Goal: Transaction & Acquisition: Purchase product/service

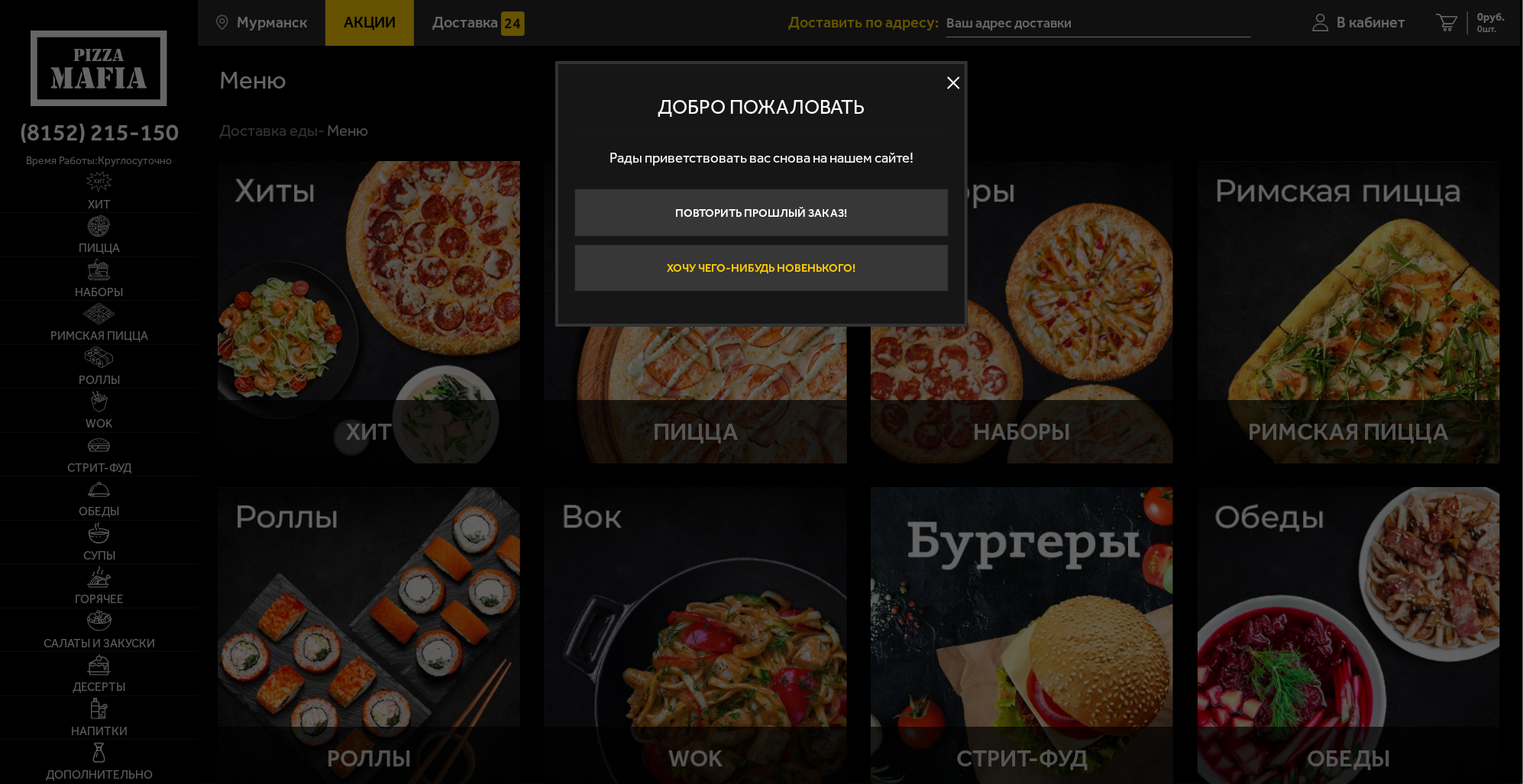
click at [926, 260] on button "Хочу чего-нибудь новенького!" at bounding box center [762, 268] width 375 height 47
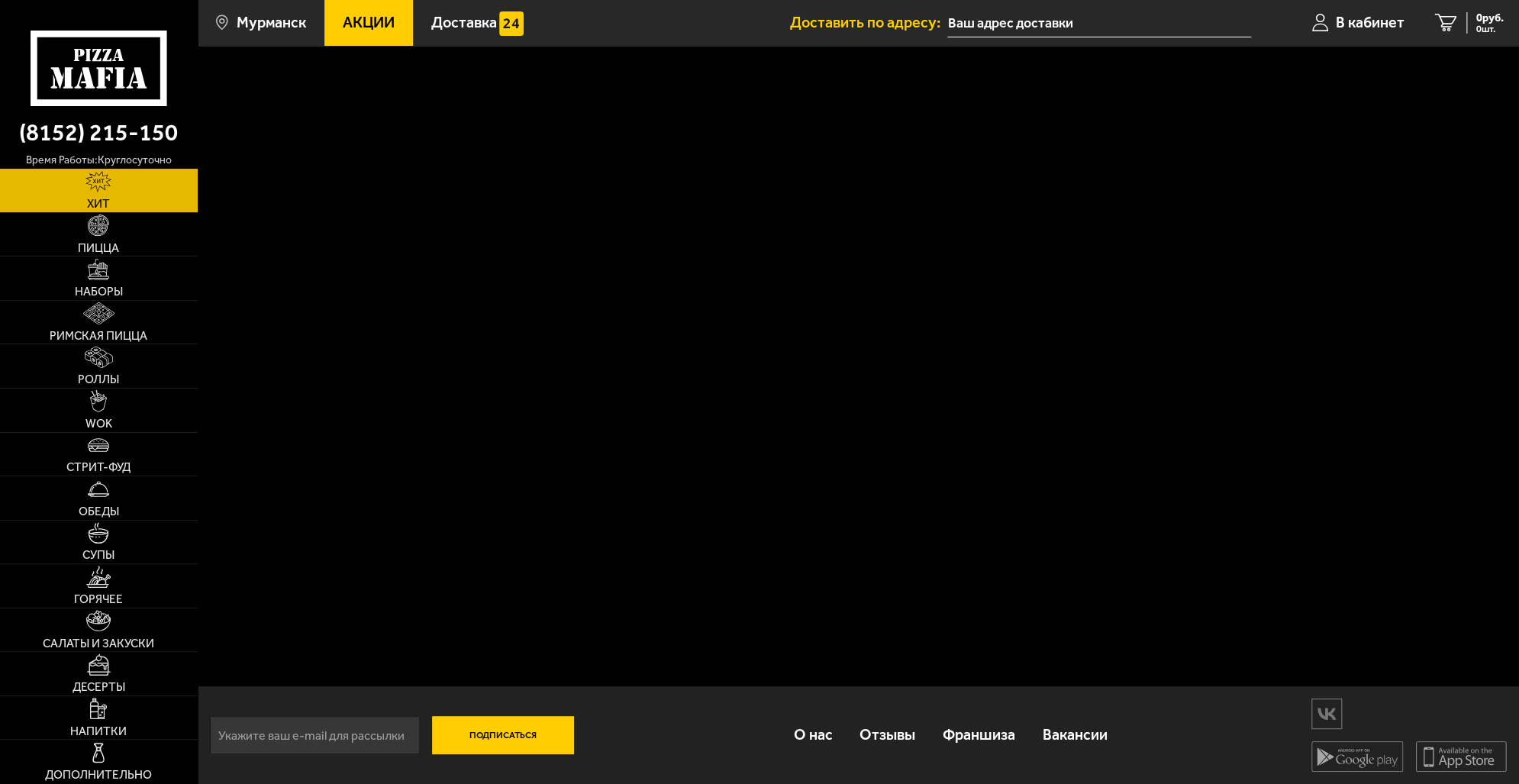
click at [390, 22] on span "Акции" at bounding box center [368, 22] width 52 height 15
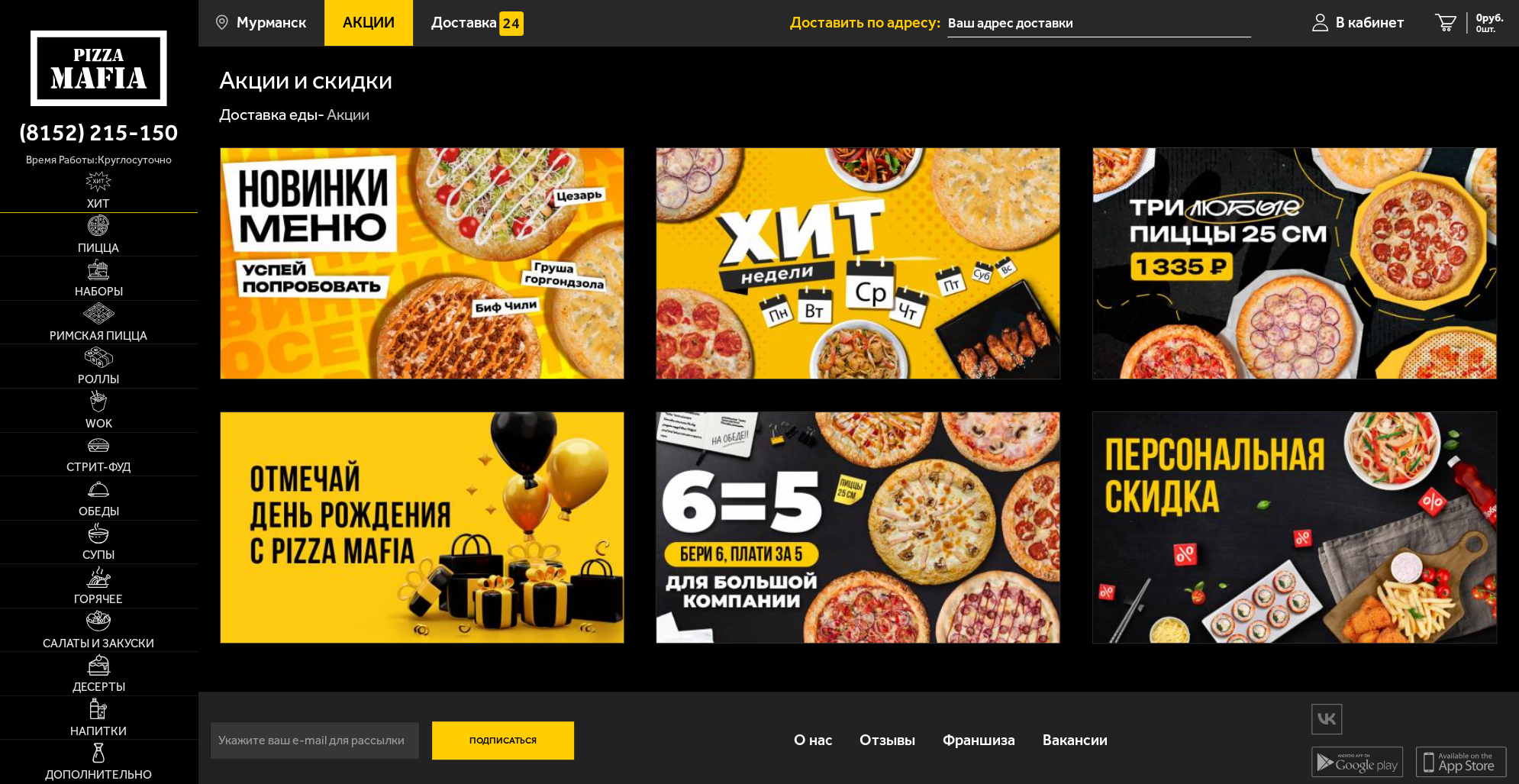
click at [103, 198] on link "Хит" at bounding box center [99, 190] width 198 height 44
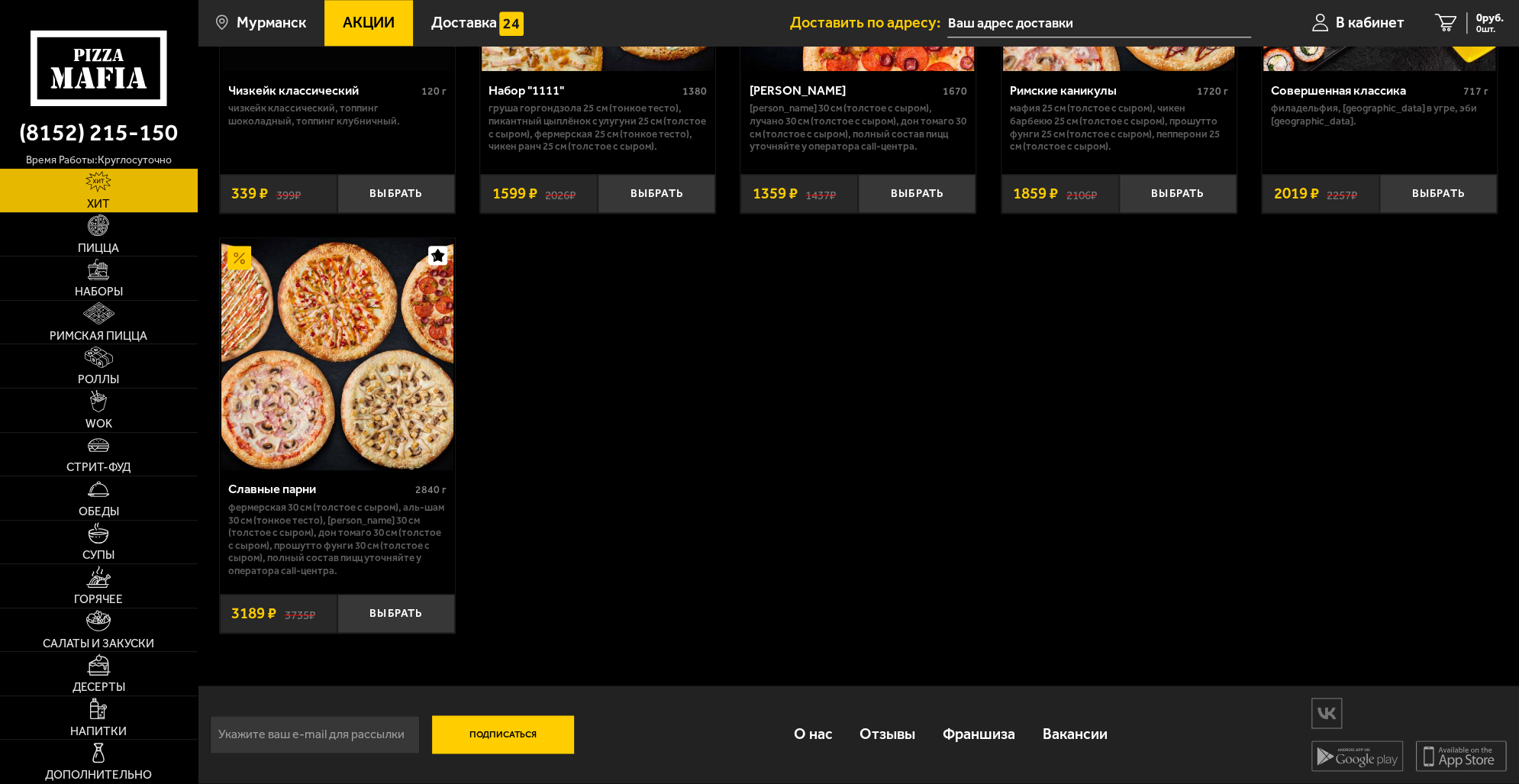
scroll to position [1178, 0]
click at [117, 278] on link "Наборы" at bounding box center [99, 278] width 198 height 44
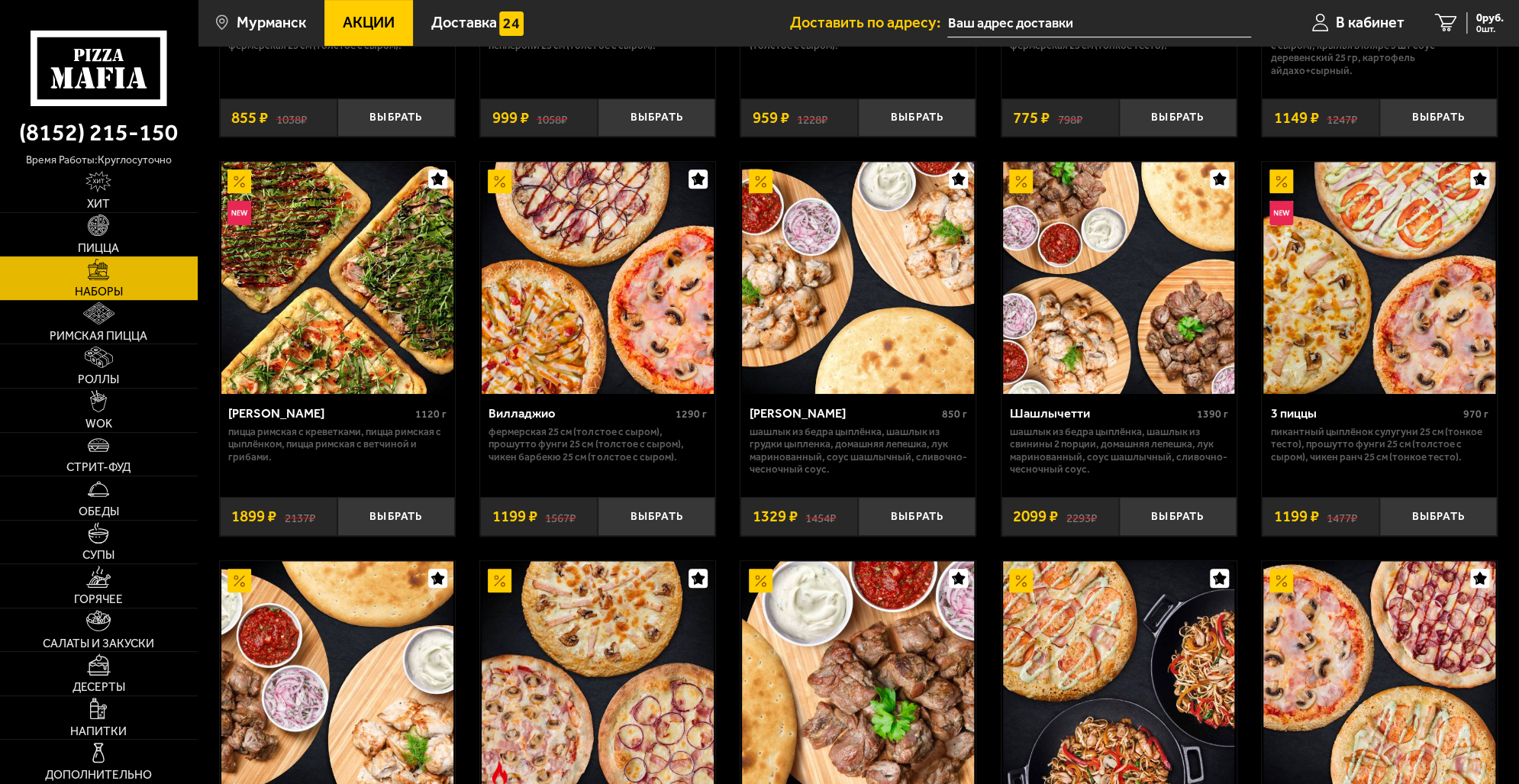
scroll to position [382, 0]
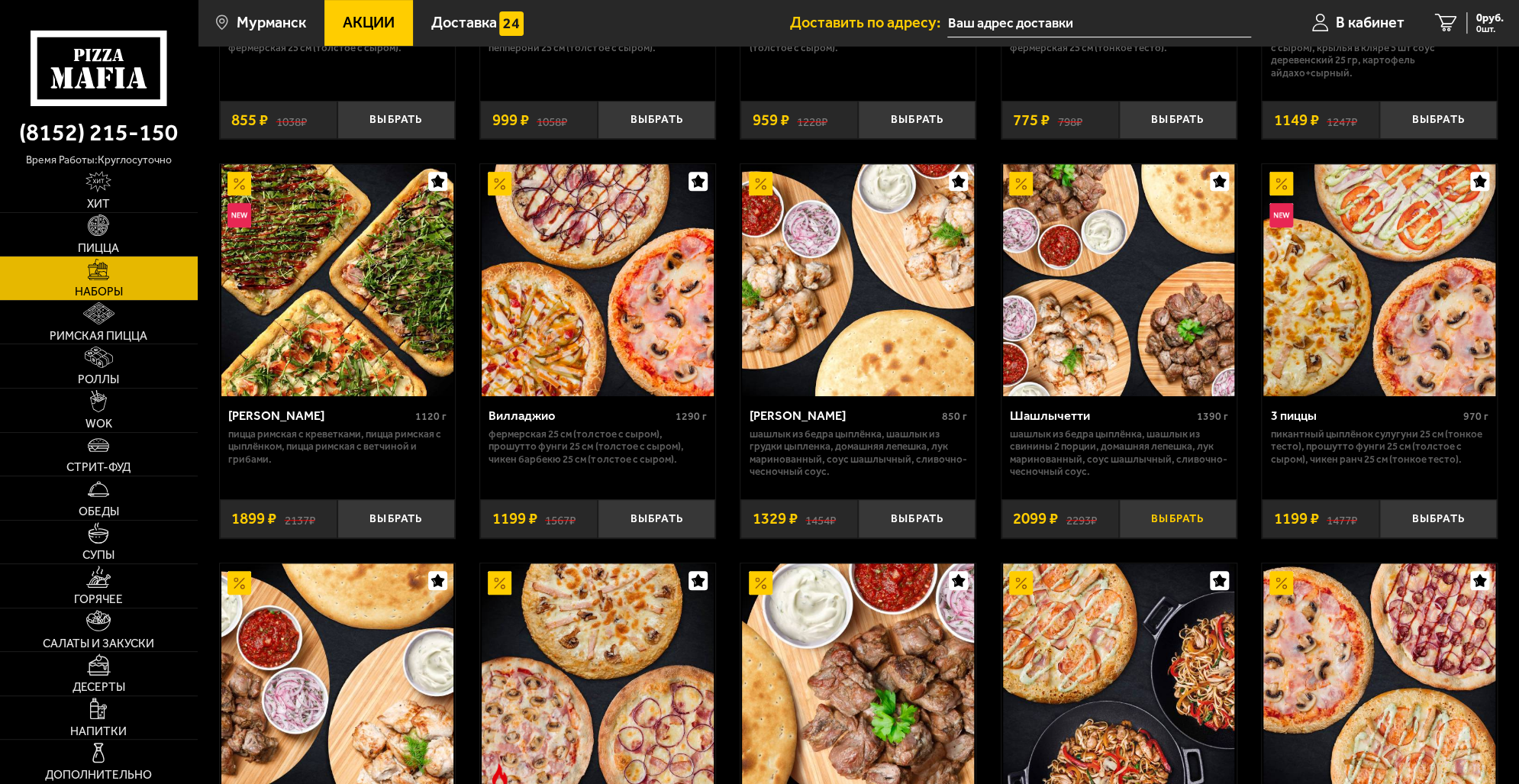
click at [1178, 522] on button "Выбрать" at bounding box center [1178, 519] width 118 height 39
click at [1470, 19] on span "2099 руб." at bounding box center [1481, 18] width 45 height 12
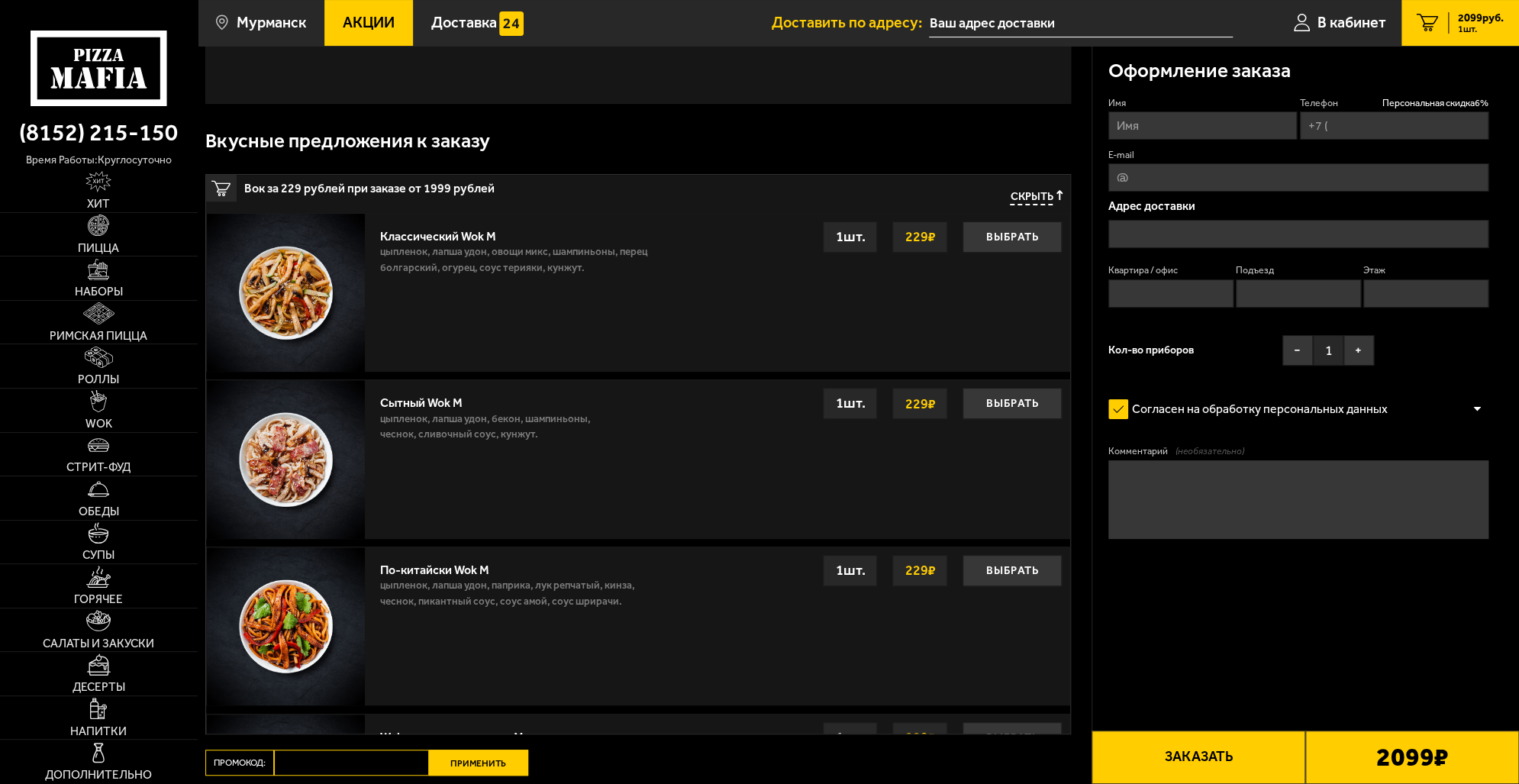
scroll to position [201, 0]
type input "[PHONE_NUMBER]"
type input "[STREET_ADDRESS][PERSON_NAME]"
type input "40"
type input "2"
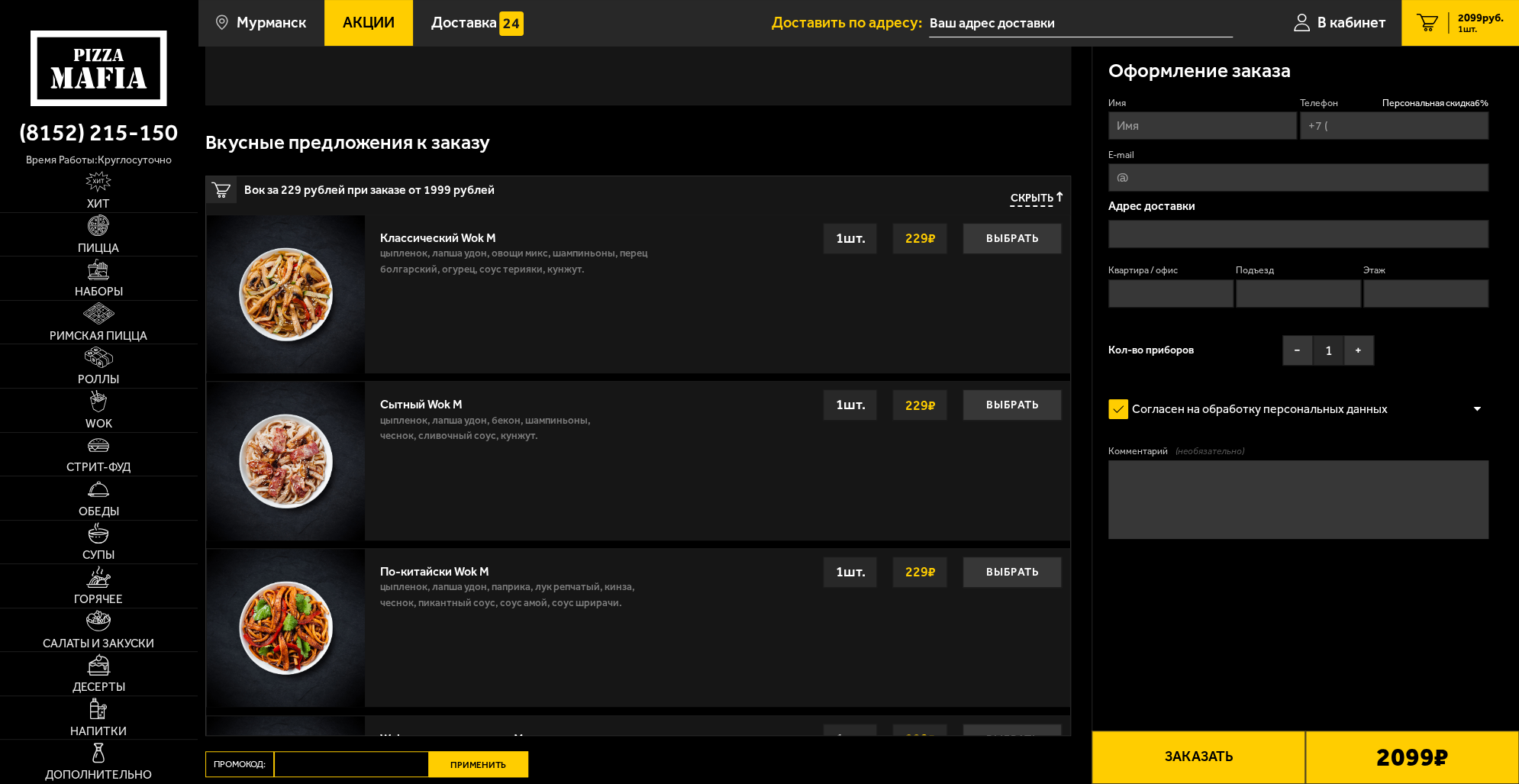
type input "5"
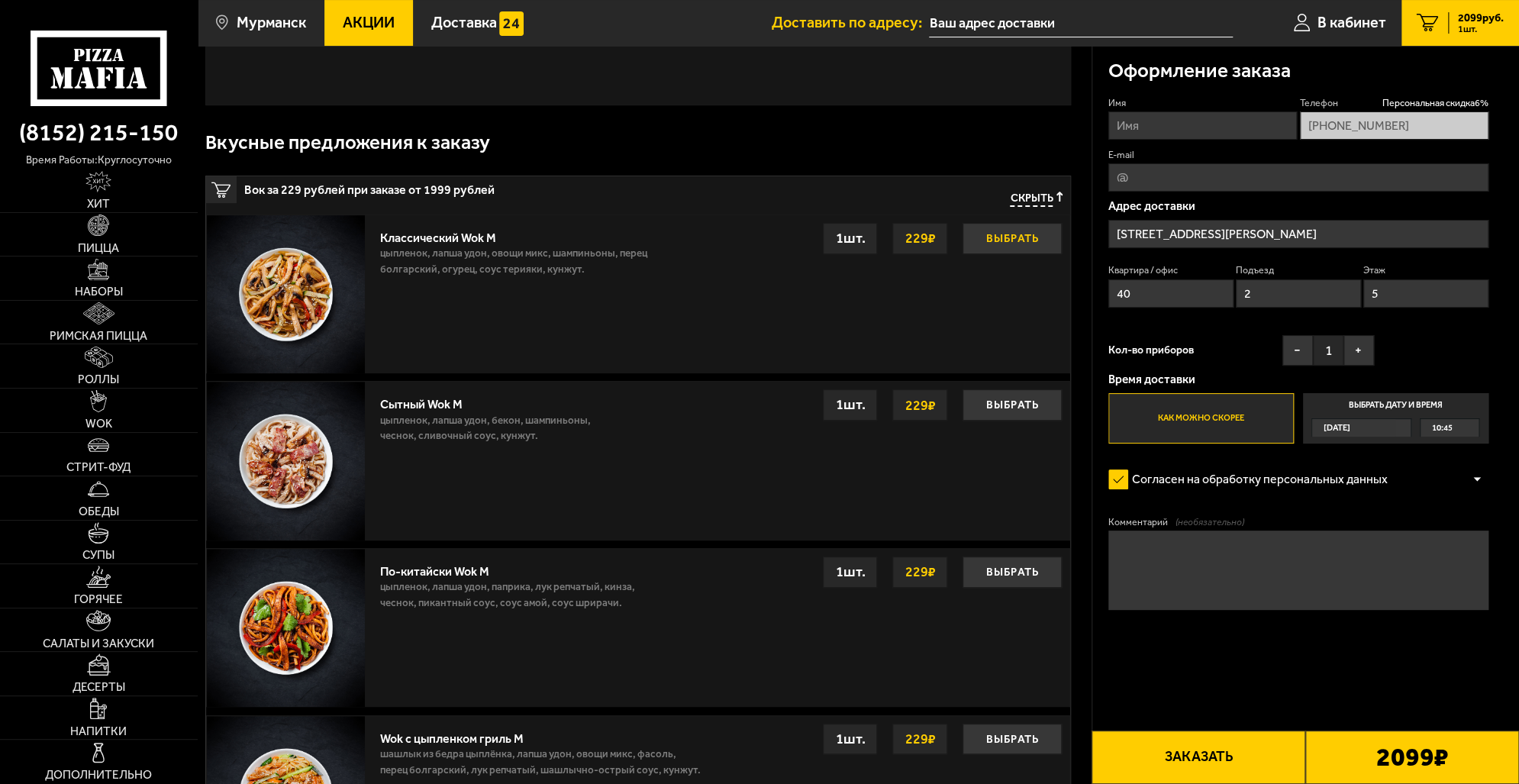
click at [1006, 241] on button "Выбрать" at bounding box center [1011, 238] width 99 height 31
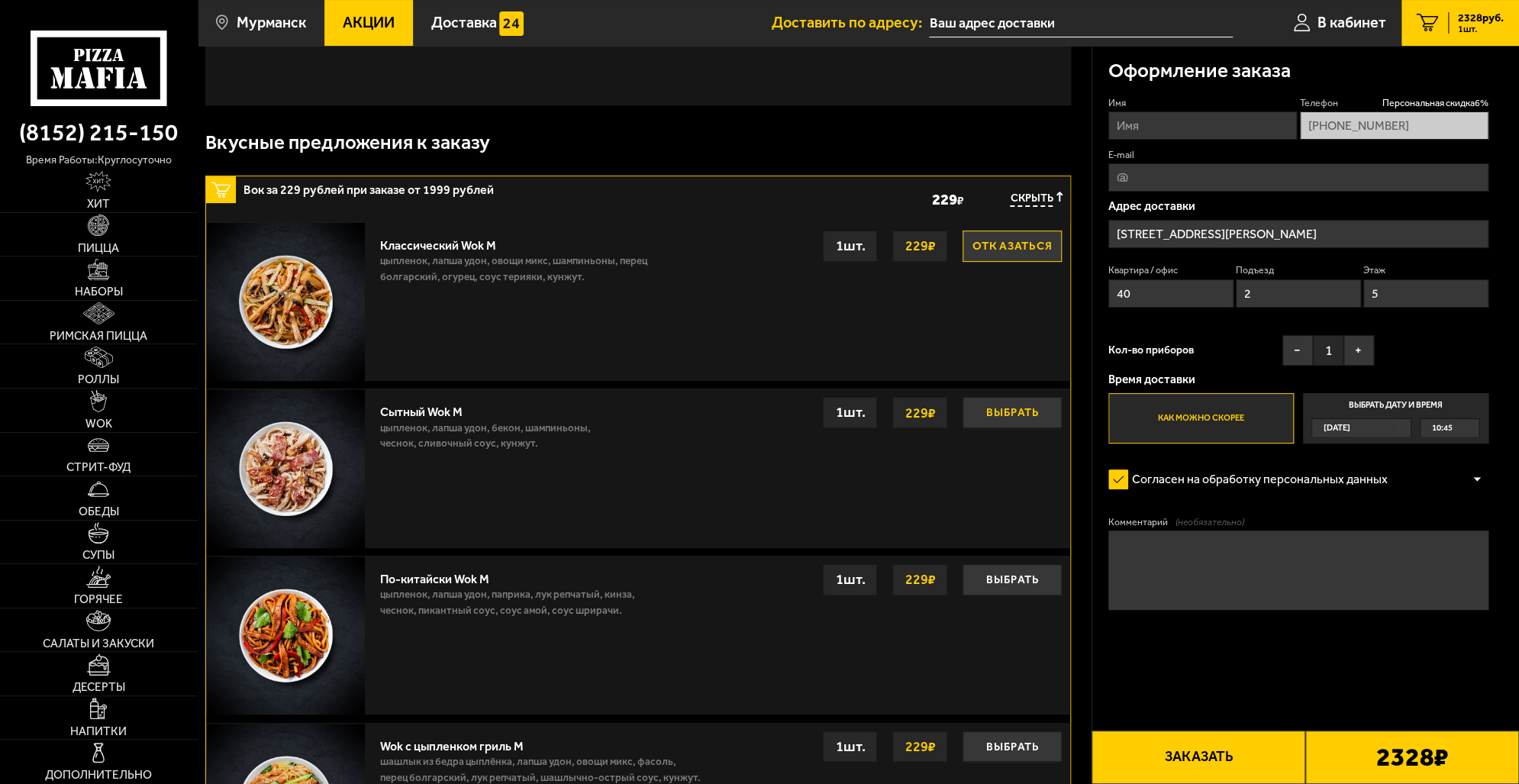
click at [1019, 412] on button "Выбрать" at bounding box center [1011, 412] width 99 height 31
click at [1009, 245] on button "Выбрать" at bounding box center [1011, 245] width 99 height 31
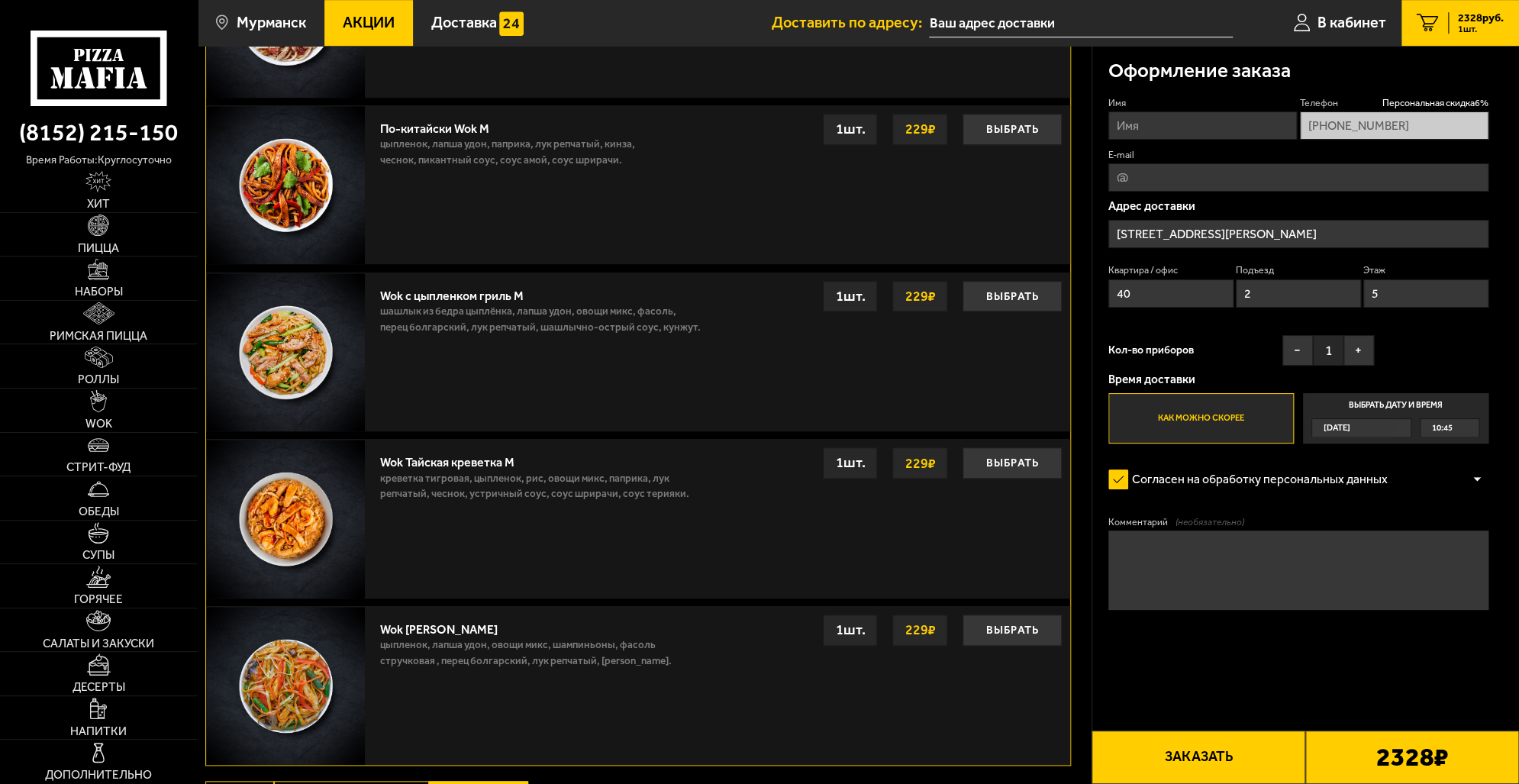
scroll to position [735, 0]
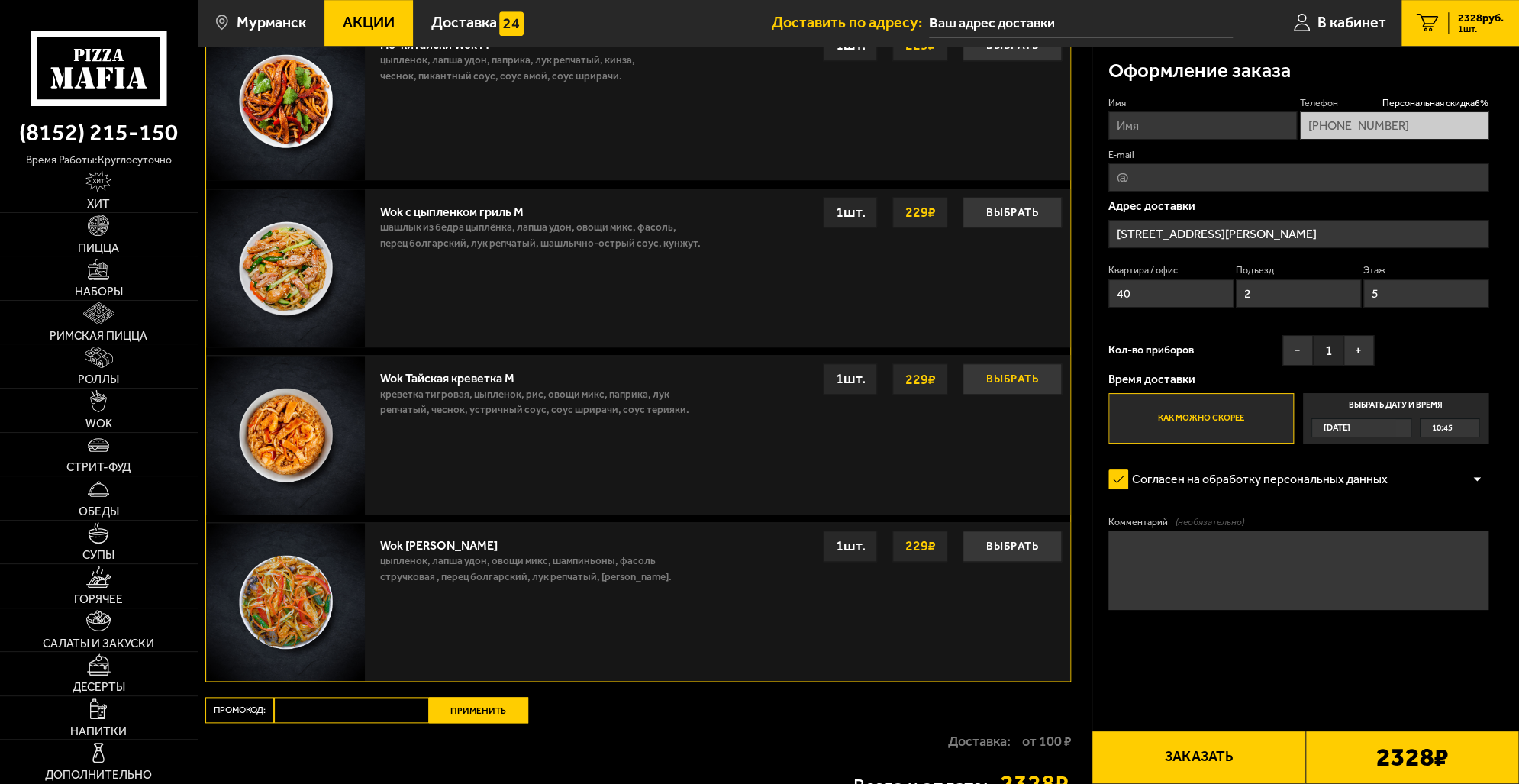
click at [1007, 381] on button "Выбрать" at bounding box center [1011, 378] width 99 height 31
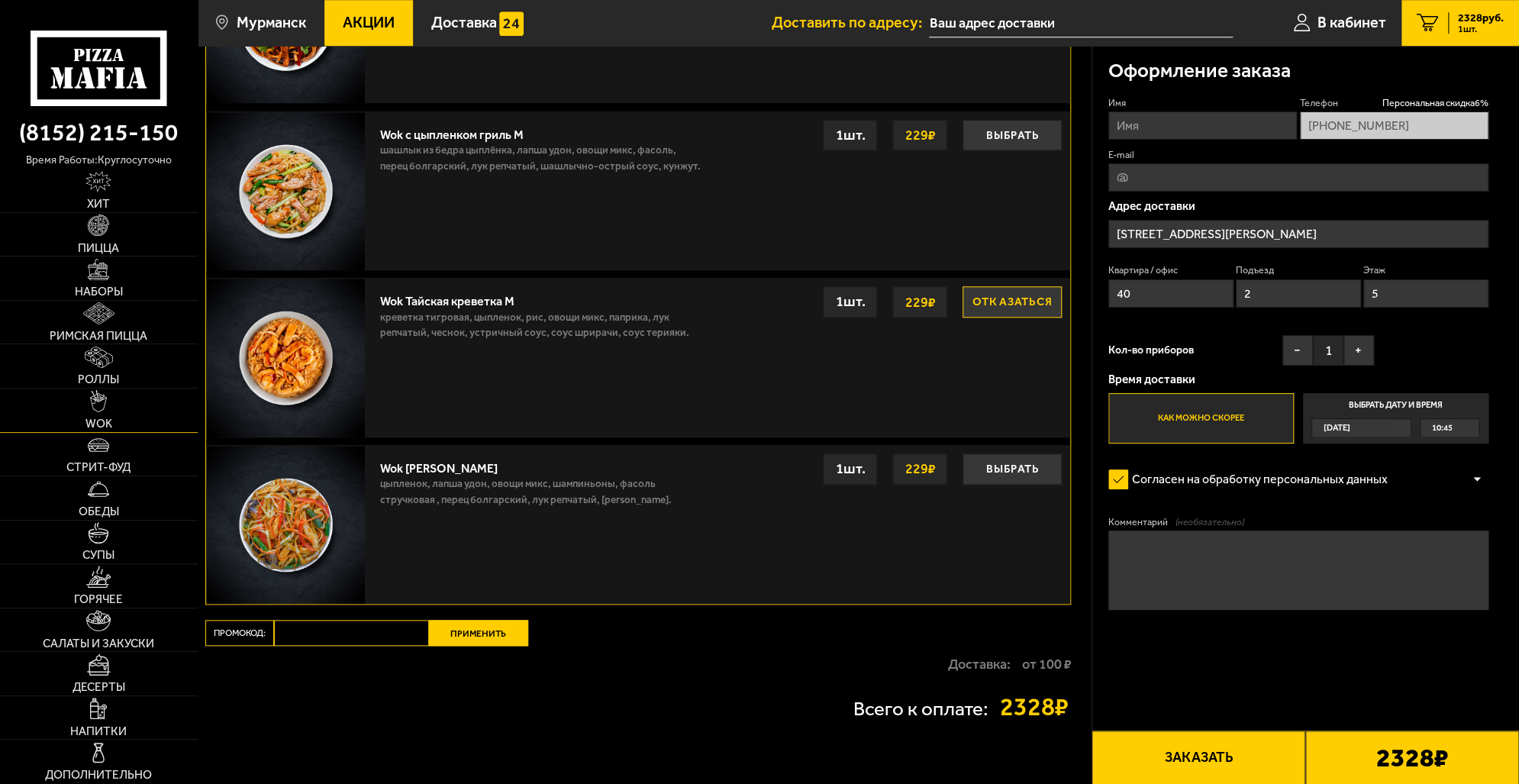
scroll to position [887, 0]
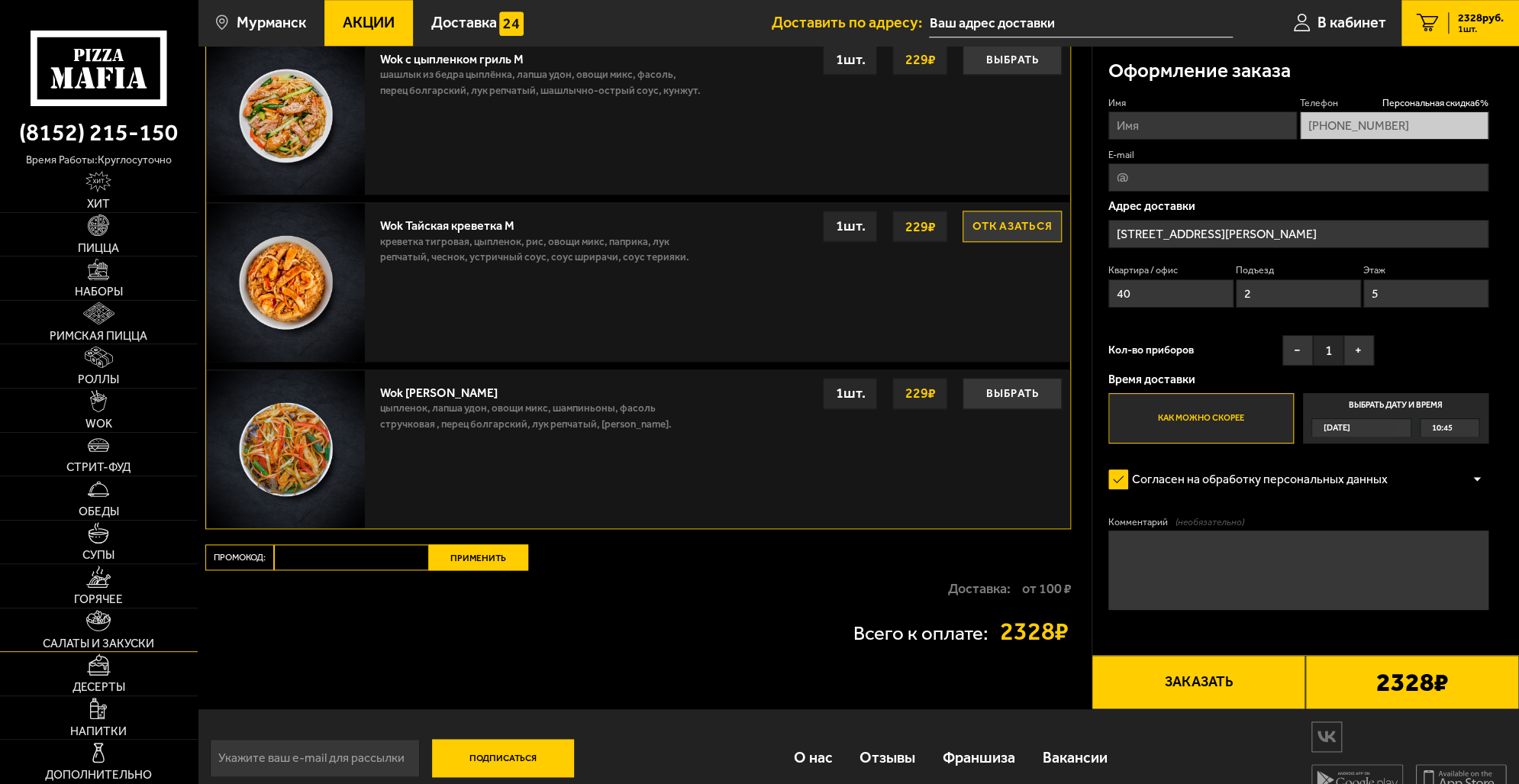
click at [97, 629] on img at bounding box center [98, 621] width 24 height 21
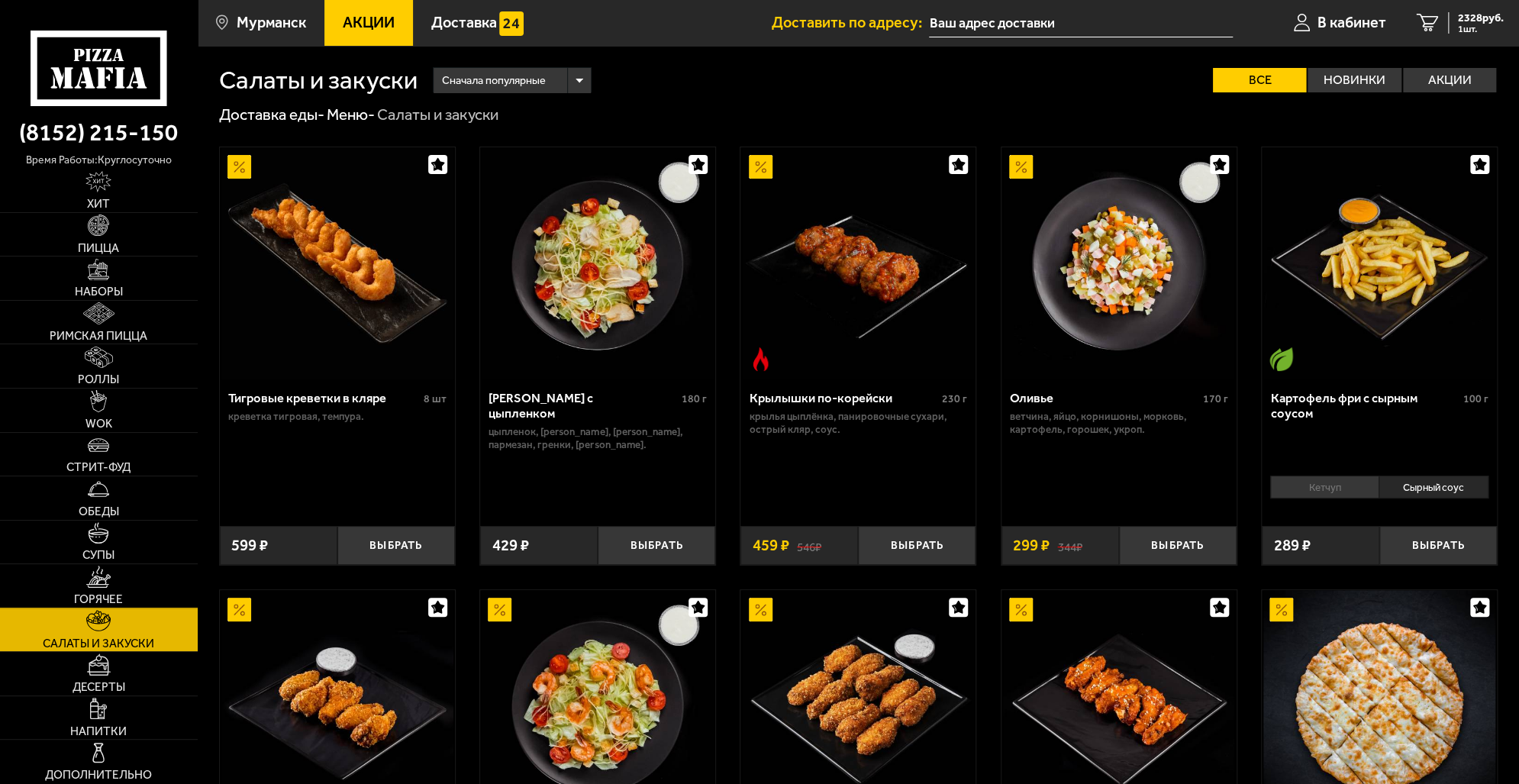
click at [112, 592] on link "Горячее" at bounding box center [99, 585] width 198 height 44
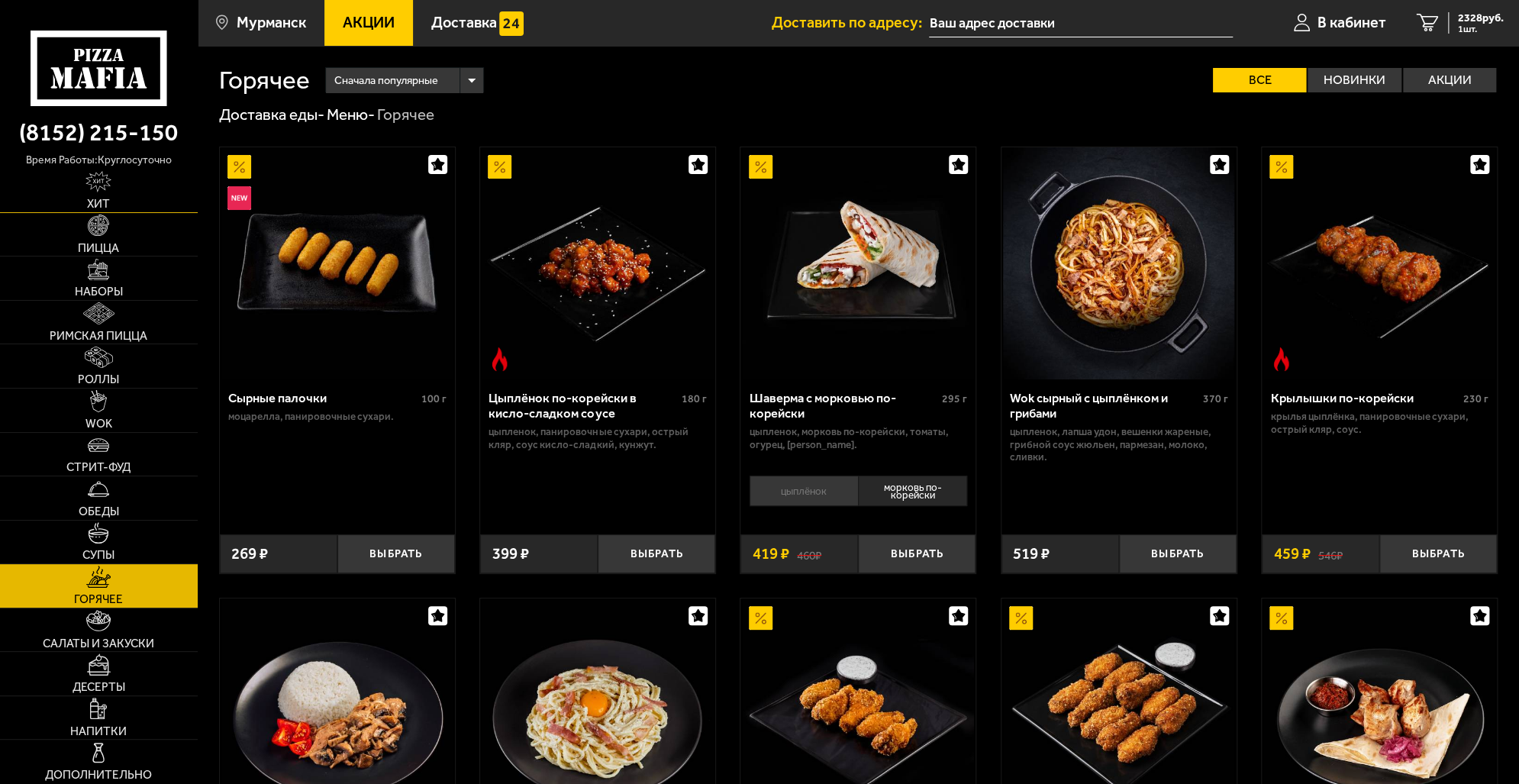
click at [104, 188] on img at bounding box center [98, 182] width 26 height 21
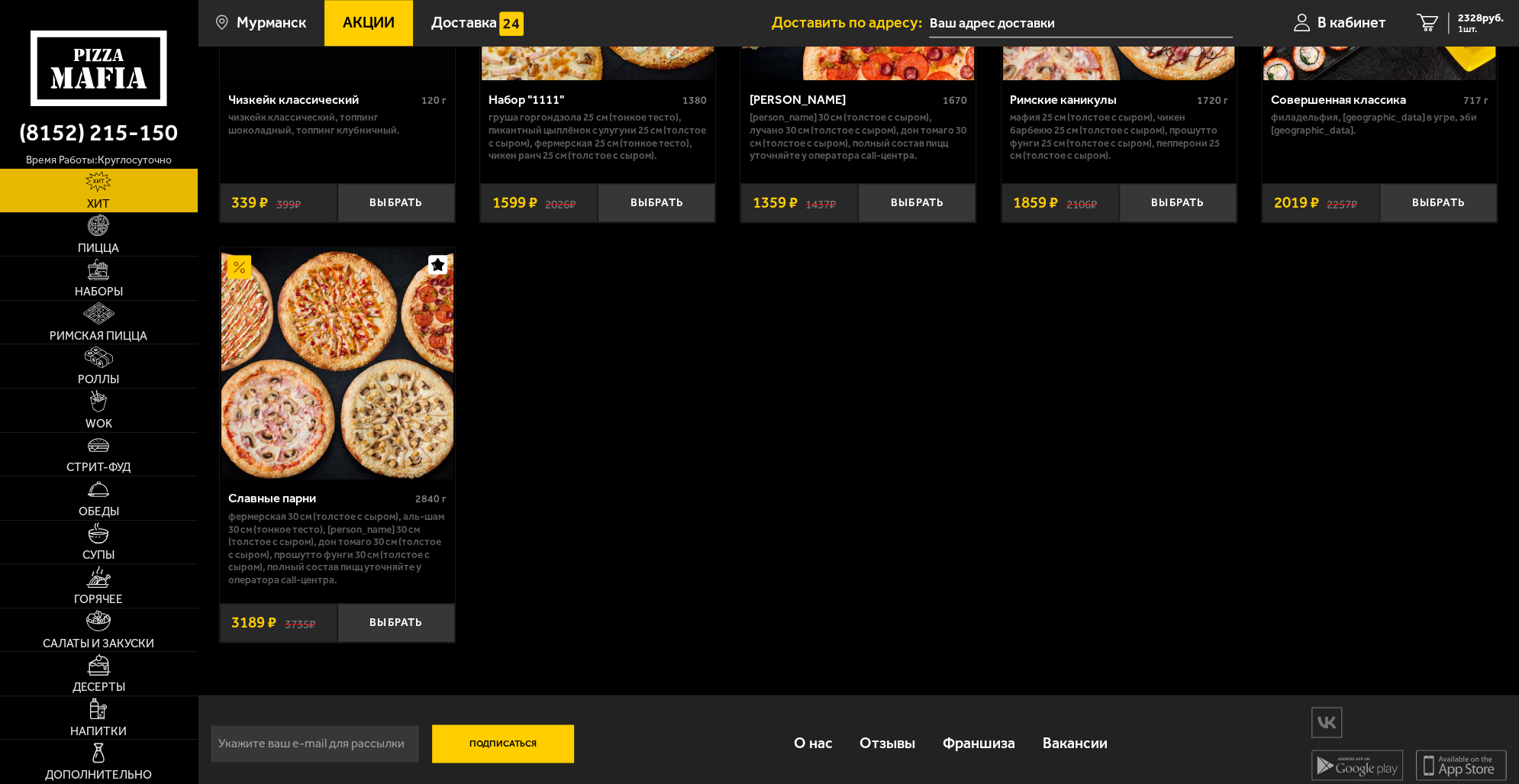
scroll to position [1178, 0]
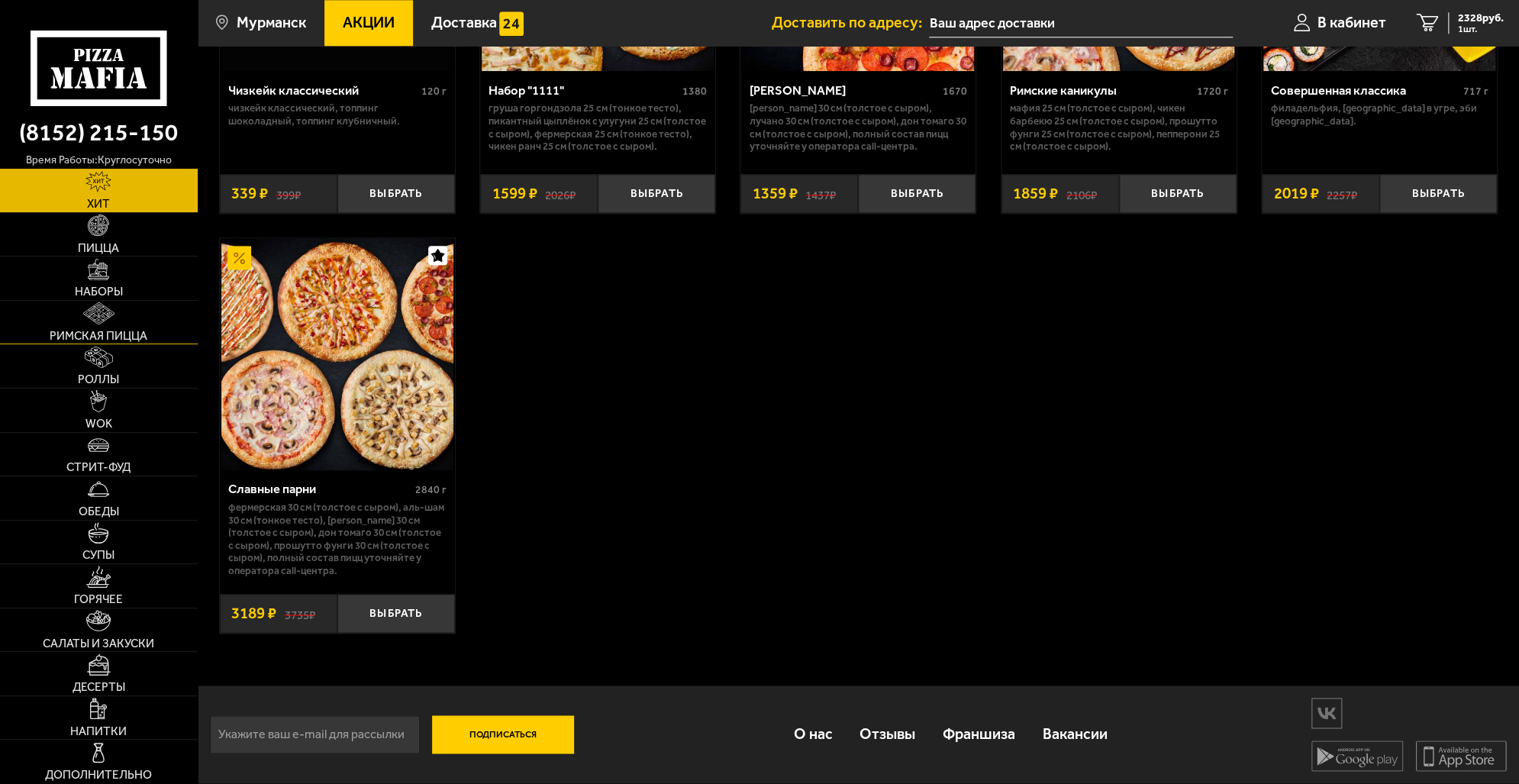
drag, startPoint x: 88, startPoint y: 278, endPoint x: 122, endPoint y: 302, distance: 41.6
click at [88, 278] on img at bounding box center [98, 269] width 21 height 21
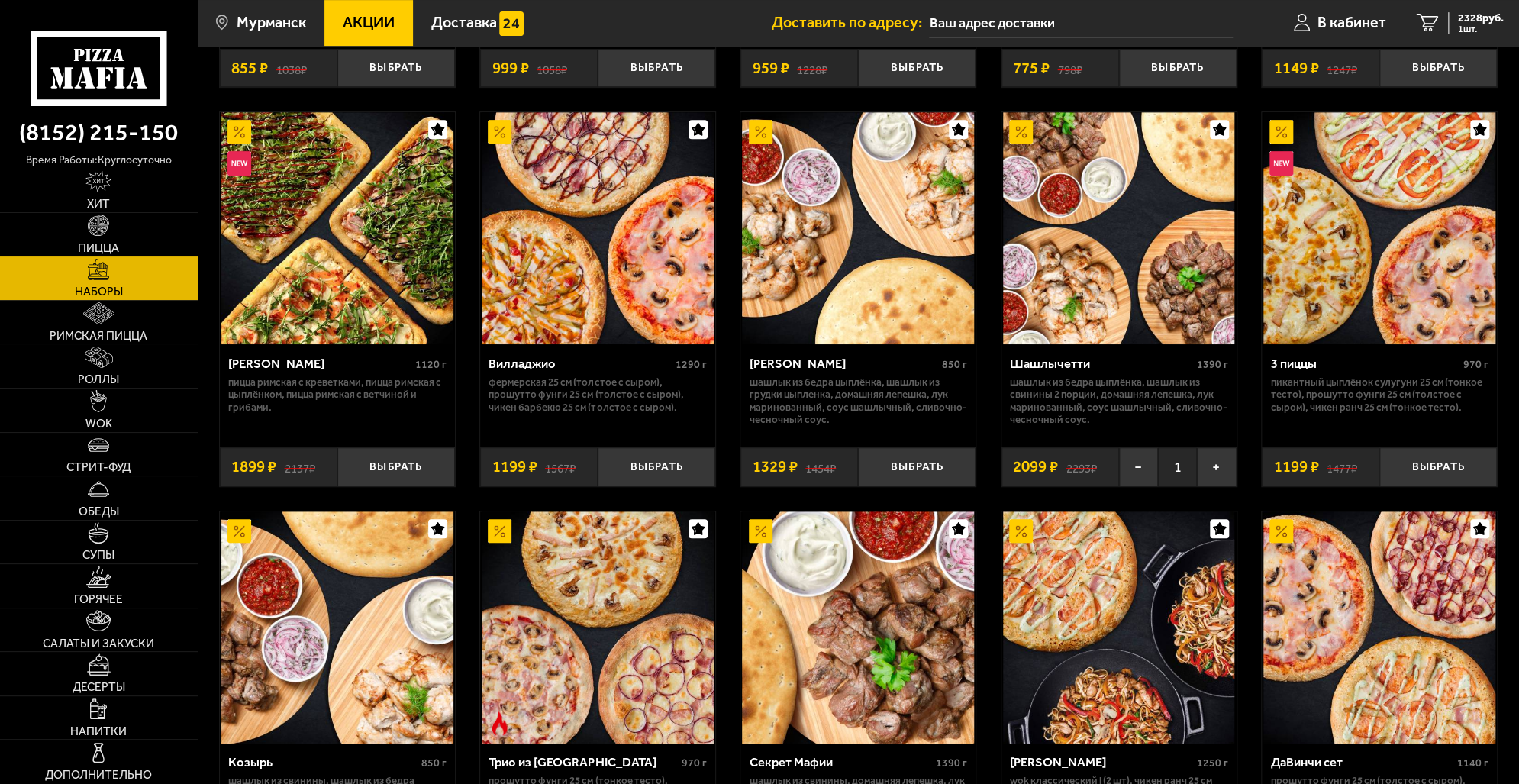
scroll to position [382, 0]
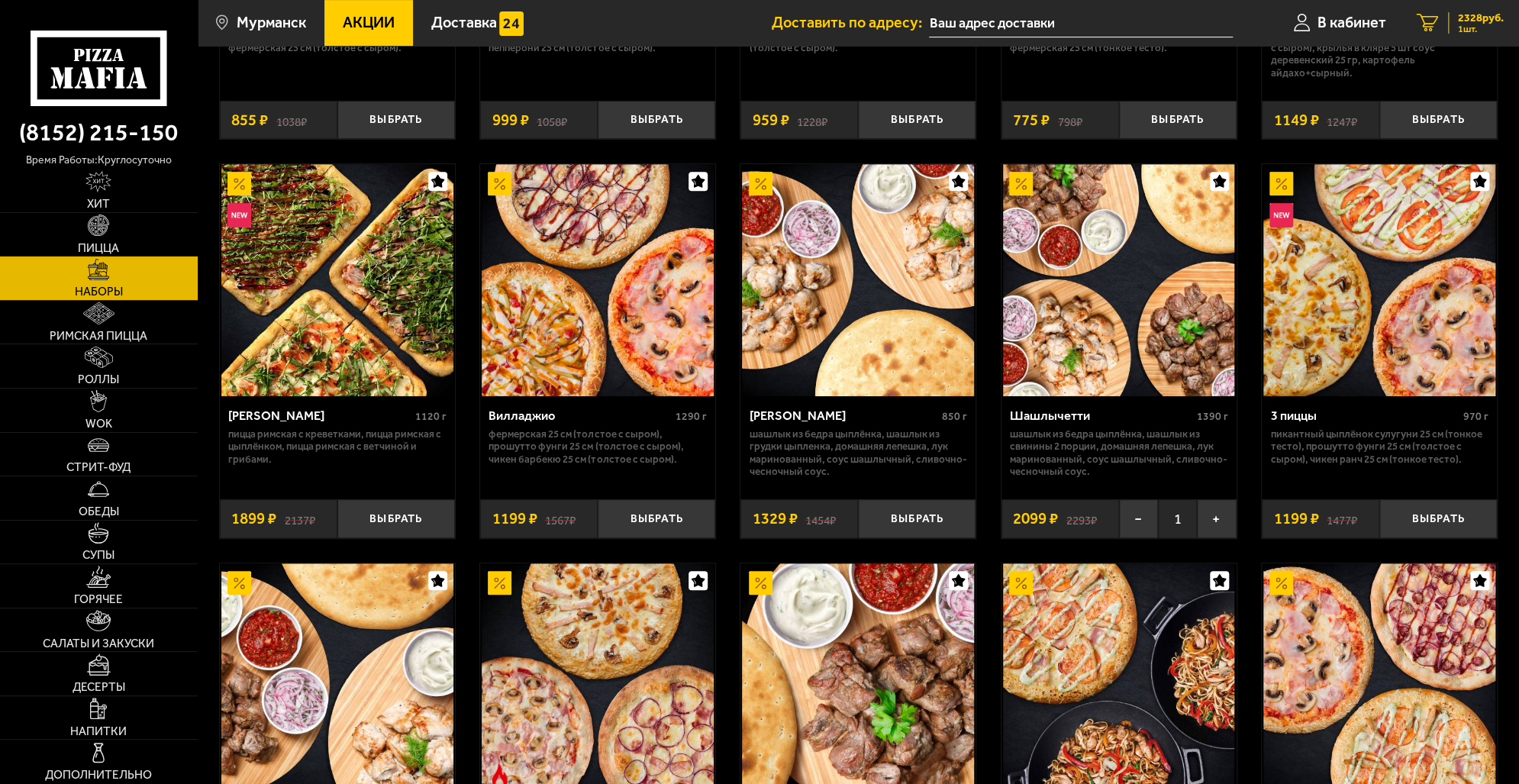
click at [1470, 24] on span "1 шт." at bounding box center [1481, 29] width 45 height 9
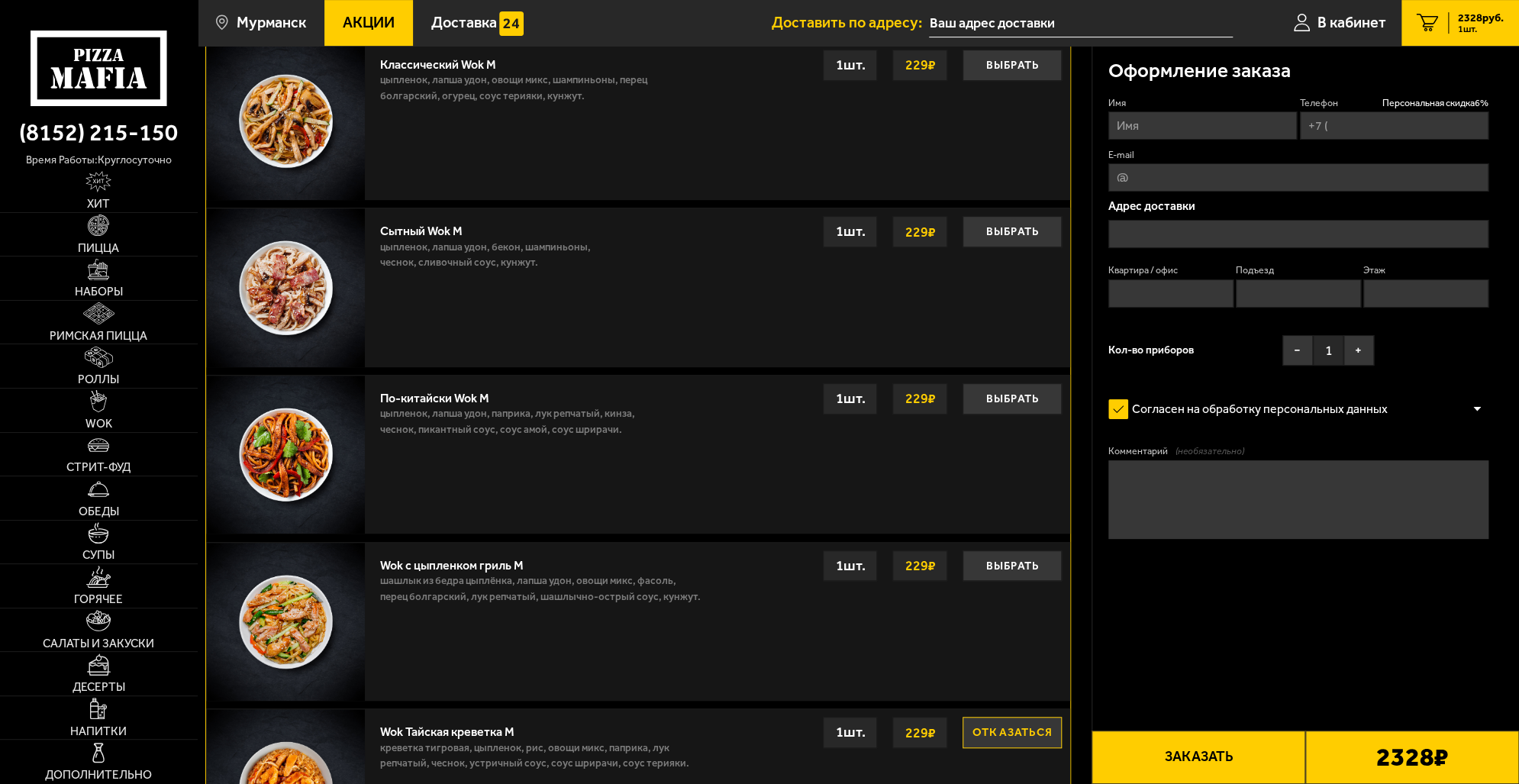
type input "[PHONE_NUMBER]"
type input "[STREET_ADDRESS][PERSON_NAME]"
type input "40"
type input "2"
type input "5"
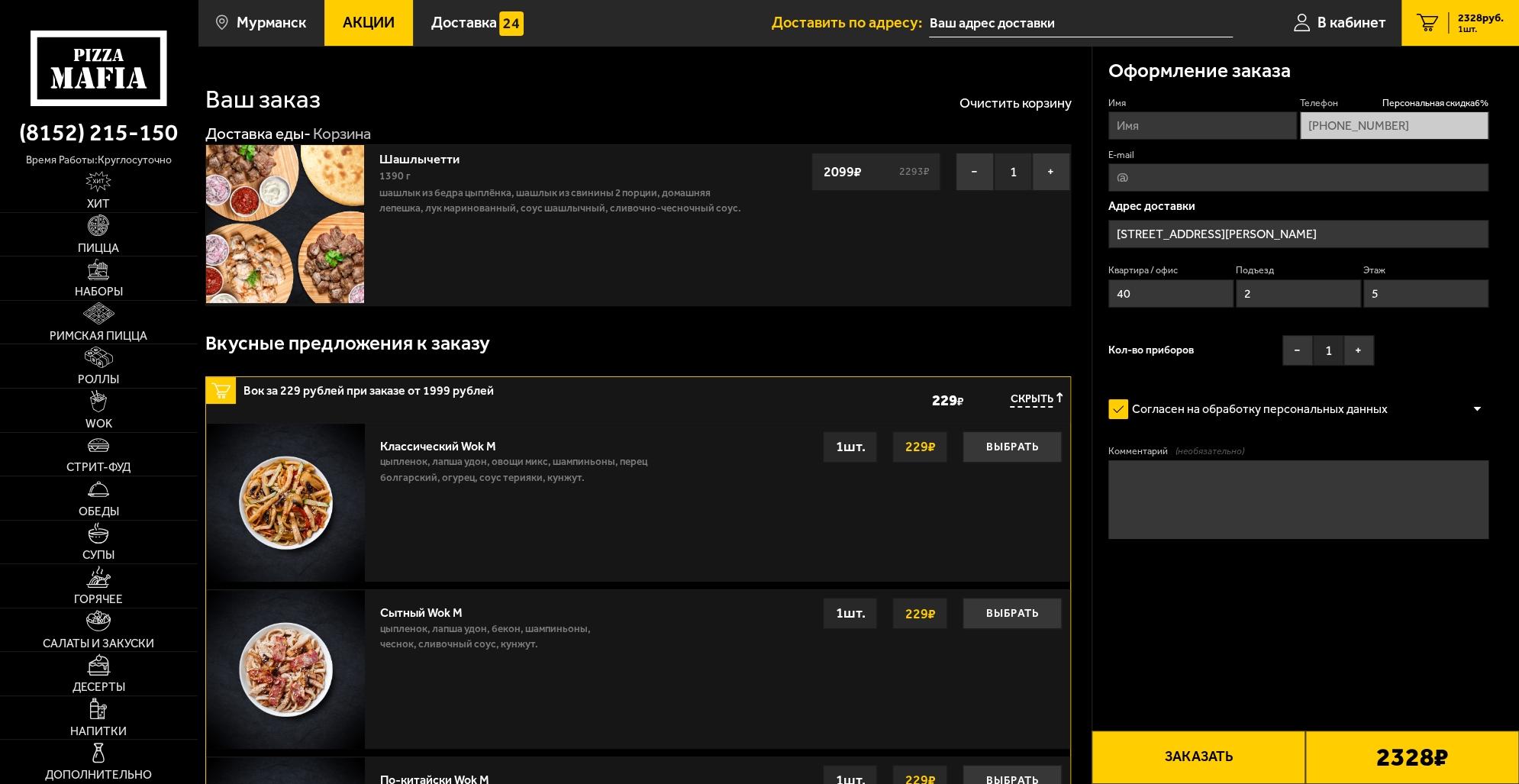
click at [1352, 762] on div "2328 ₽" at bounding box center [1412, 757] width 214 height 54
click at [1220, 749] on button "Заказать" at bounding box center [1199, 757] width 214 height 54
click at [1162, 133] on input "Имя" at bounding box center [1202, 126] width 188 height 29
type input "k"
type input "[PERSON_NAME]"
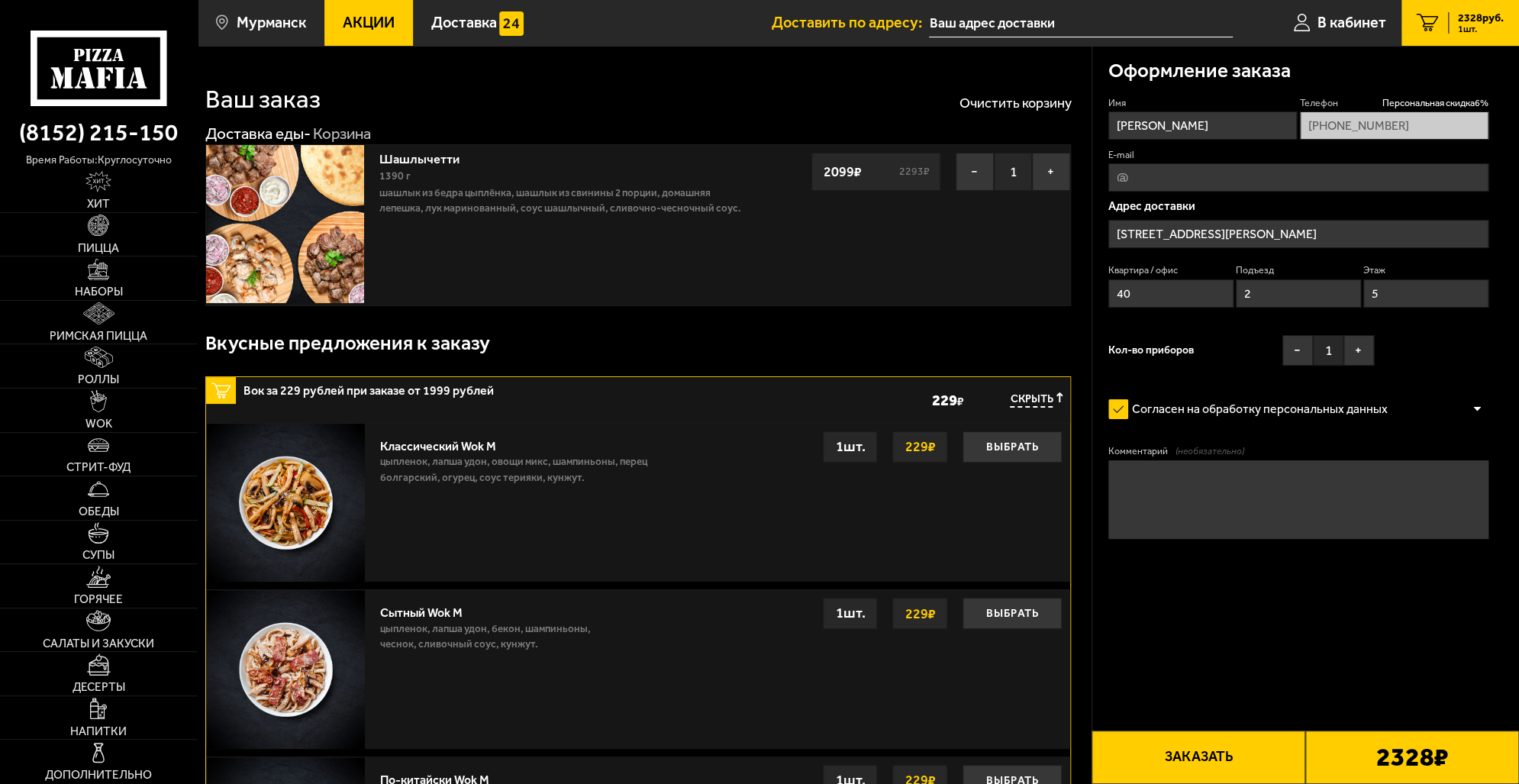
click at [1253, 766] on button "Заказать" at bounding box center [1199, 757] width 214 height 54
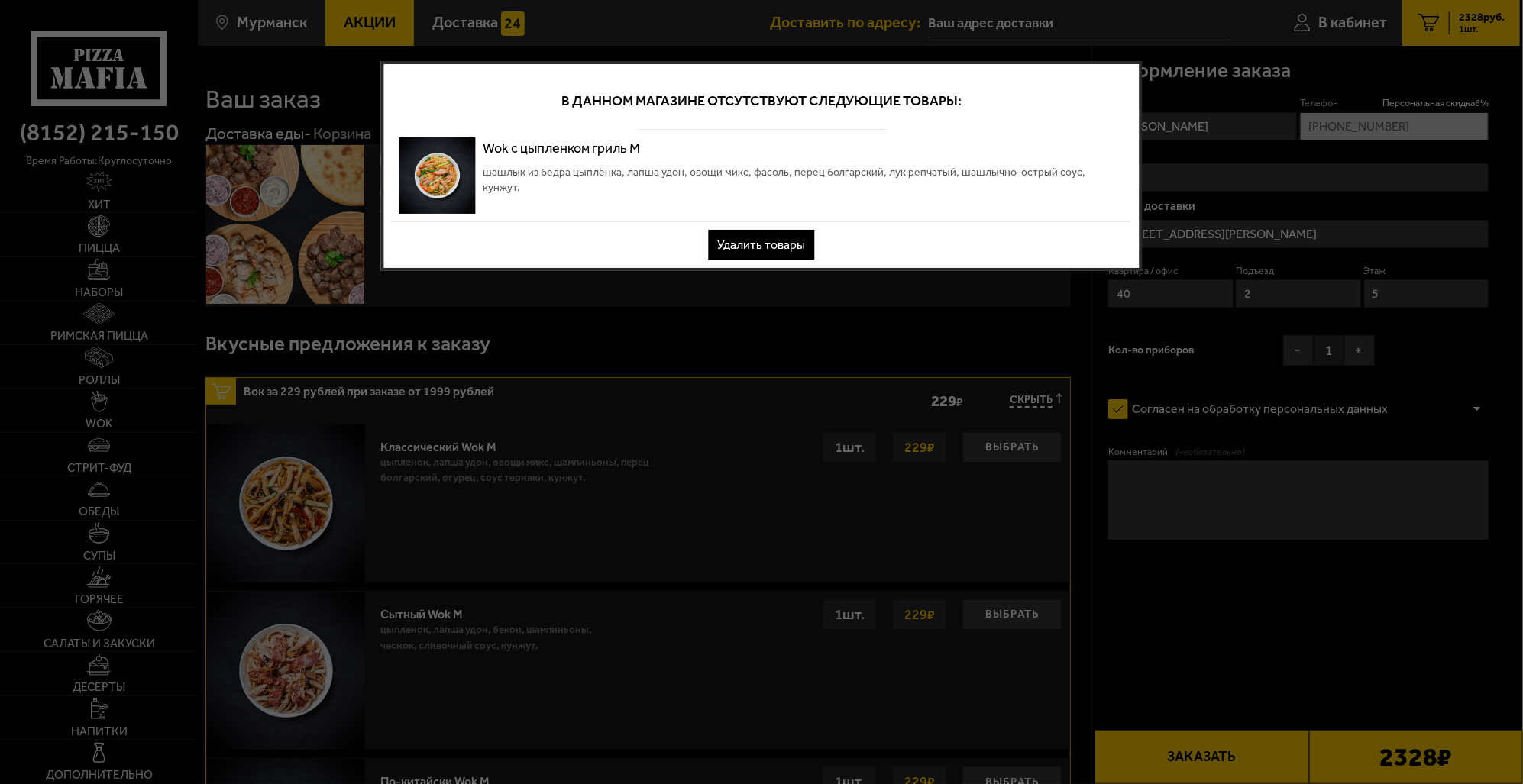
click at [786, 241] on button "Удалить товары" at bounding box center [761, 245] width 106 height 30
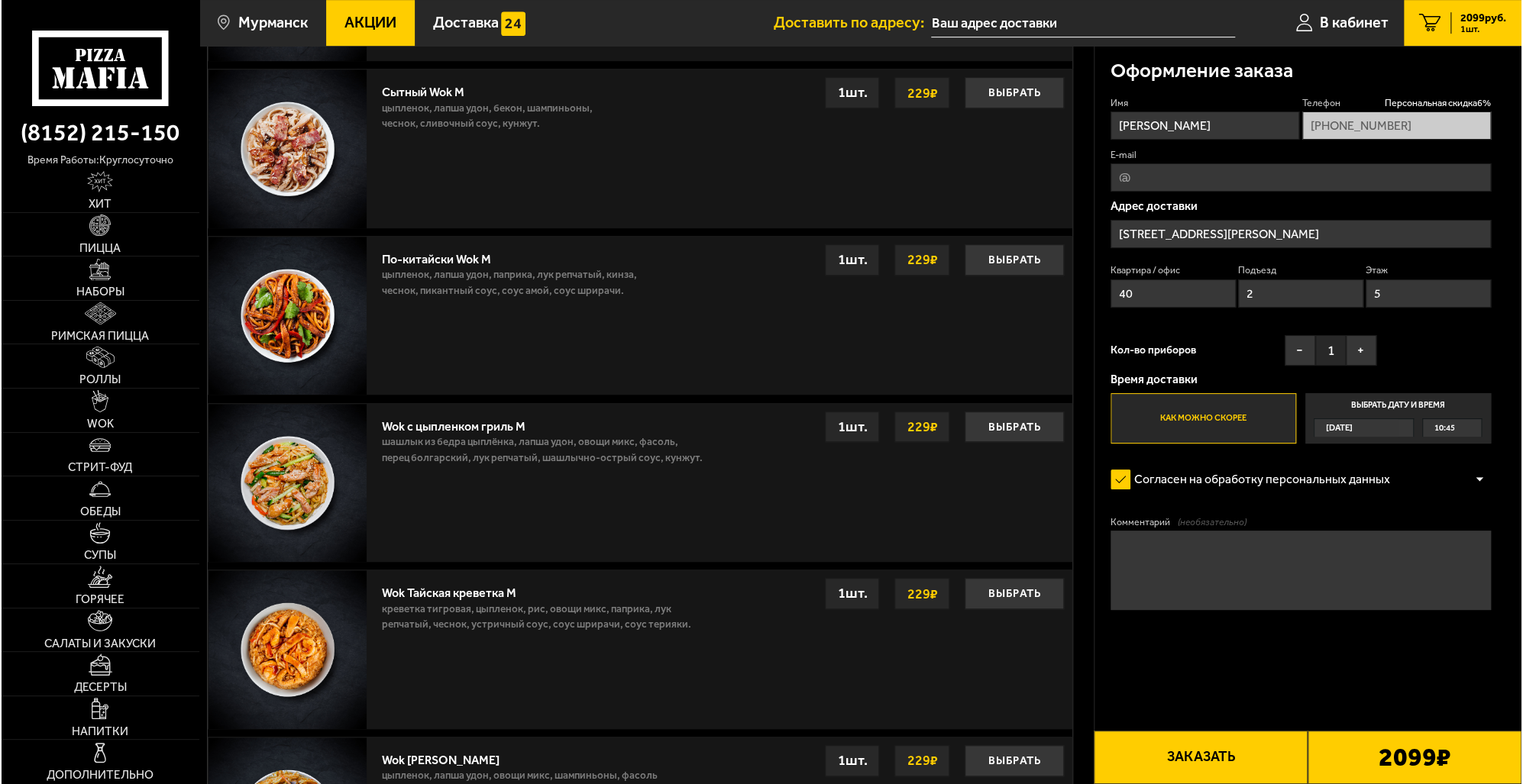
scroll to position [534, 0]
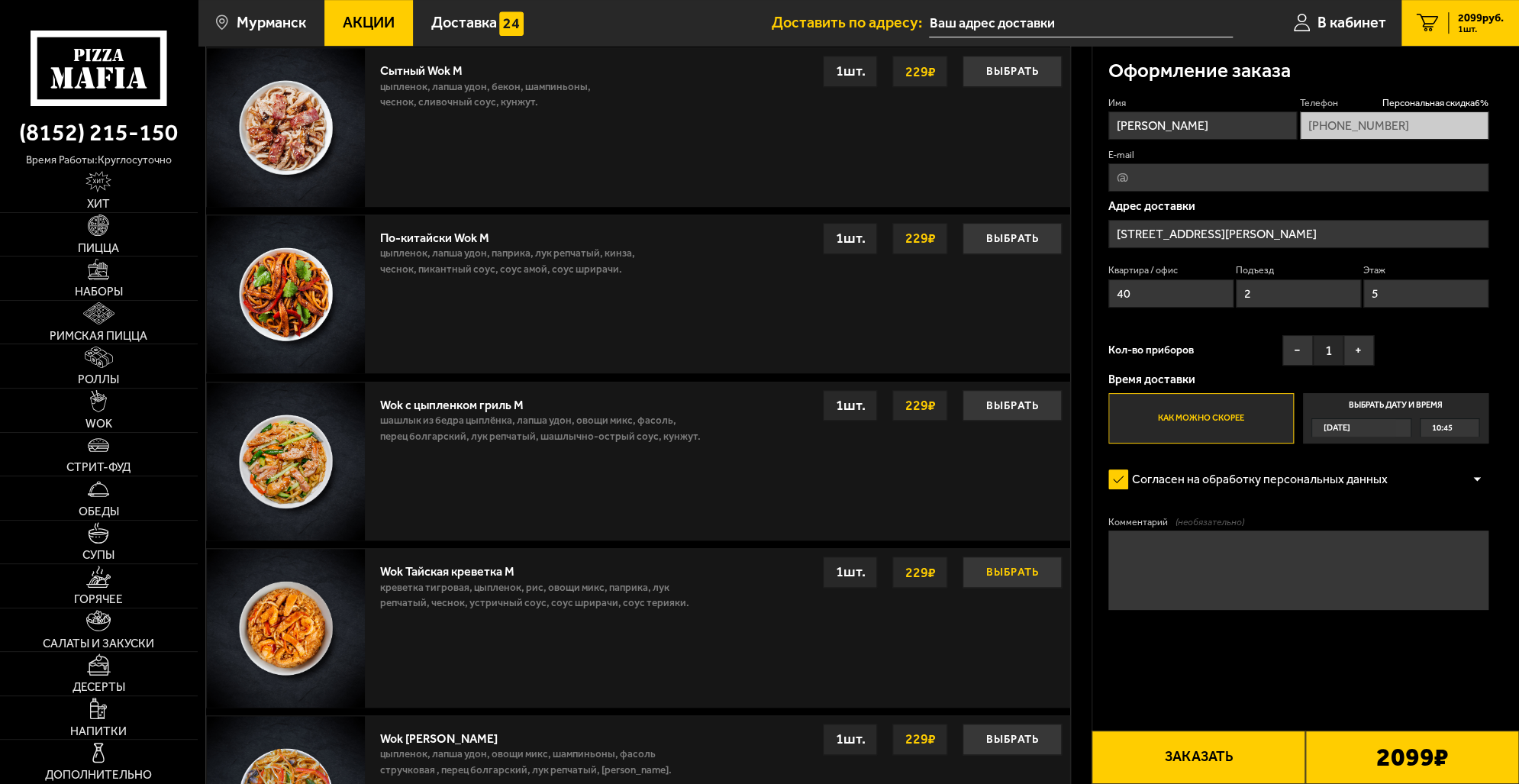
click at [1007, 574] on button "Выбрать" at bounding box center [1011, 572] width 99 height 31
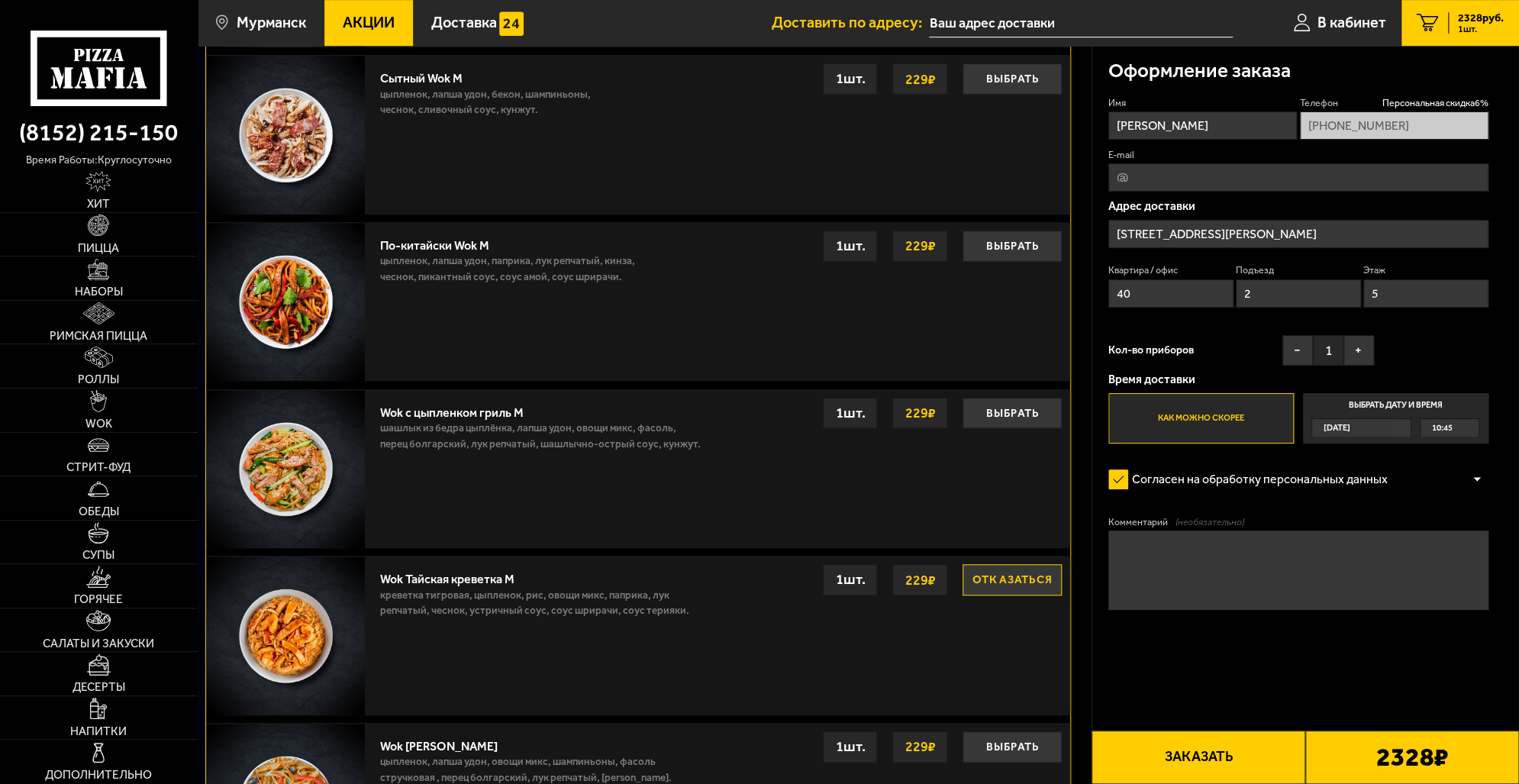
click at [1218, 751] on button "Заказать" at bounding box center [1199, 757] width 214 height 54
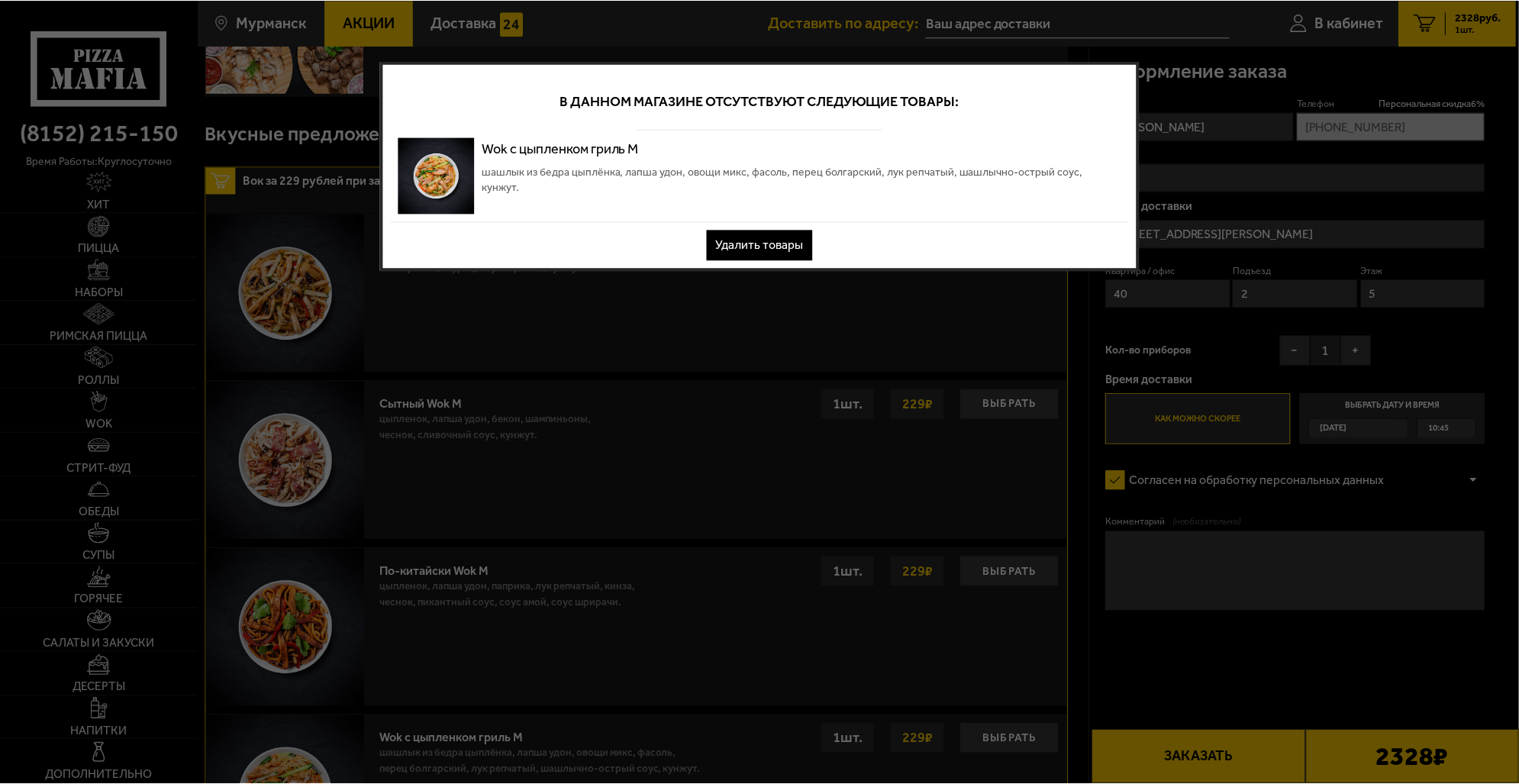
scroll to position [0, 0]
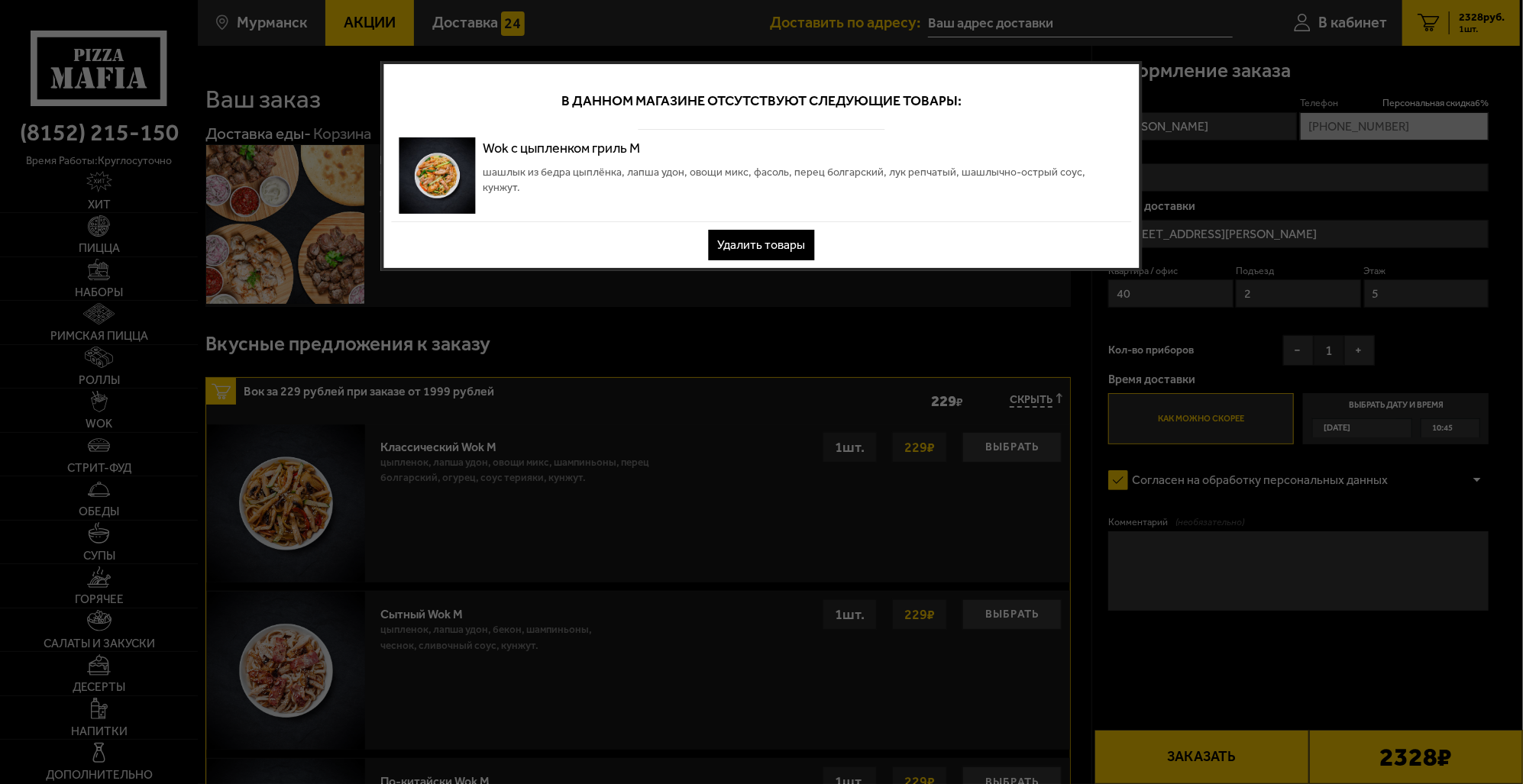
click at [758, 174] on span "шашлык из бедра цыплёнка, лапша удон, овощи микс, фасоль, перец болгарский, лук…" at bounding box center [803, 180] width 641 height 30
click at [757, 243] on button "Удалить товары" at bounding box center [761, 245] width 106 height 30
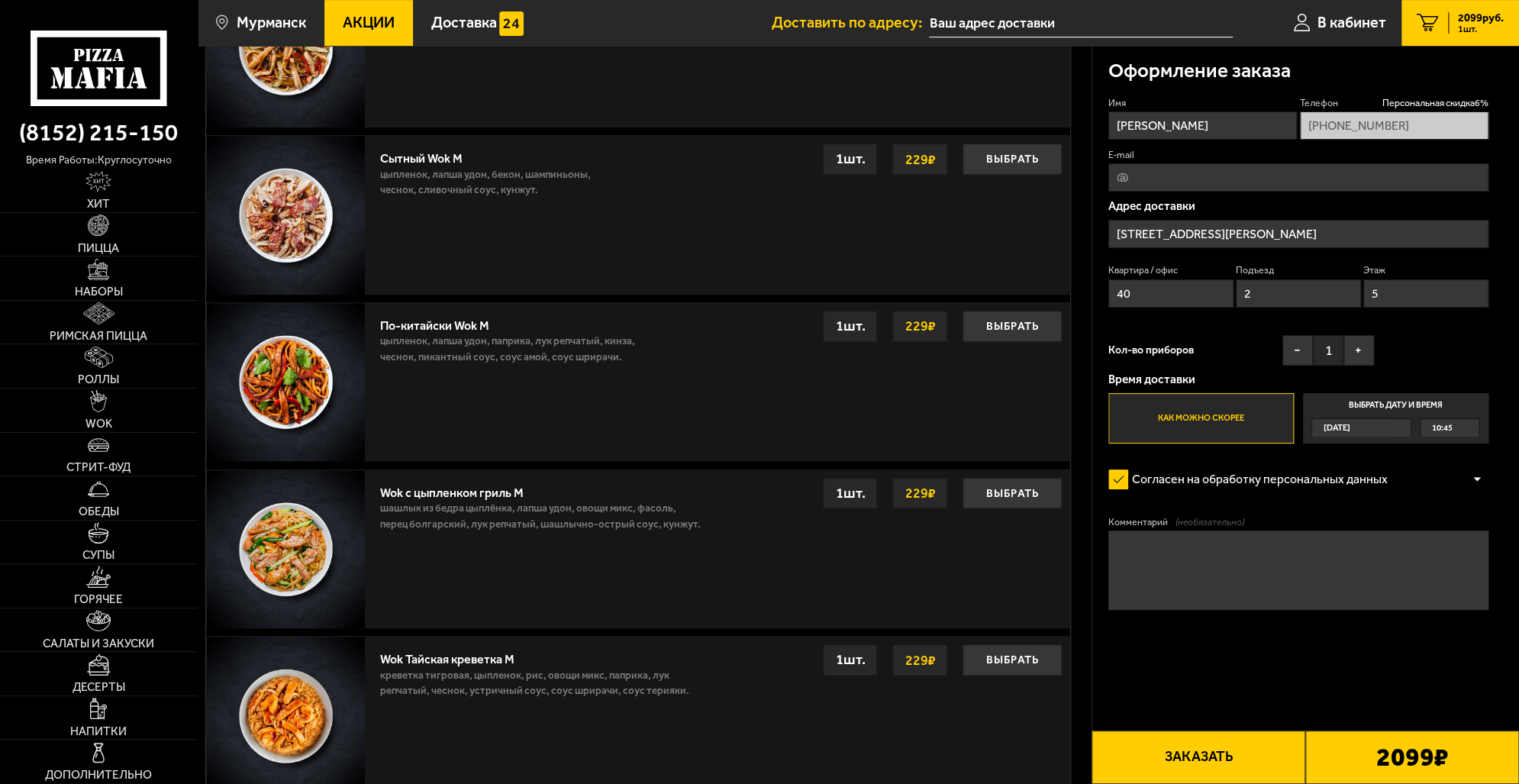
scroll to position [458, 0]
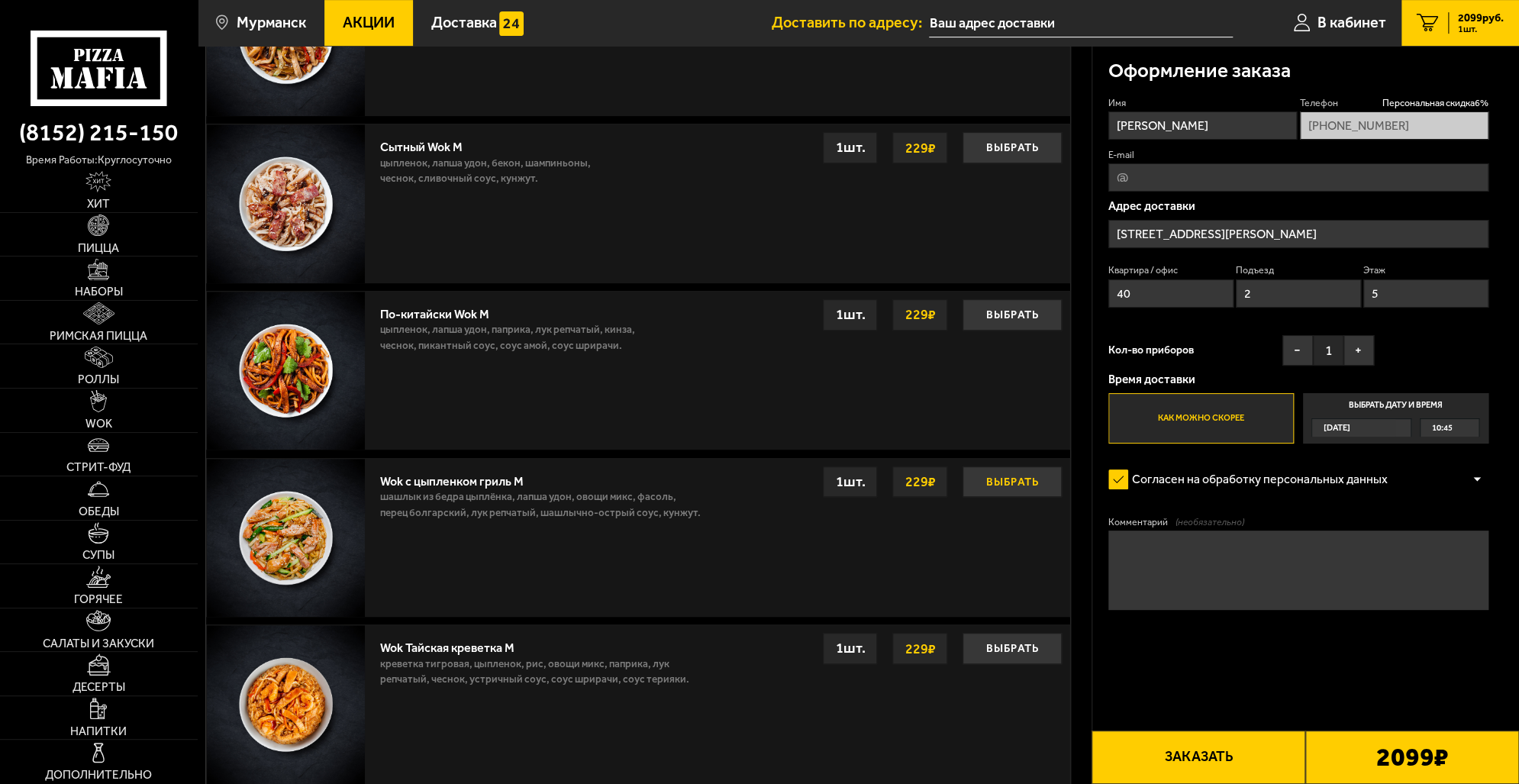
click at [1023, 481] on button "Выбрать" at bounding box center [1011, 482] width 99 height 31
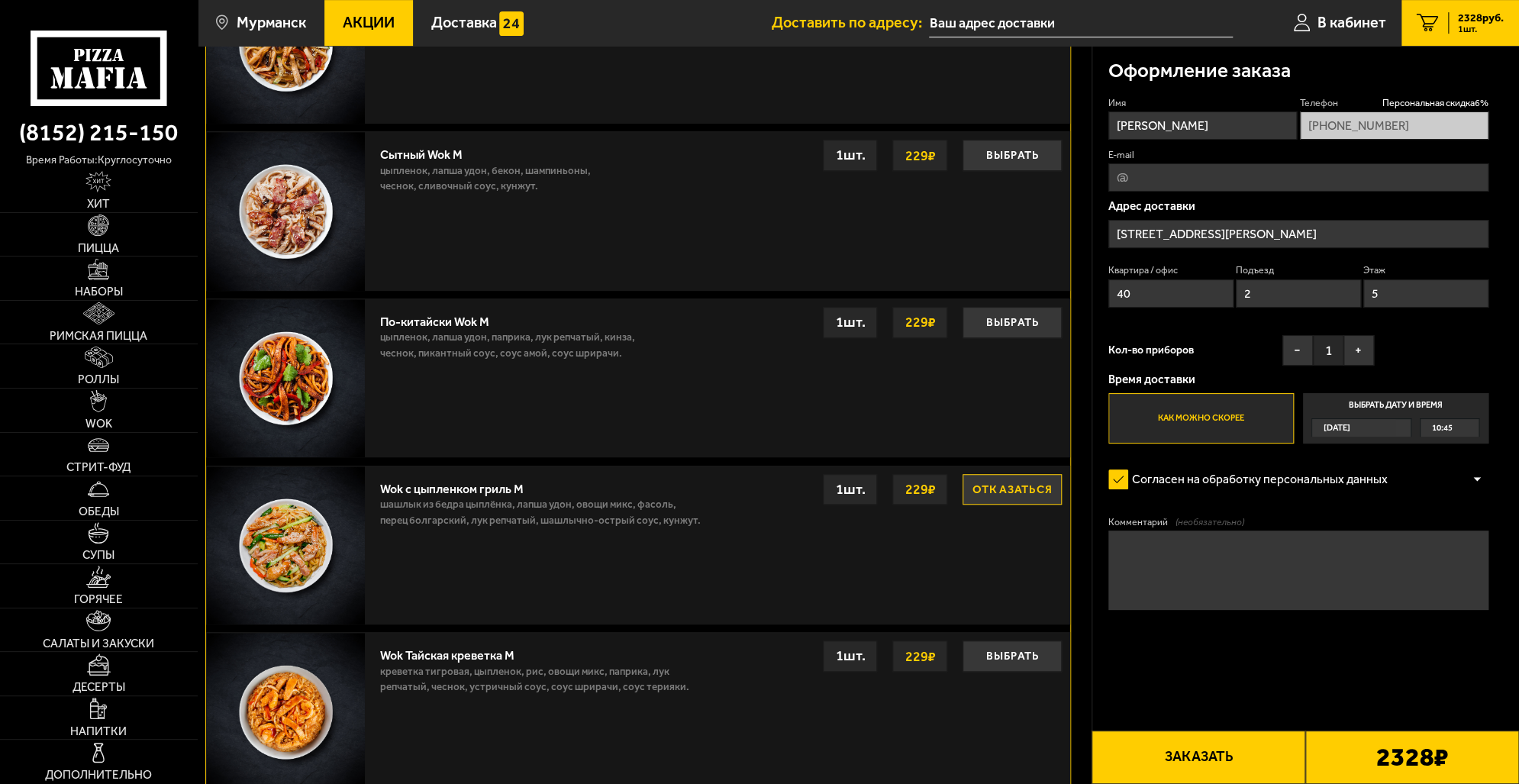
click at [1265, 757] on button "Заказать" at bounding box center [1199, 757] width 214 height 54
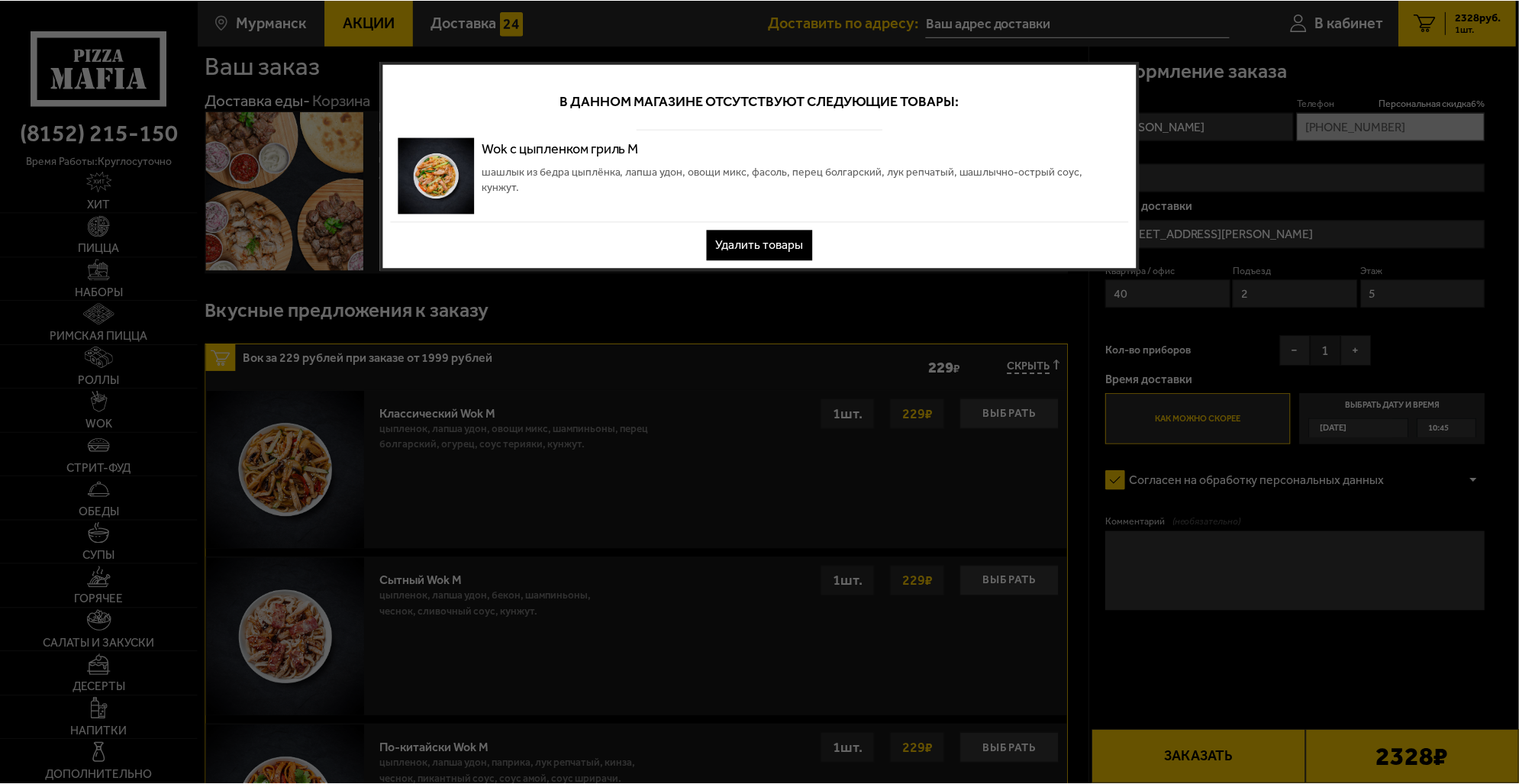
scroll to position [0, 0]
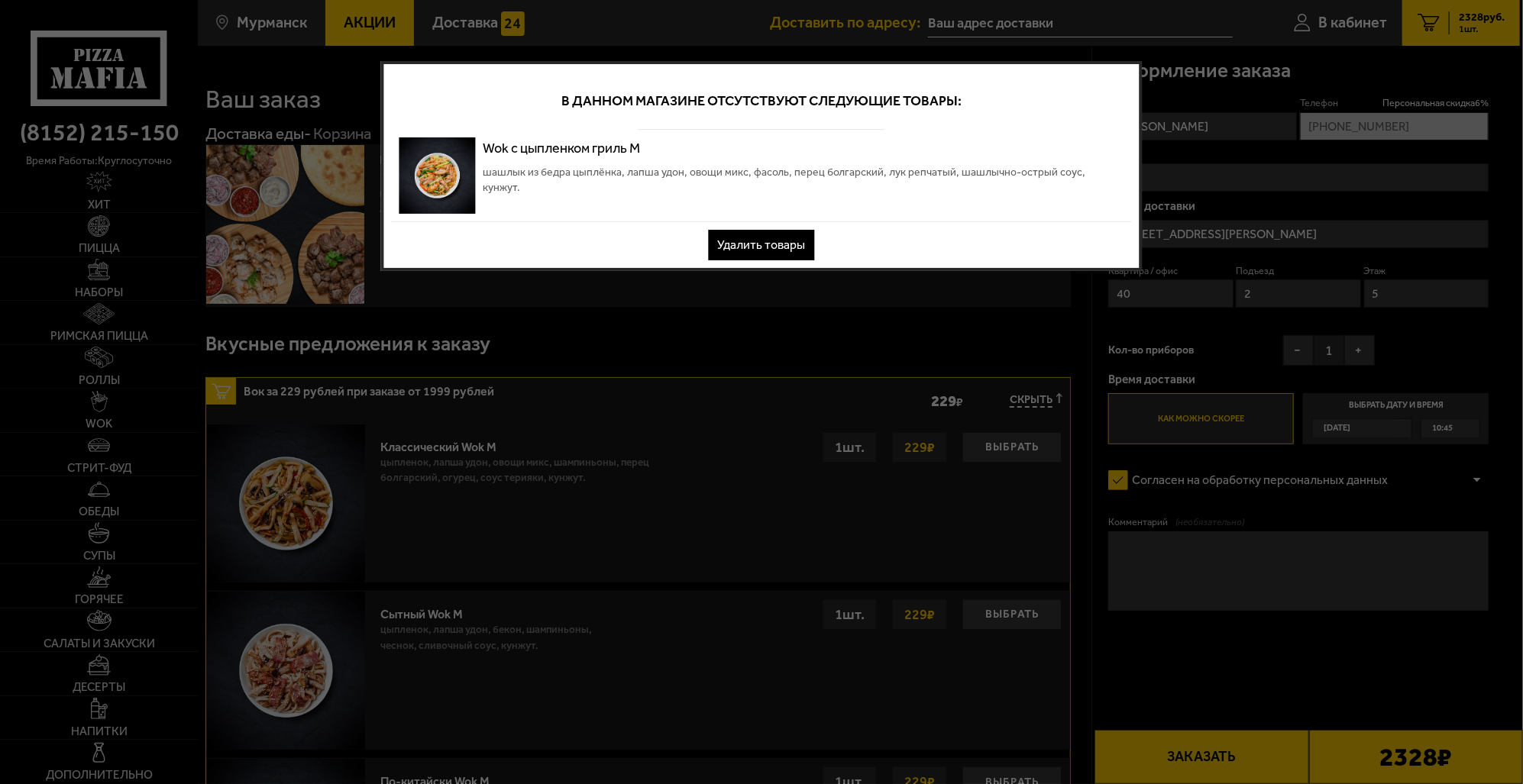
click at [767, 235] on button "Удалить товары" at bounding box center [761, 245] width 106 height 30
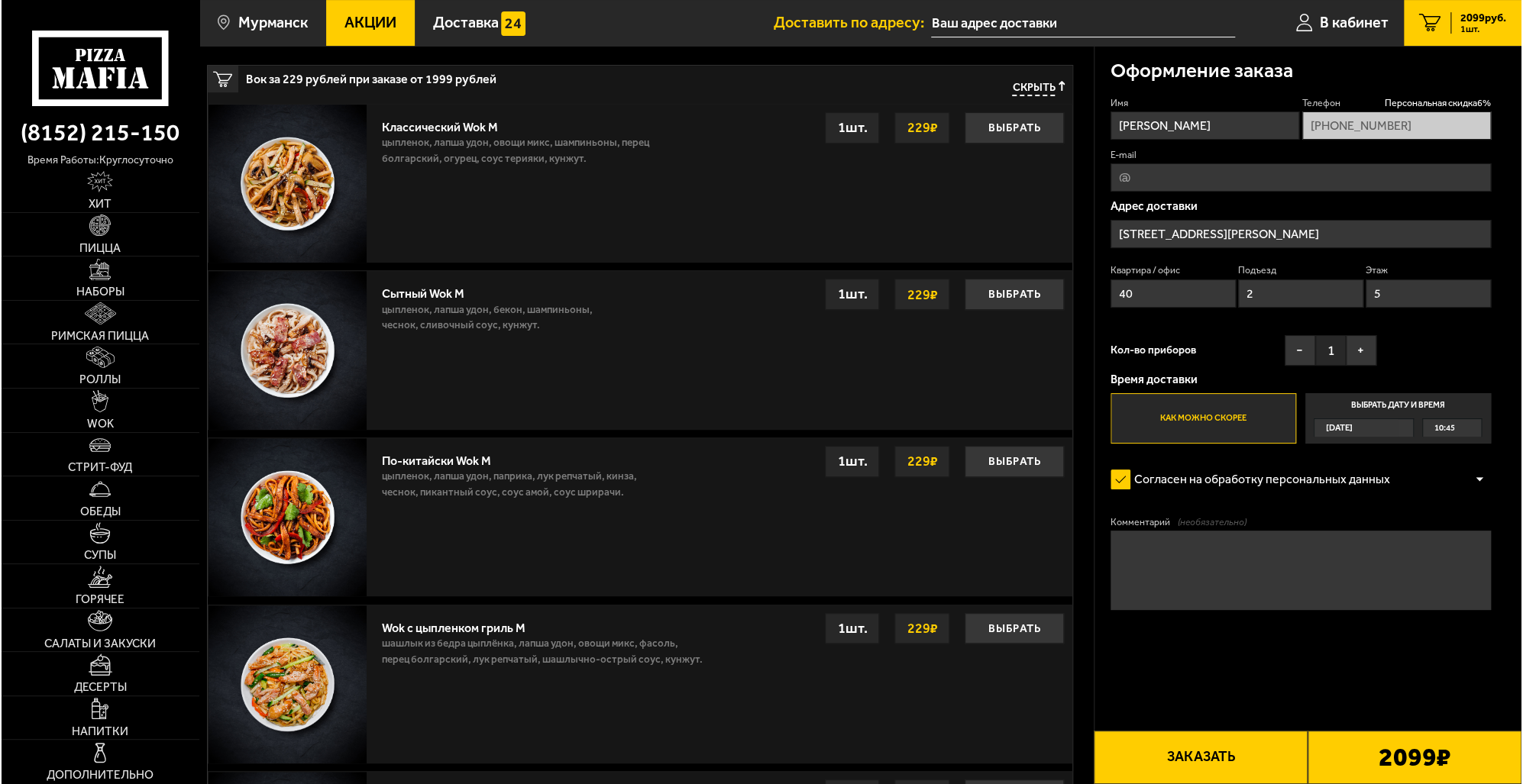
scroll to position [305, 0]
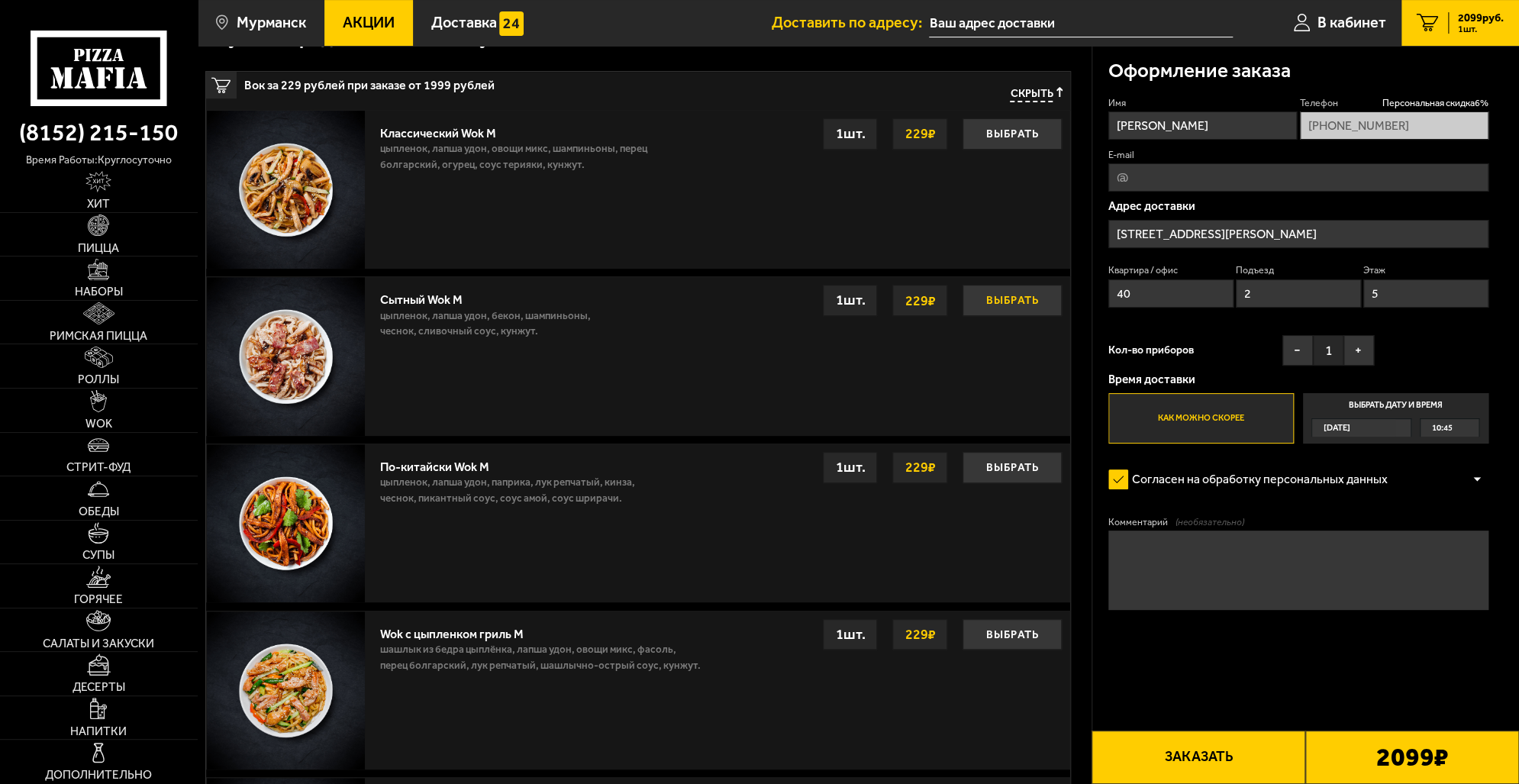
click at [1006, 299] on button "Выбрать" at bounding box center [1011, 300] width 99 height 31
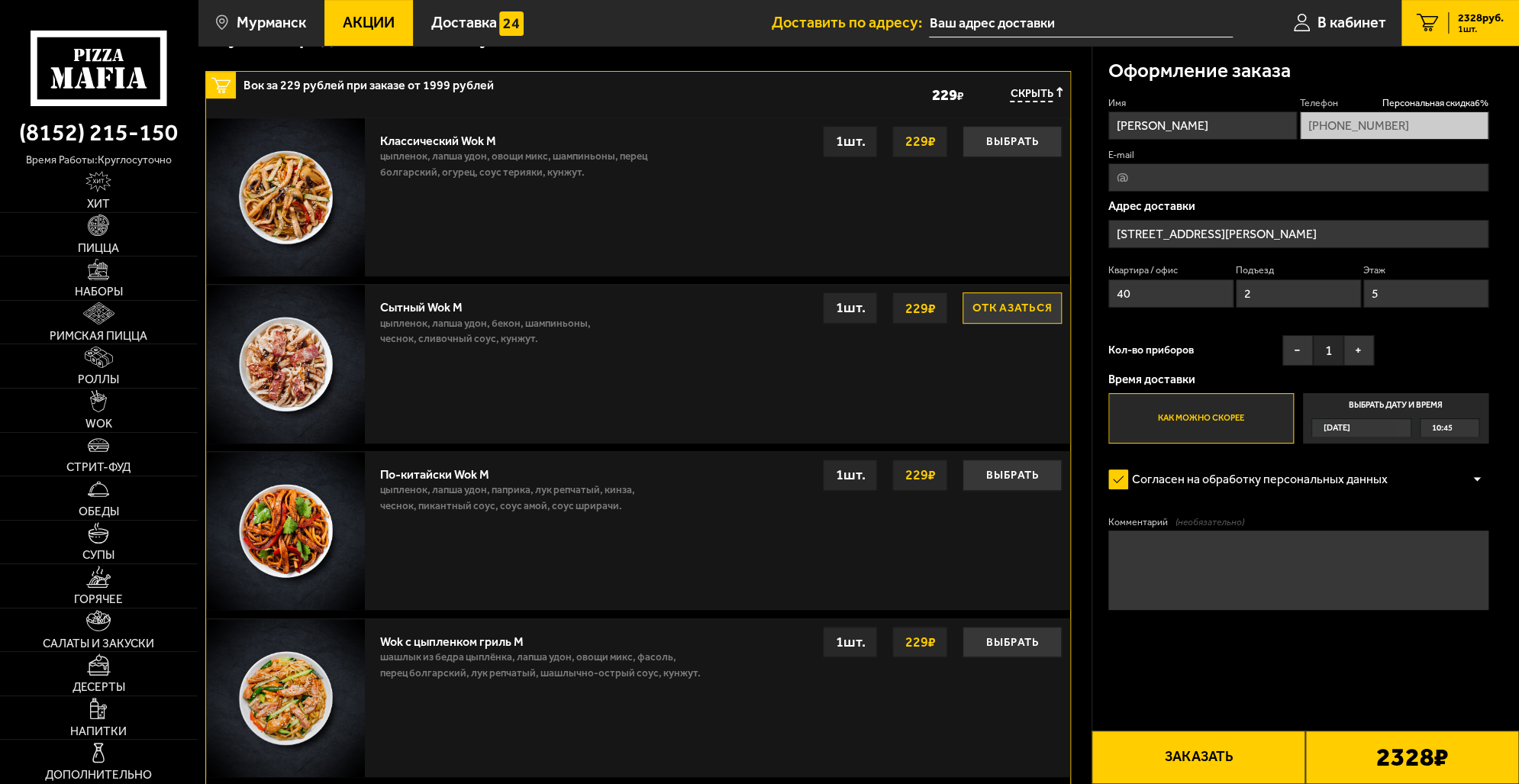
click at [1268, 748] on button "Заказать" at bounding box center [1199, 757] width 214 height 54
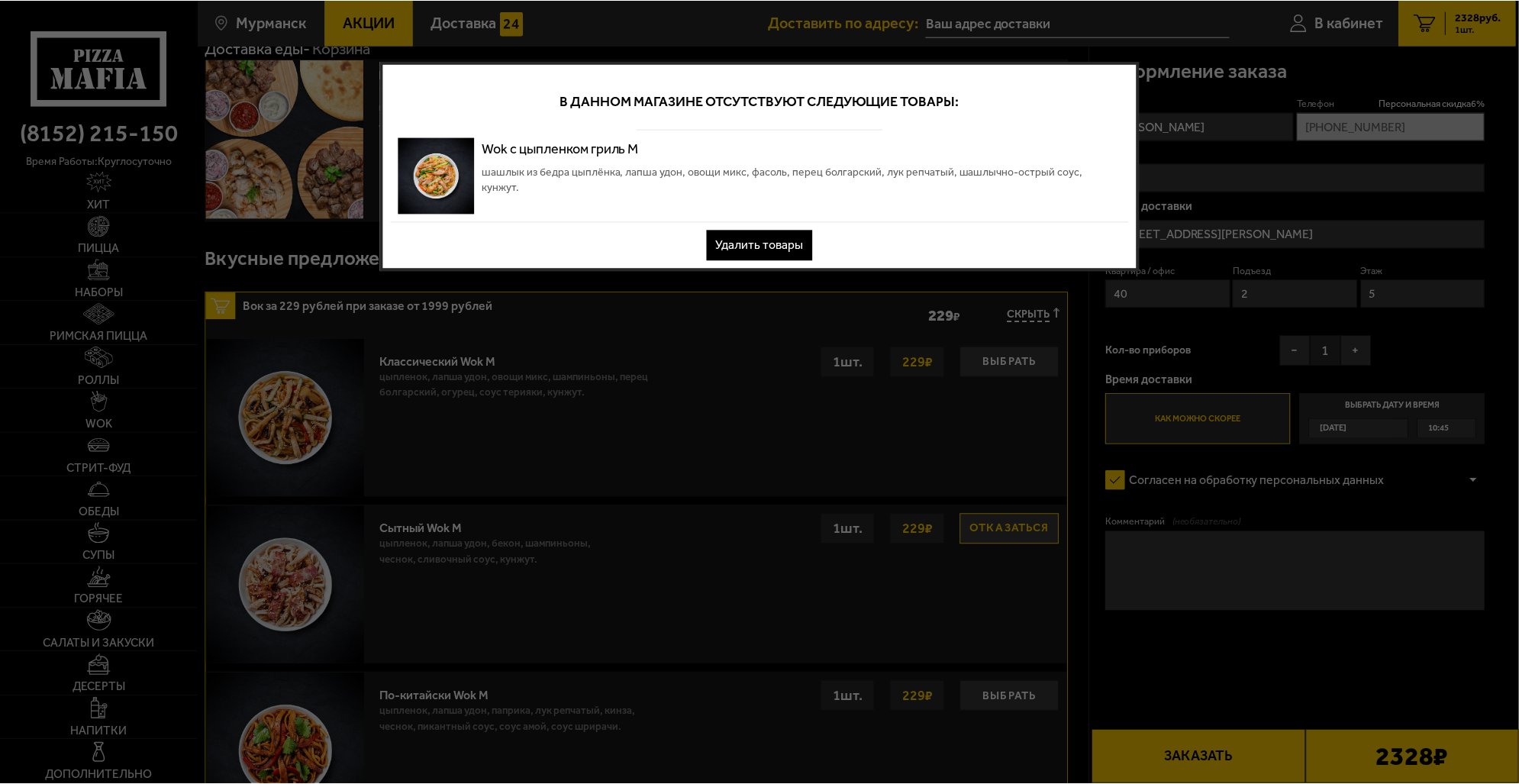
scroll to position [0, 0]
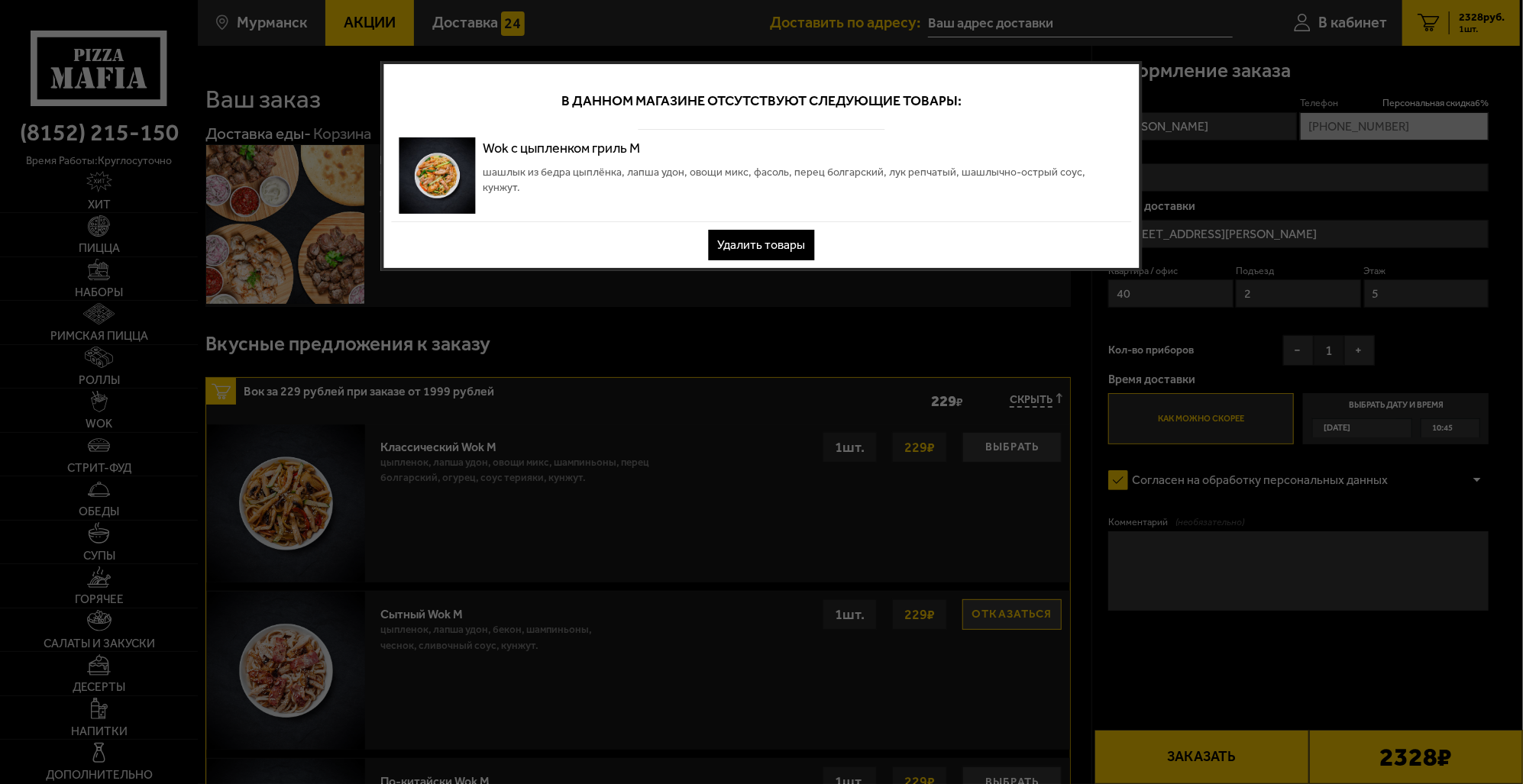
click at [780, 242] on button "Удалить товары" at bounding box center [761, 245] width 106 height 30
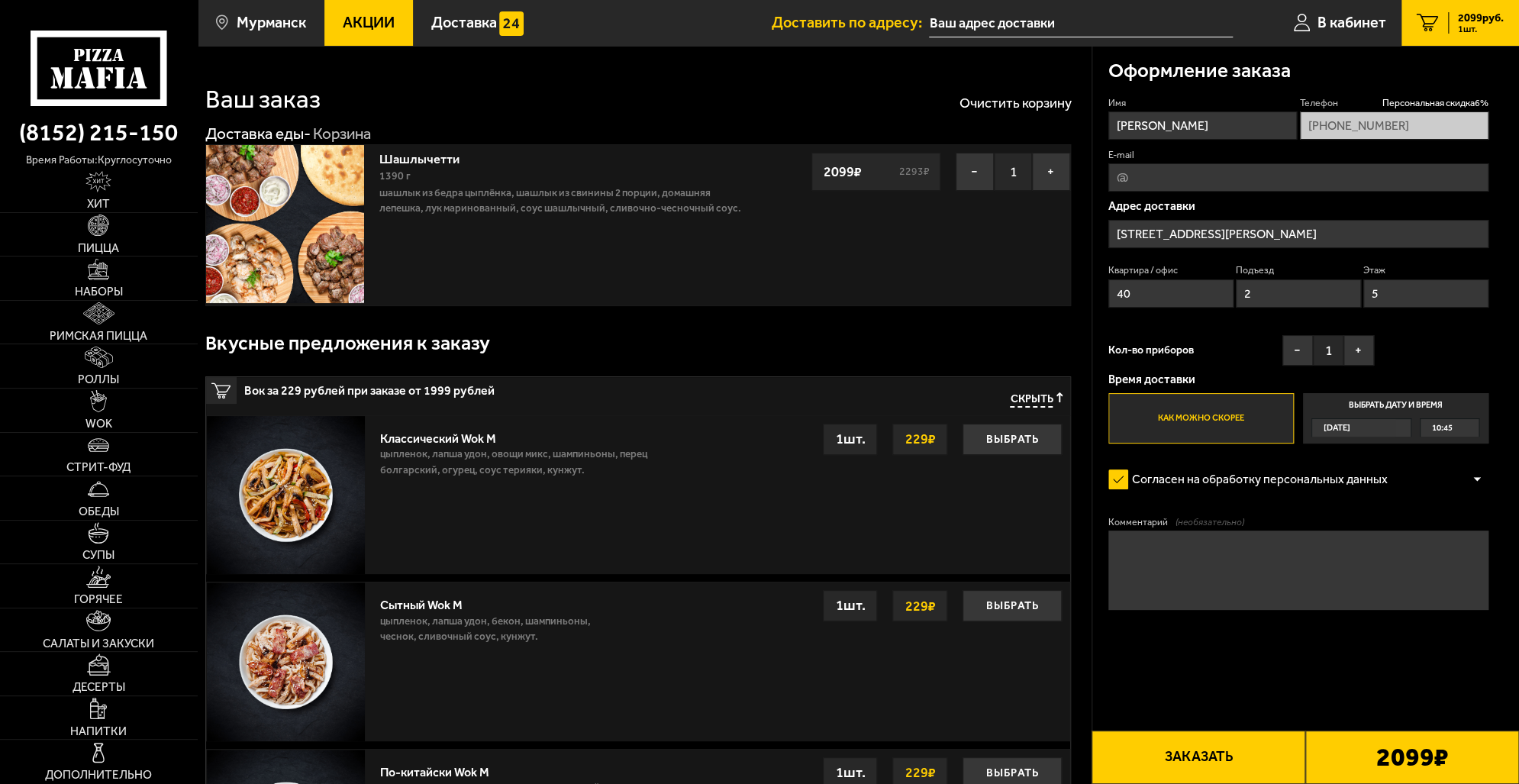
click at [1266, 755] on button "Заказать" at bounding box center [1199, 757] width 214 height 54
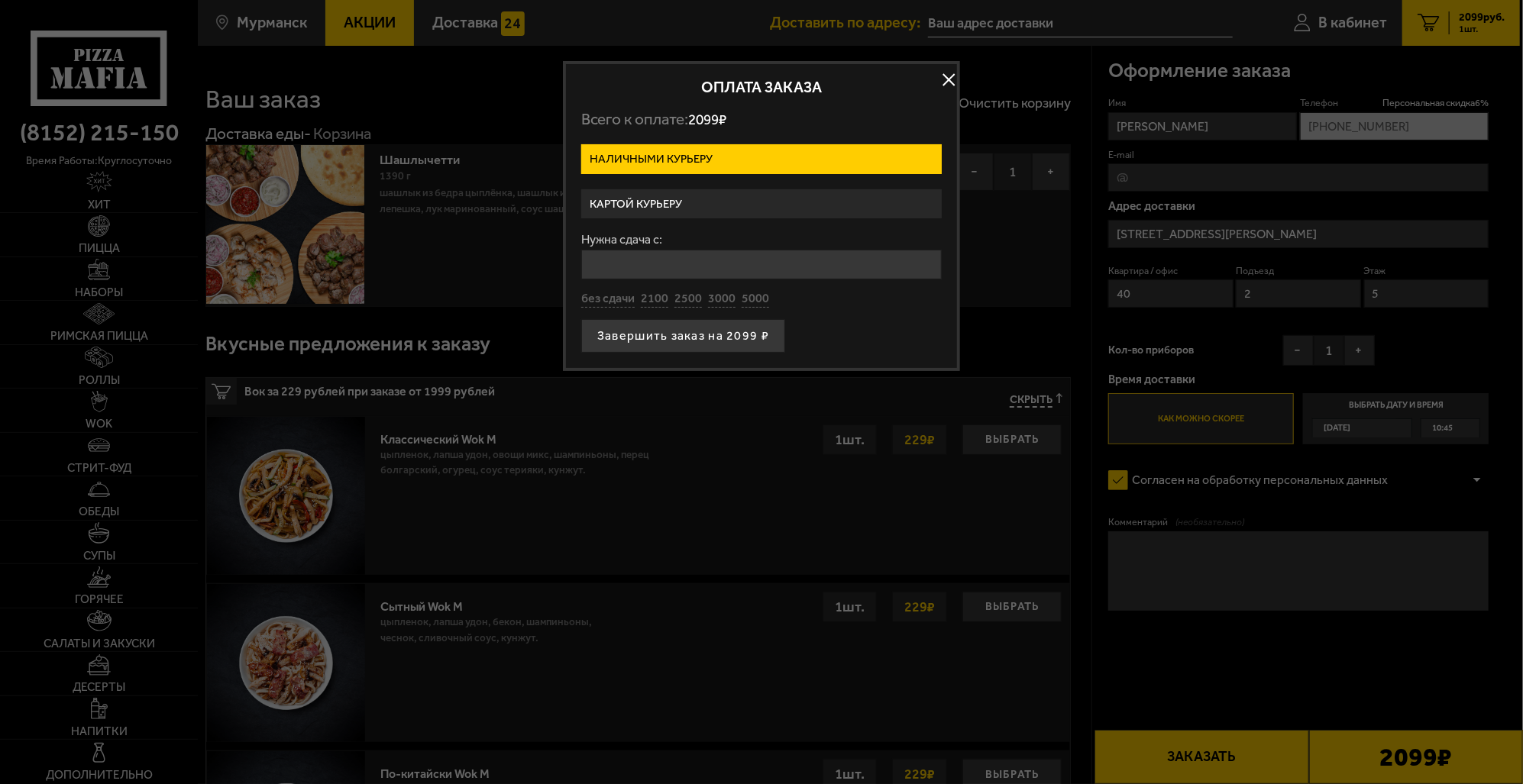
click at [763, 206] on label "Картой курьеру" at bounding box center [761, 203] width 360 height 29
click at [0, 0] on input "Картой курьеру" at bounding box center [0, 0] width 0 height 0
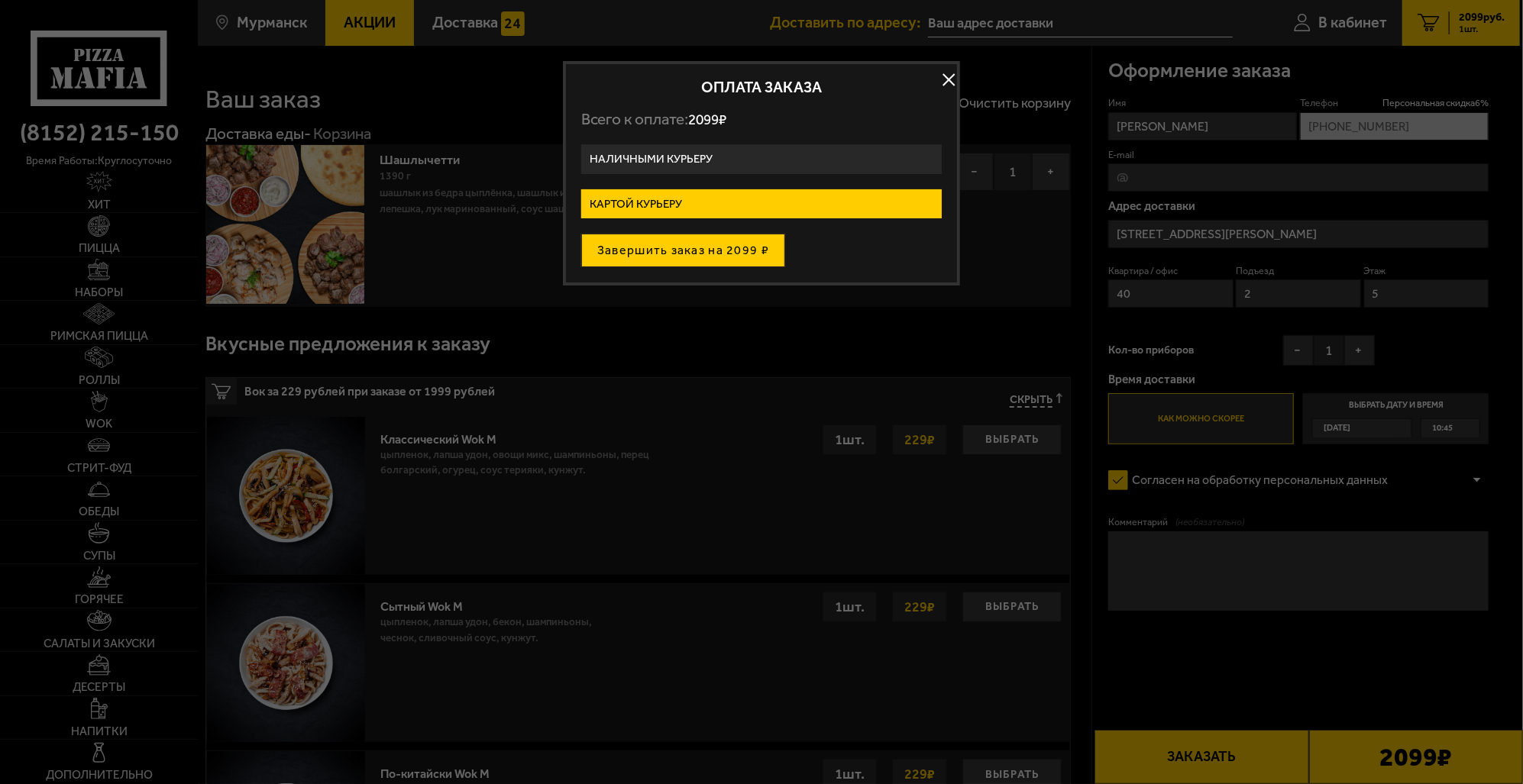
click at [674, 254] on button "Завершить заказ на 2099 ₽" at bounding box center [683, 251] width 204 height 34
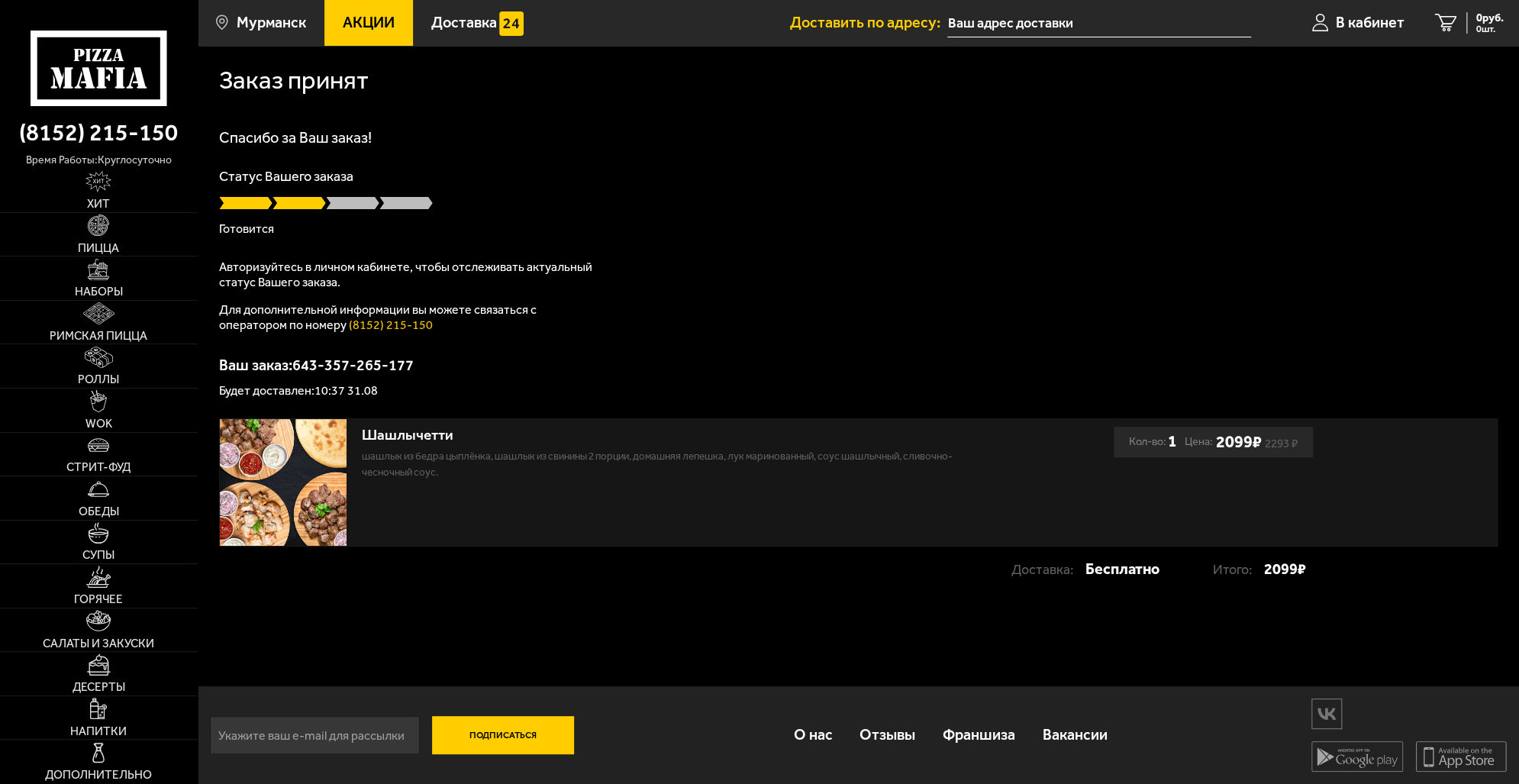
click at [601, 568] on div "Доставка: Бесплатно Итого: 2099 ₽" at bounding box center [763, 569] width 1087 height 31
click at [711, 273] on div "Спасибо за Ваш заказ! Статус Вашего заказа [PERSON_NAME] Авторизуйтесь в личном…" at bounding box center [859, 263] width 1279 height 268
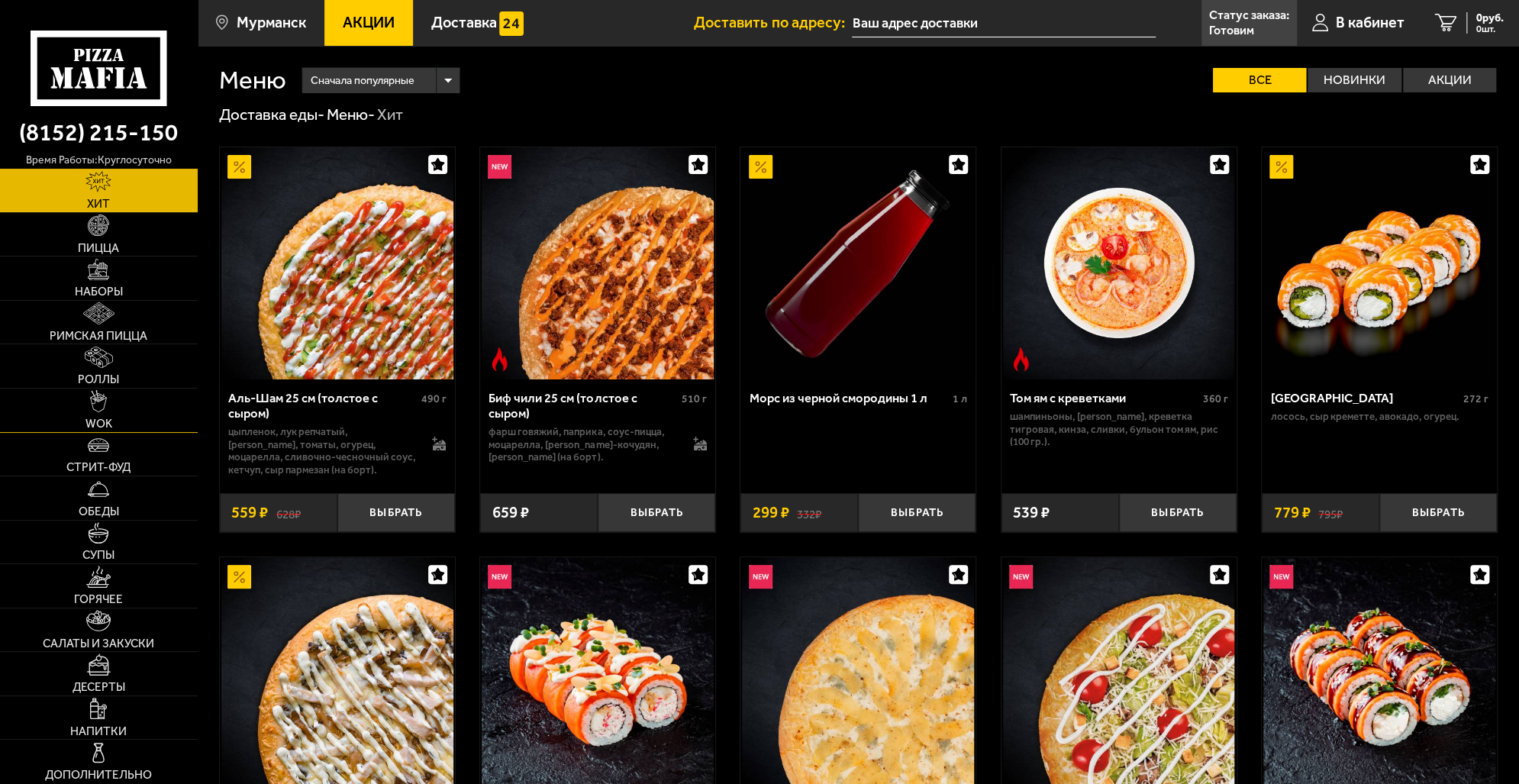
click at [113, 410] on link "WOK" at bounding box center [99, 410] width 198 height 44
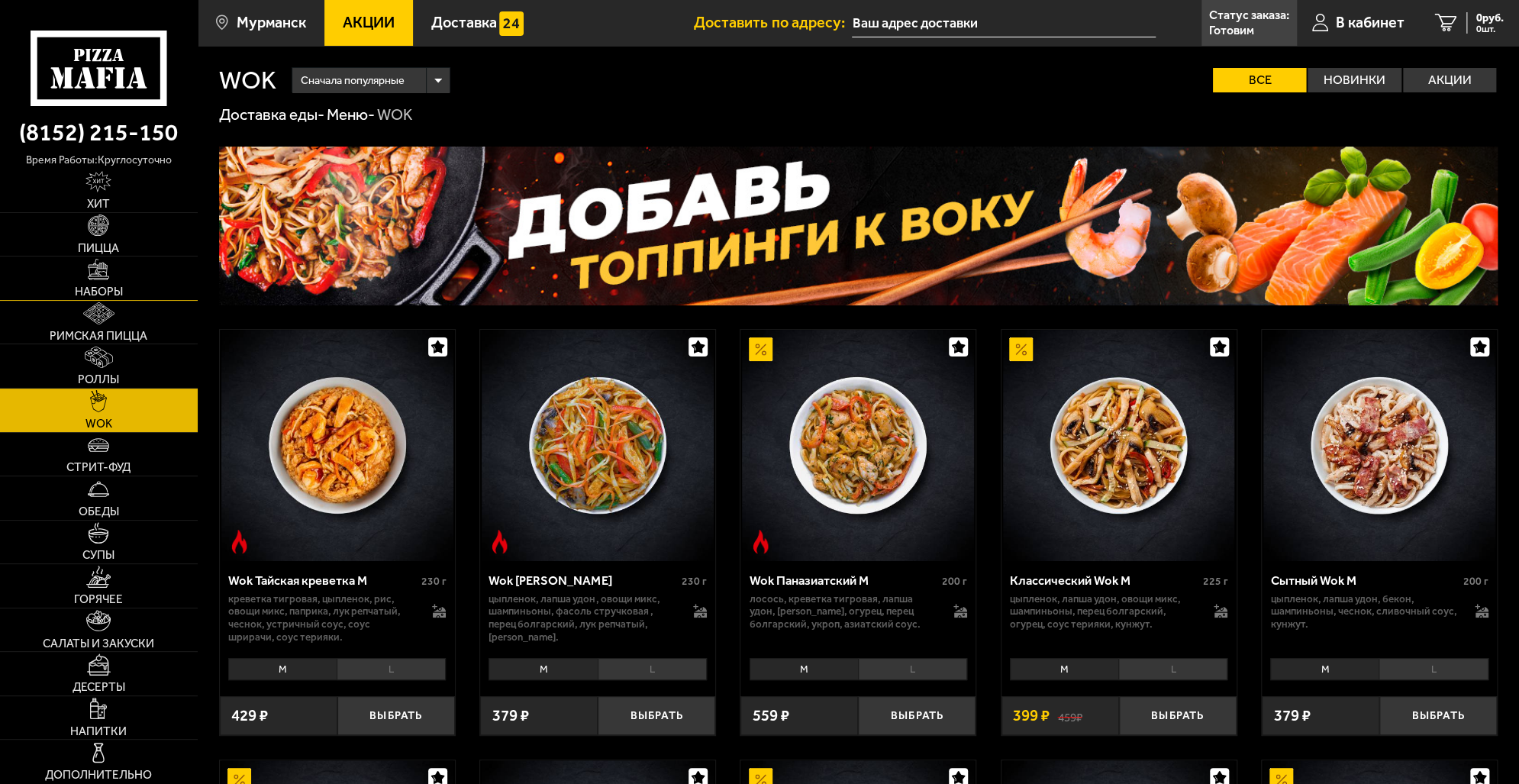
click at [115, 277] on link "Наборы" at bounding box center [99, 278] width 198 height 44
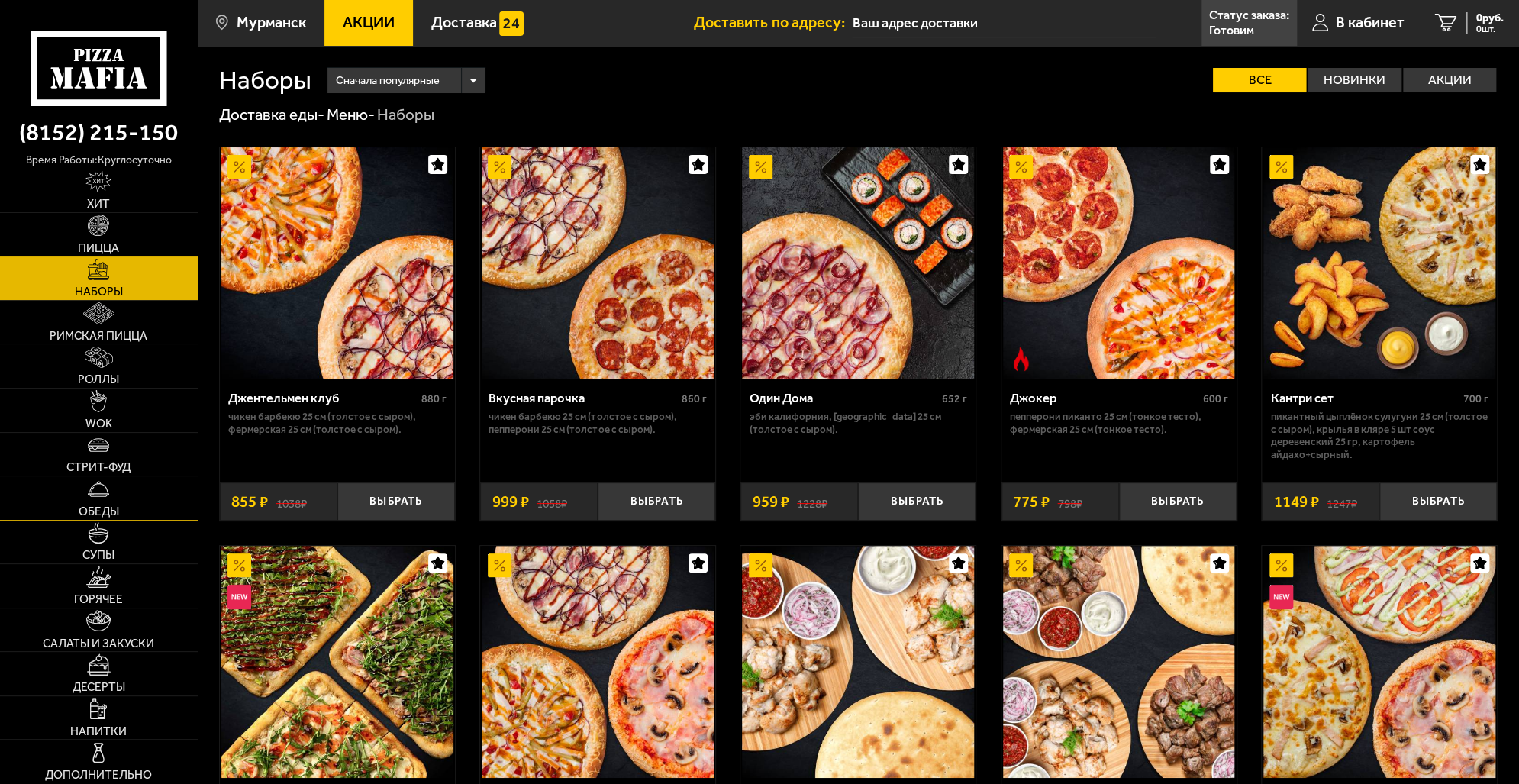
click at [108, 500] on link "Обеды" at bounding box center [99, 498] width 198 height 44
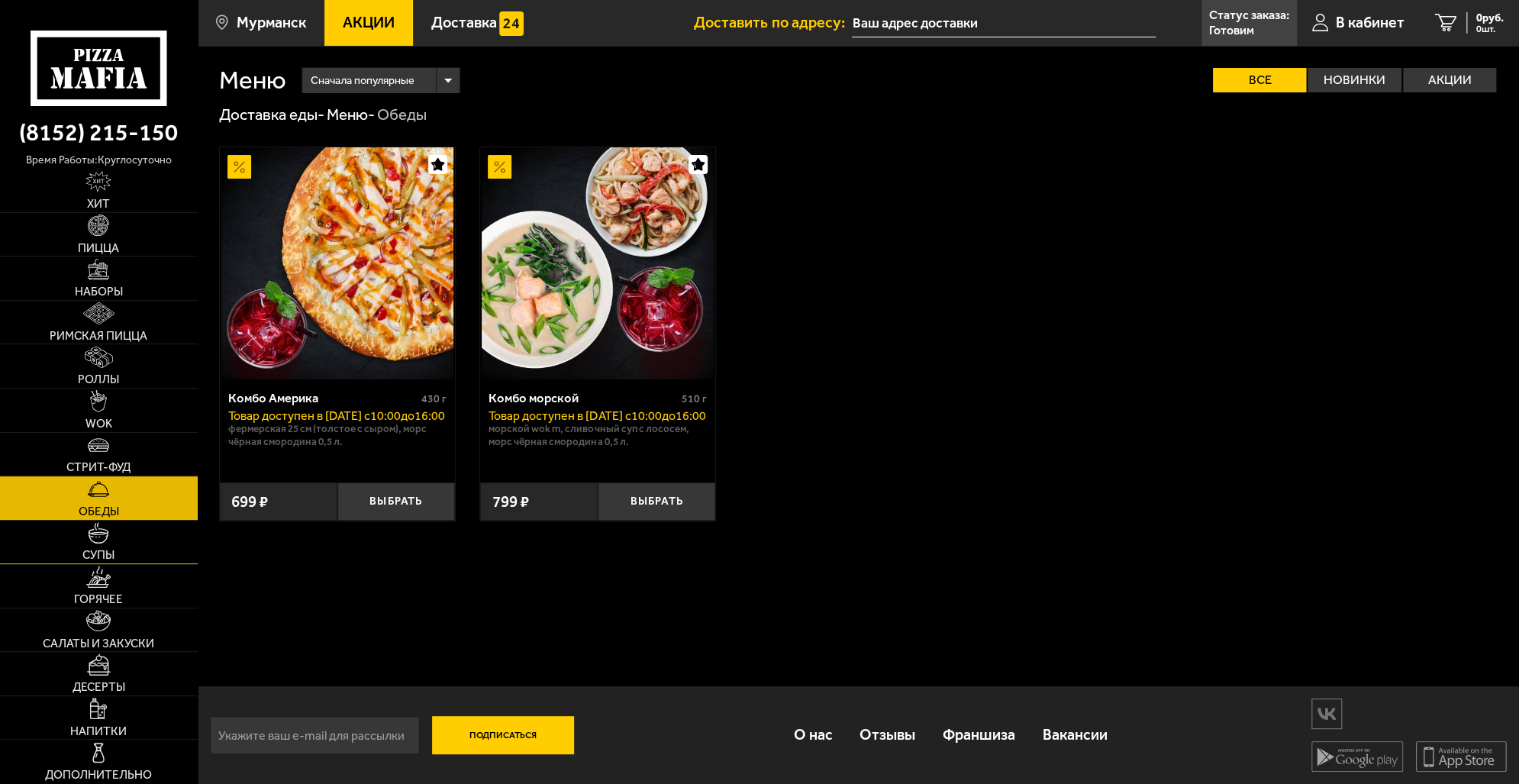
click at [103, 534] on img at bounding box center [98, 532] width 21 height 21
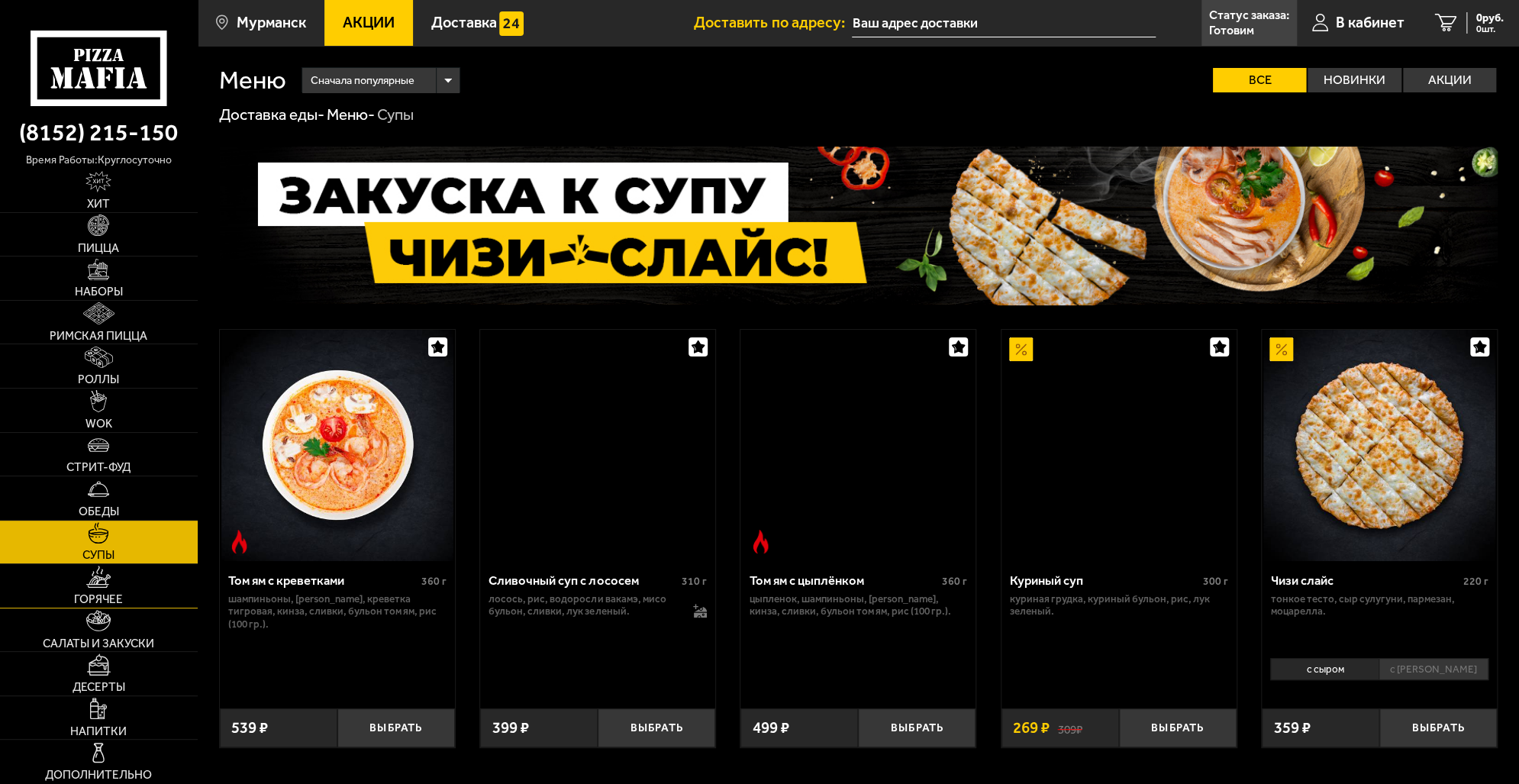
click at [112, 596] on span "Горячее" at bounding box center [98, 599] width 49 height 12
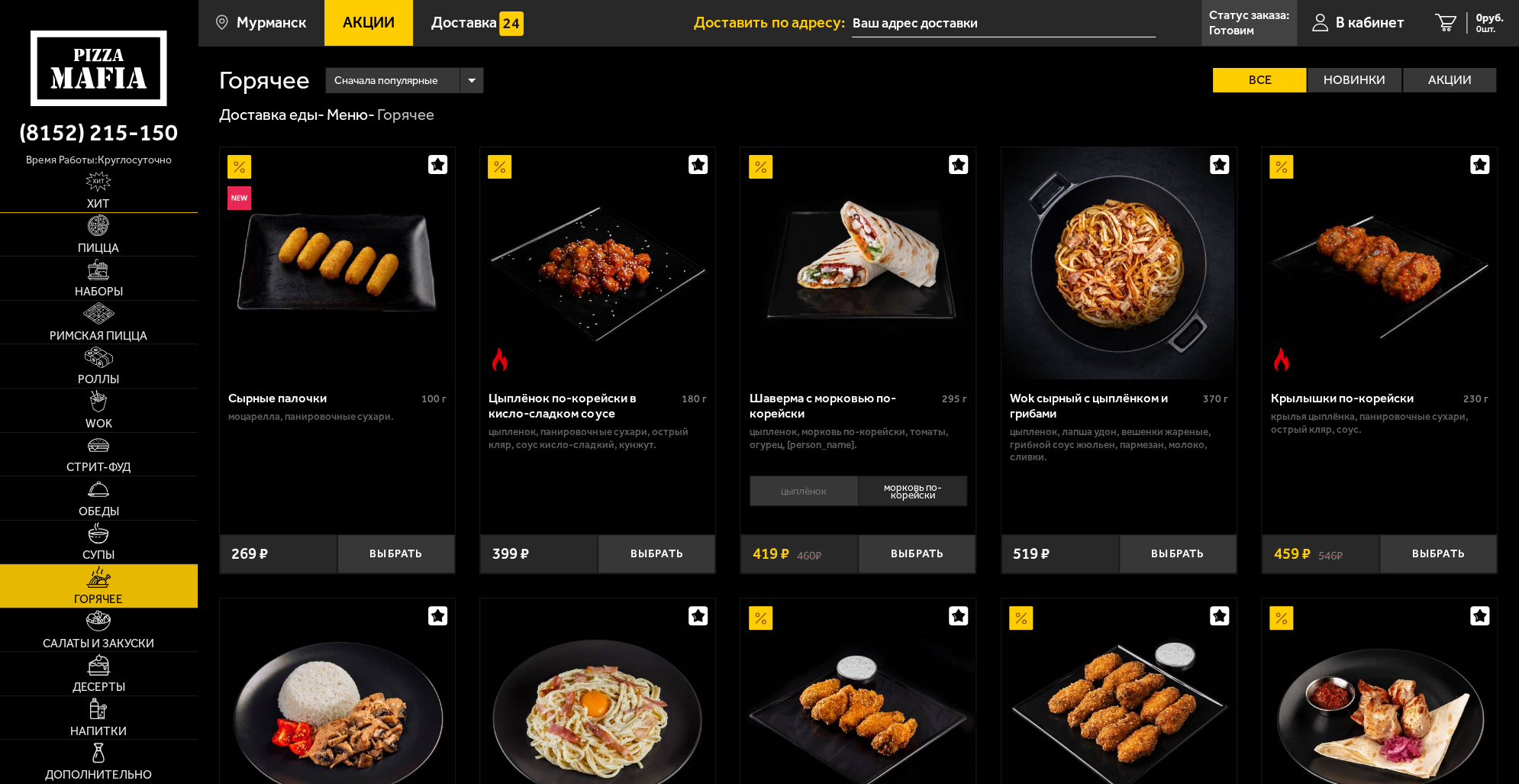
click at [104, 195] on link "Хит" at bounding box center [99, 190] width 198 height 44
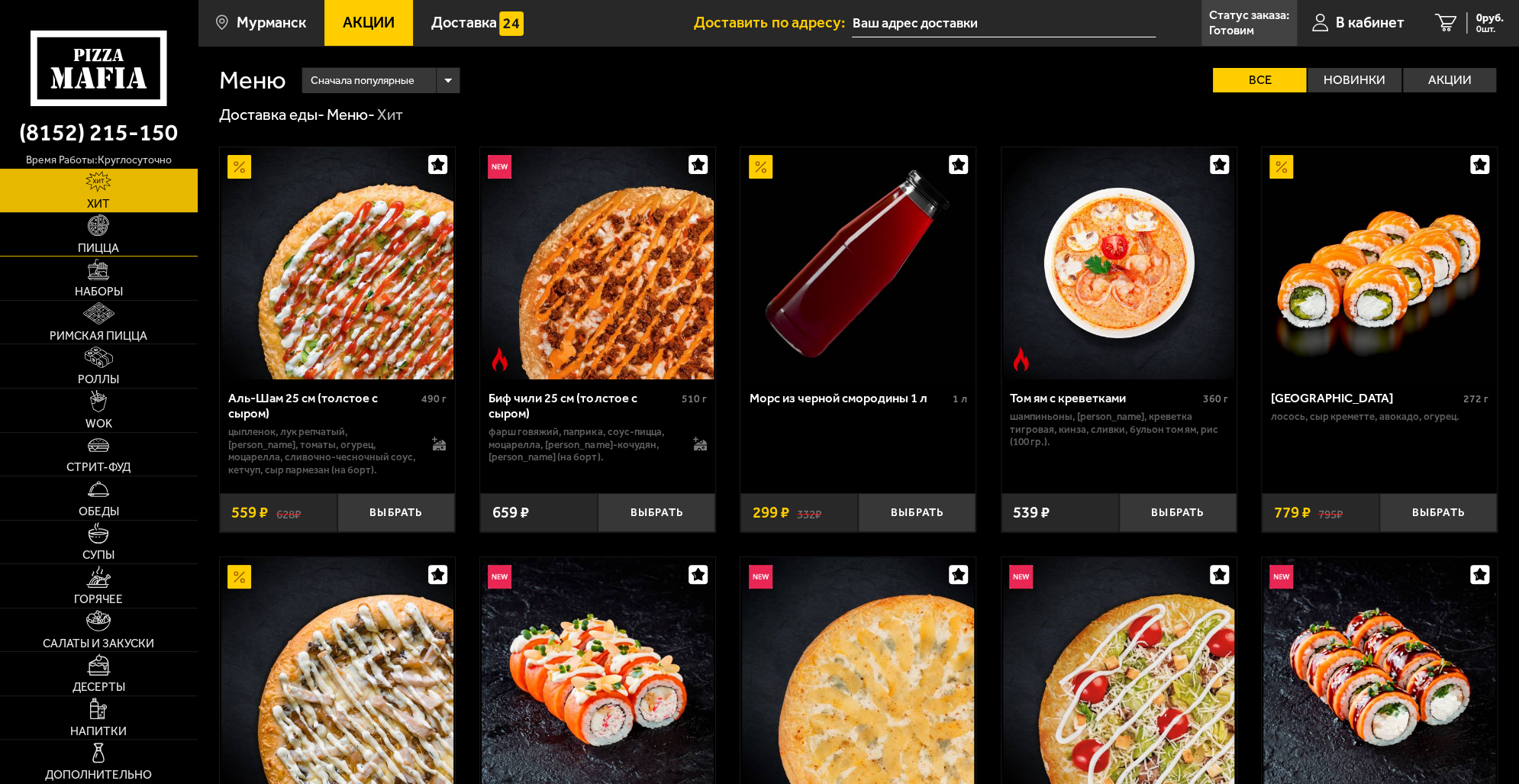
click at [97, 227] on img at bounding box center [98, 225] width 21 height 21
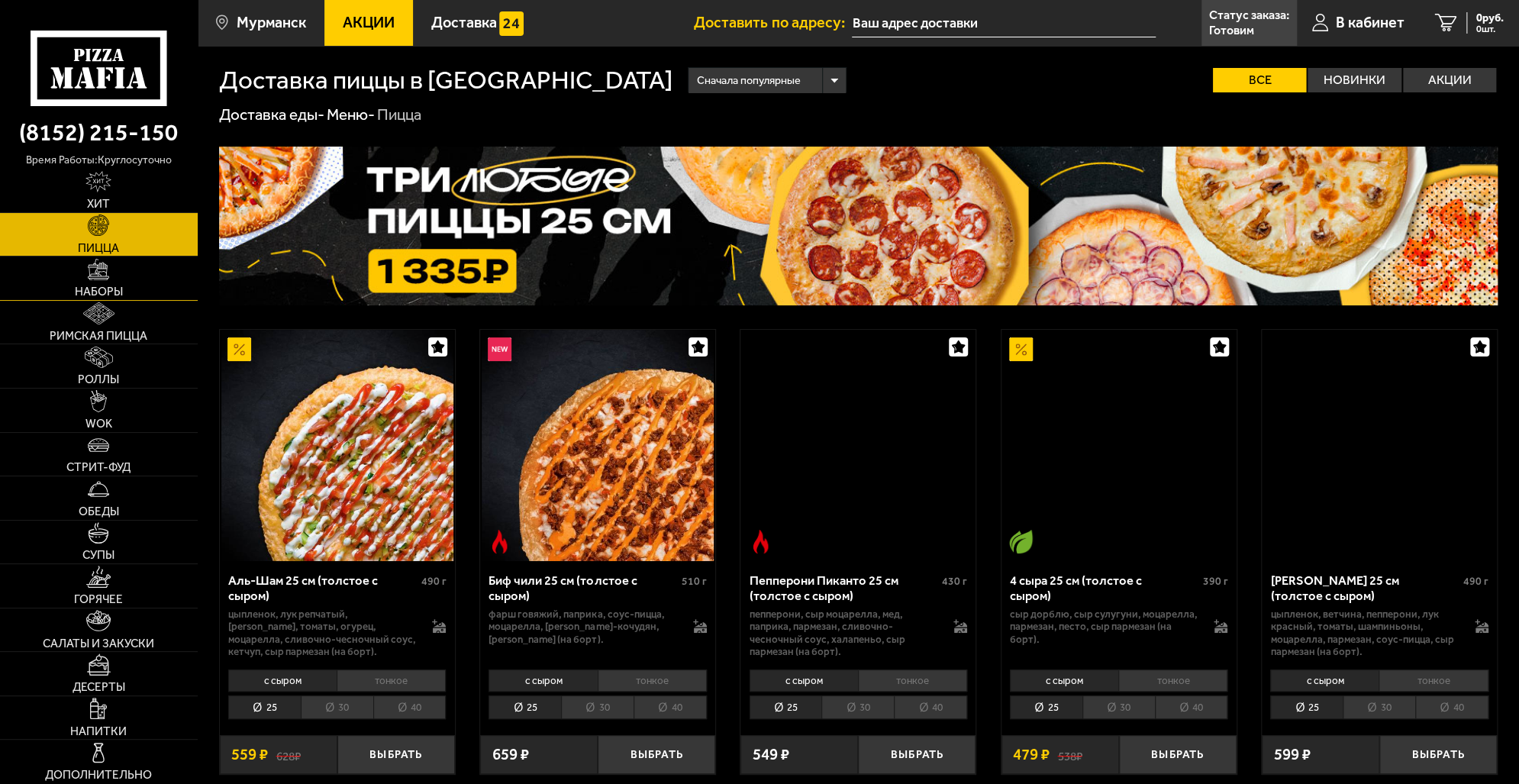
click at [103, 265] on img at bounding box center [98, 269] width 21 height 21
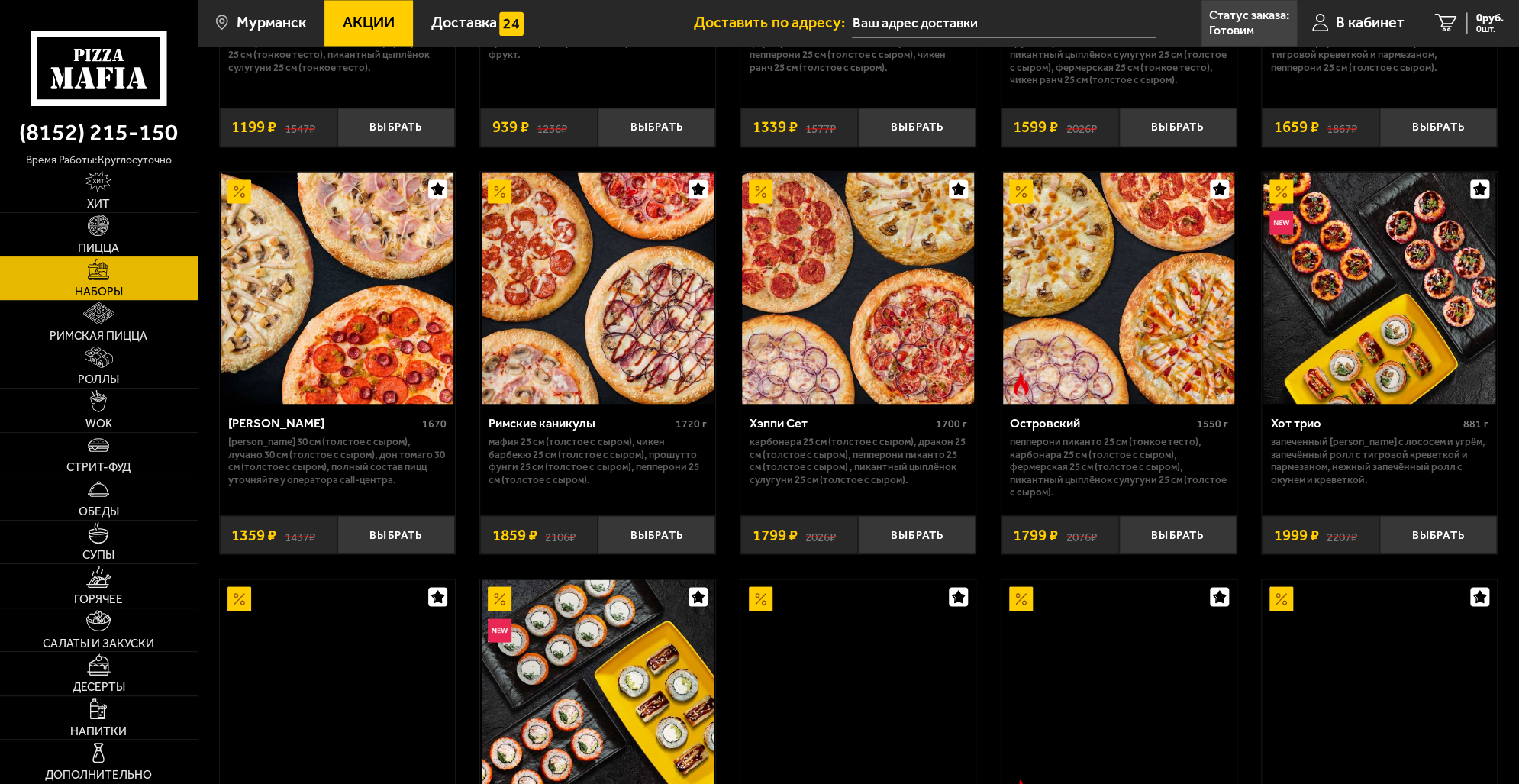
scroll to position [1832, 0]
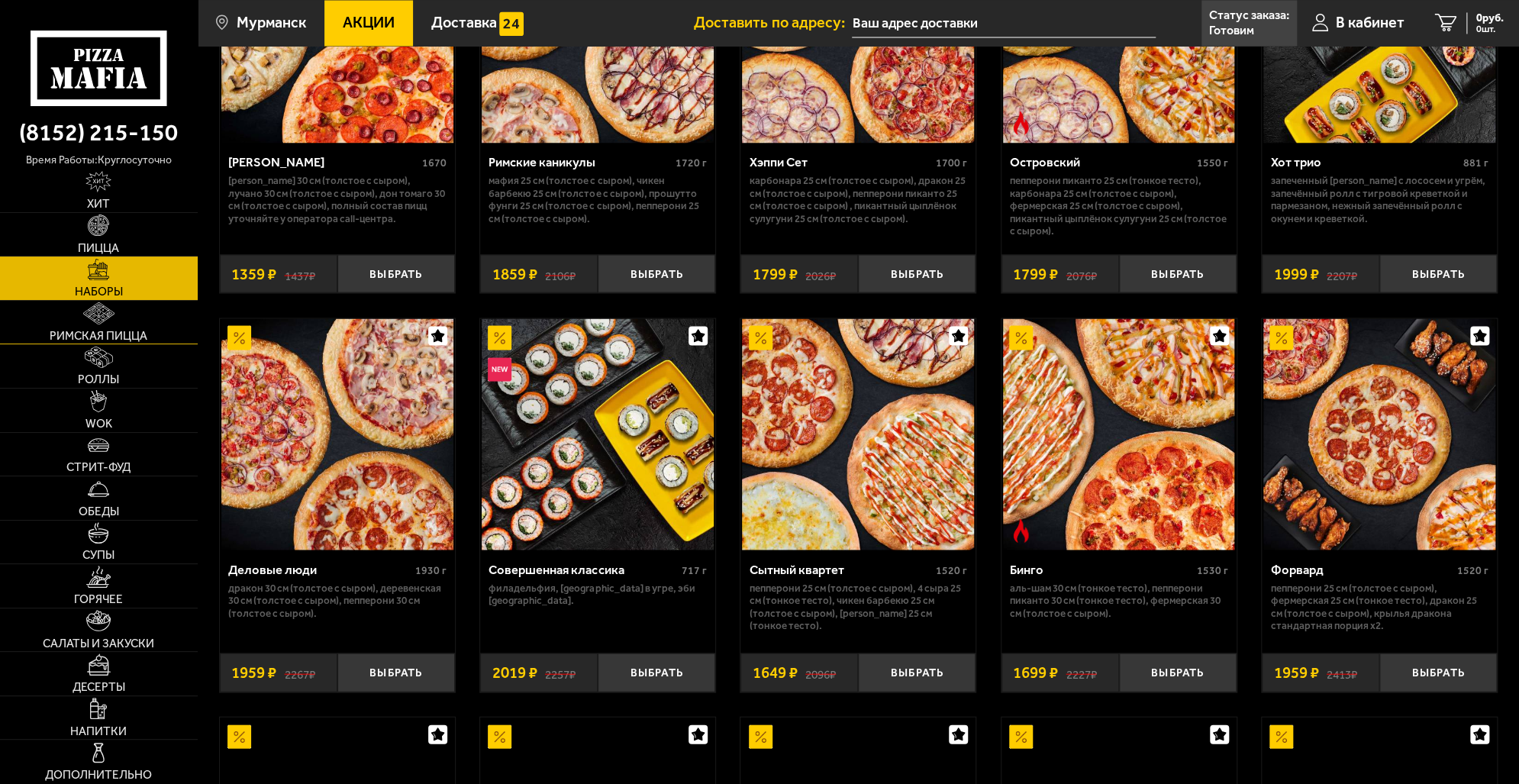
click at [121, 326] on link "Римская пицца" at bounding box center [99, 322] width 198 height 44
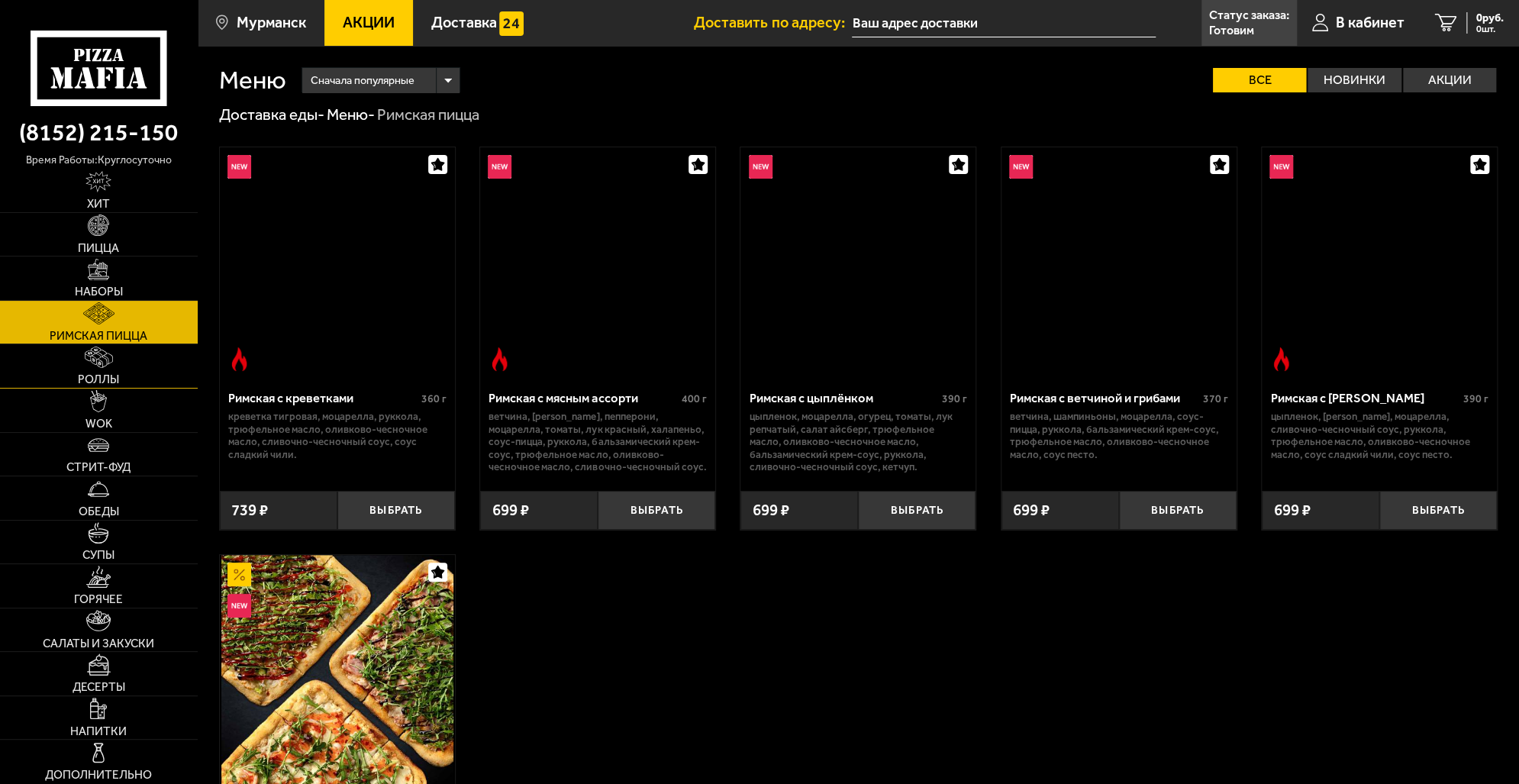
click at [114, 356] on link "Роллы" at bounding box center [99, 366] width 198 height 44
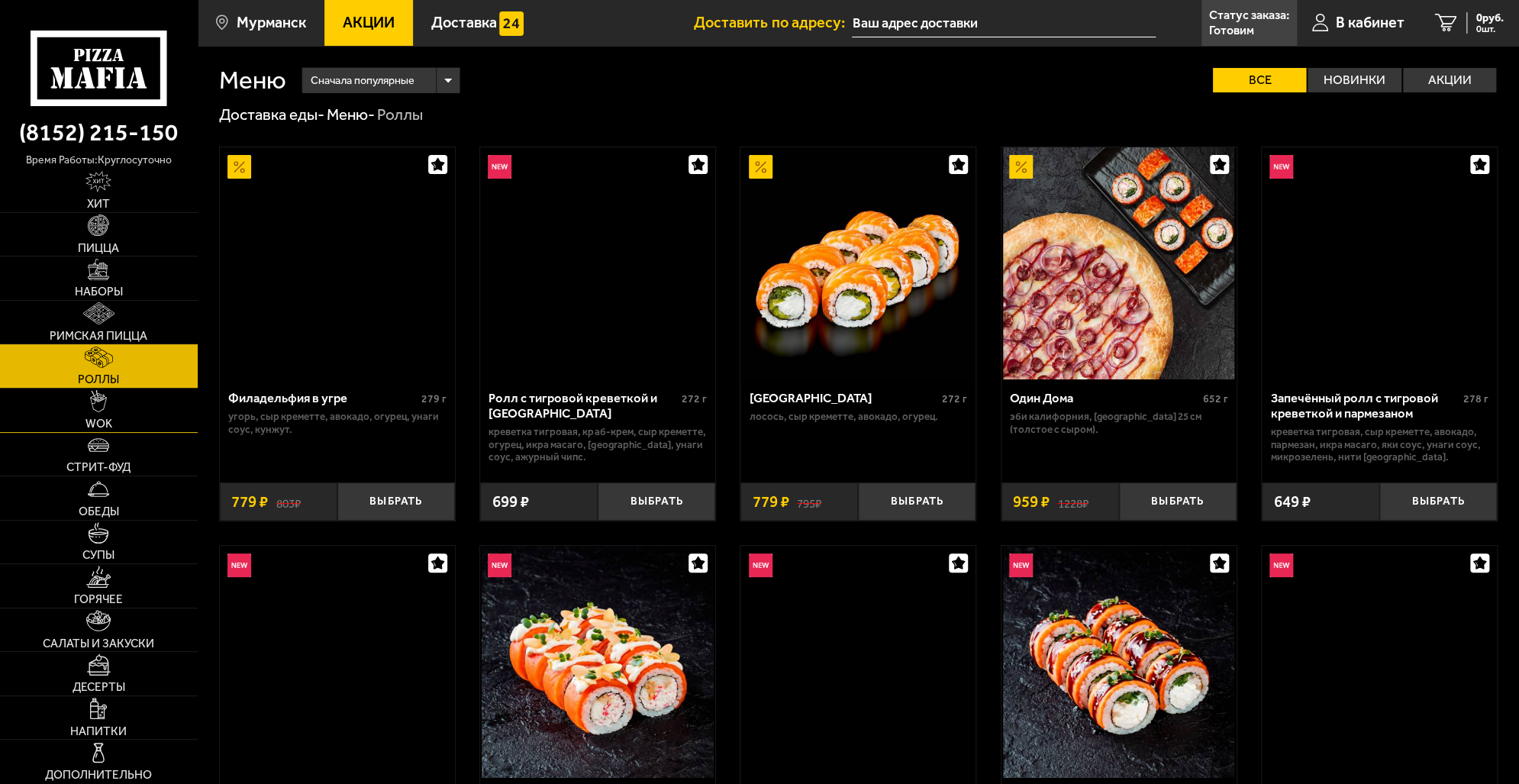
click at [114, 394] on link "WOK" at bounding box center [99, 410] width 198 height 44
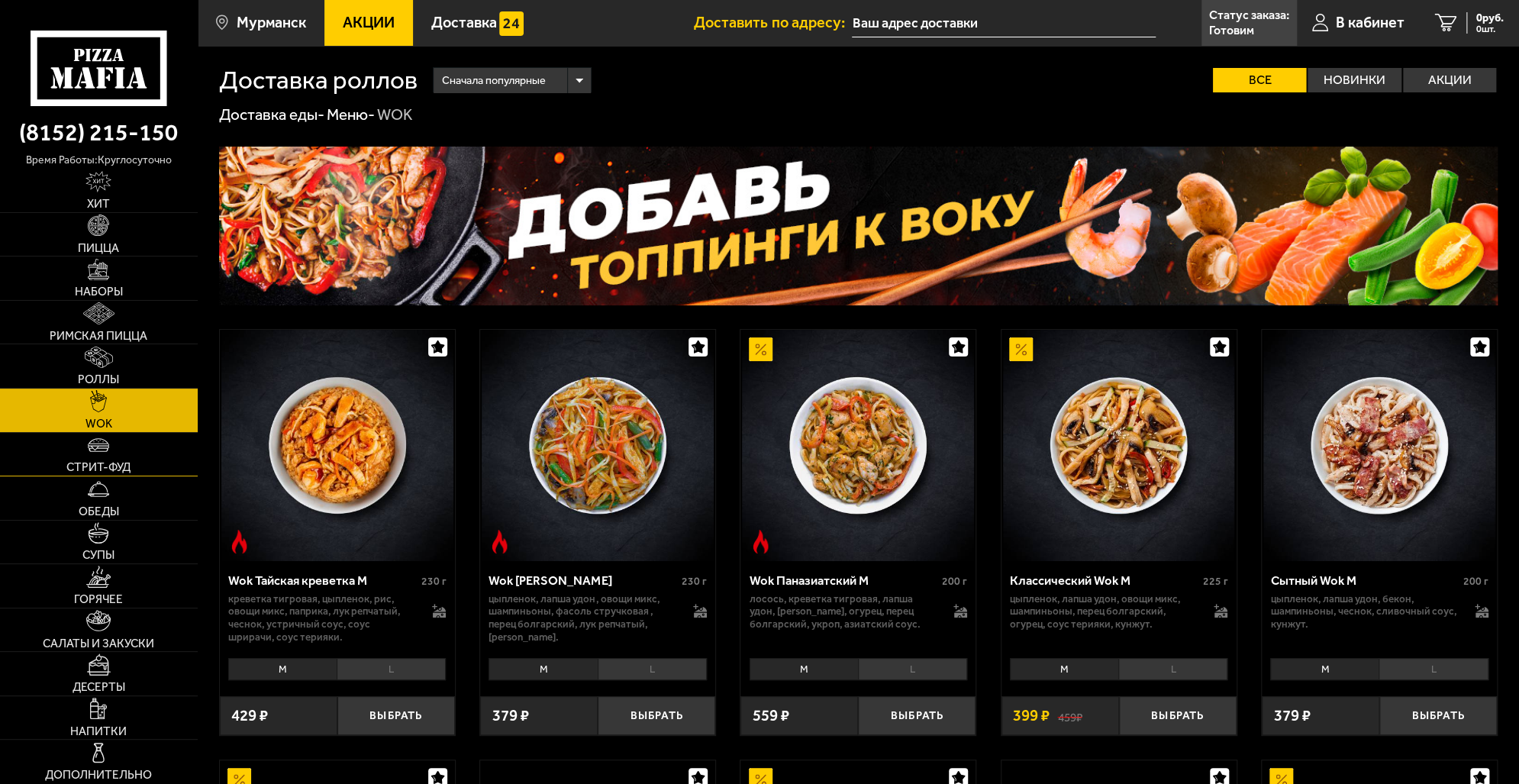
click at [98, 448] on img at bounding box center [98, 445] width 21 height 21
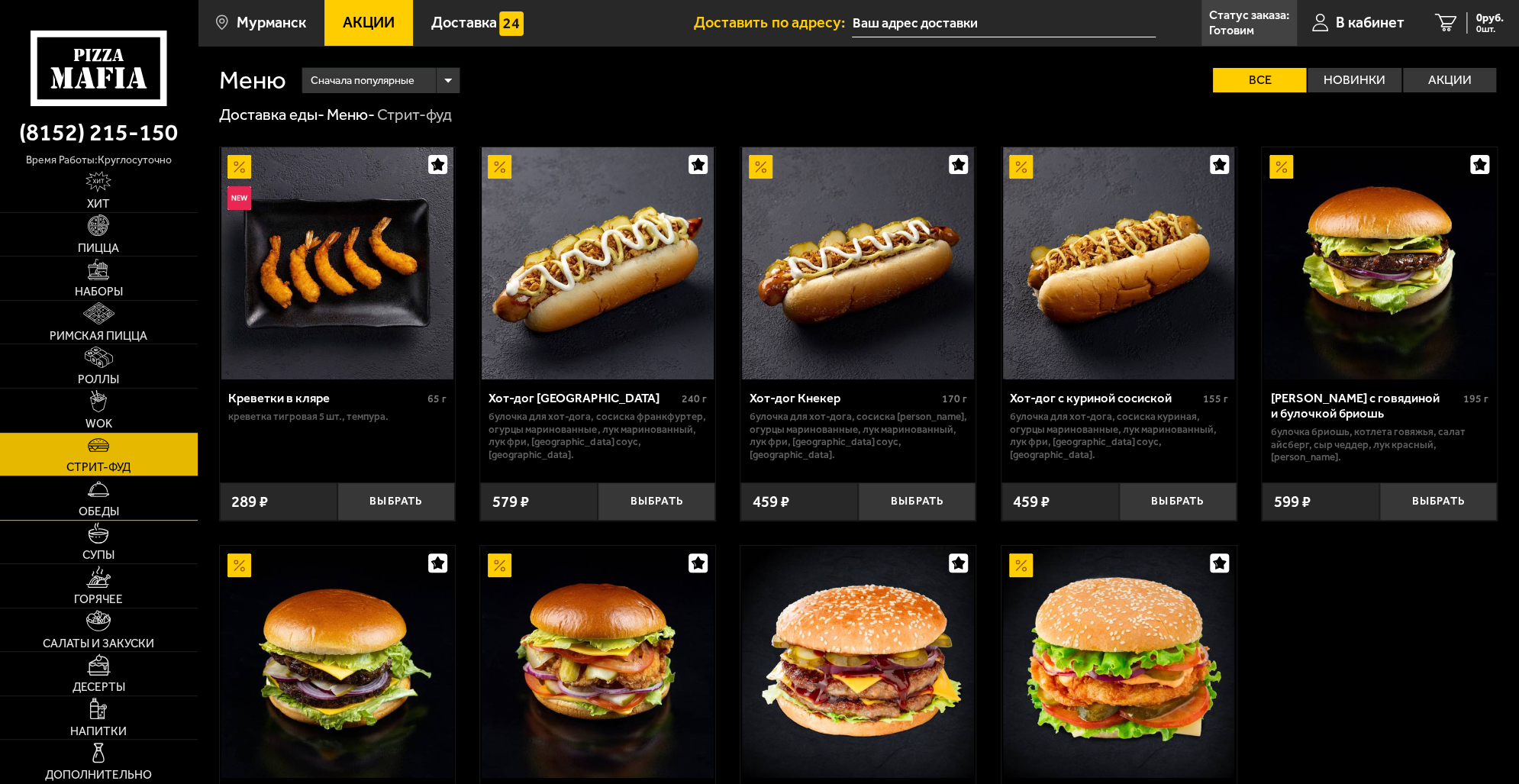
click at [112, 500] on link "Обеды" at bounding box center [99, 498] width 198 height 44
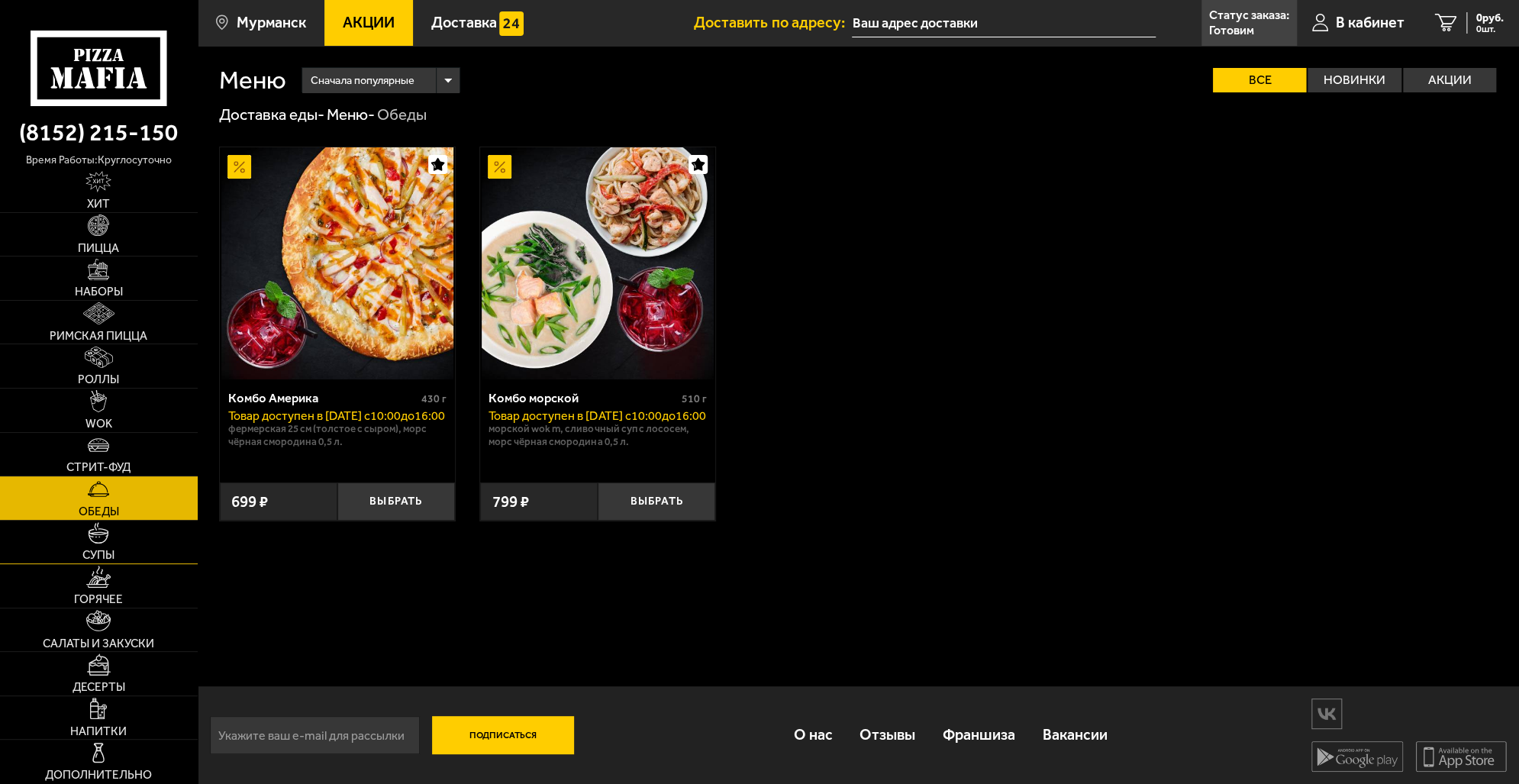
click at [122, 549] on link "Супы" at bounding box center [99, 542] width 198 height 44
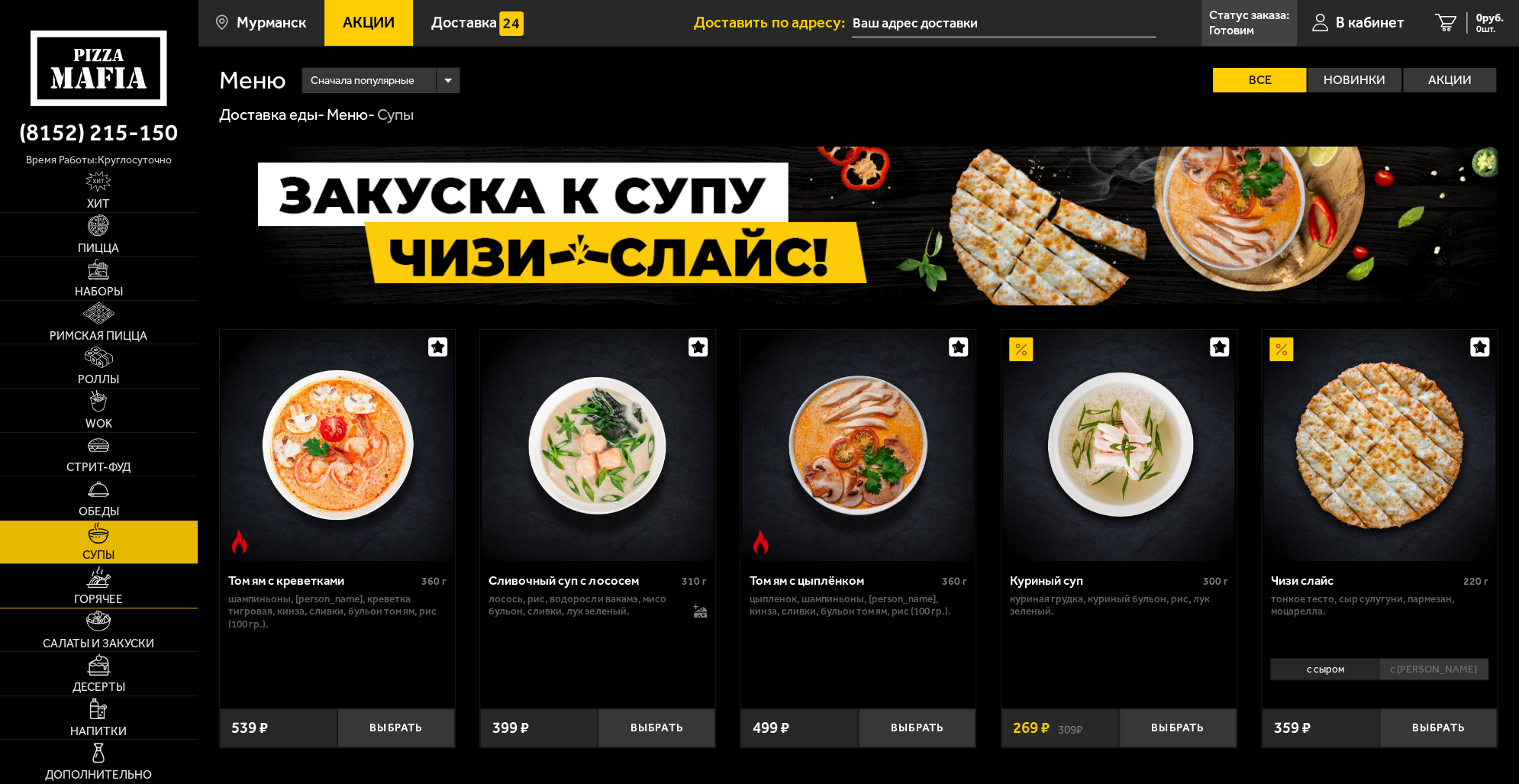
click at [114, 585] on link "Горячее" at bounding box center [99, 585] width 198 height 44
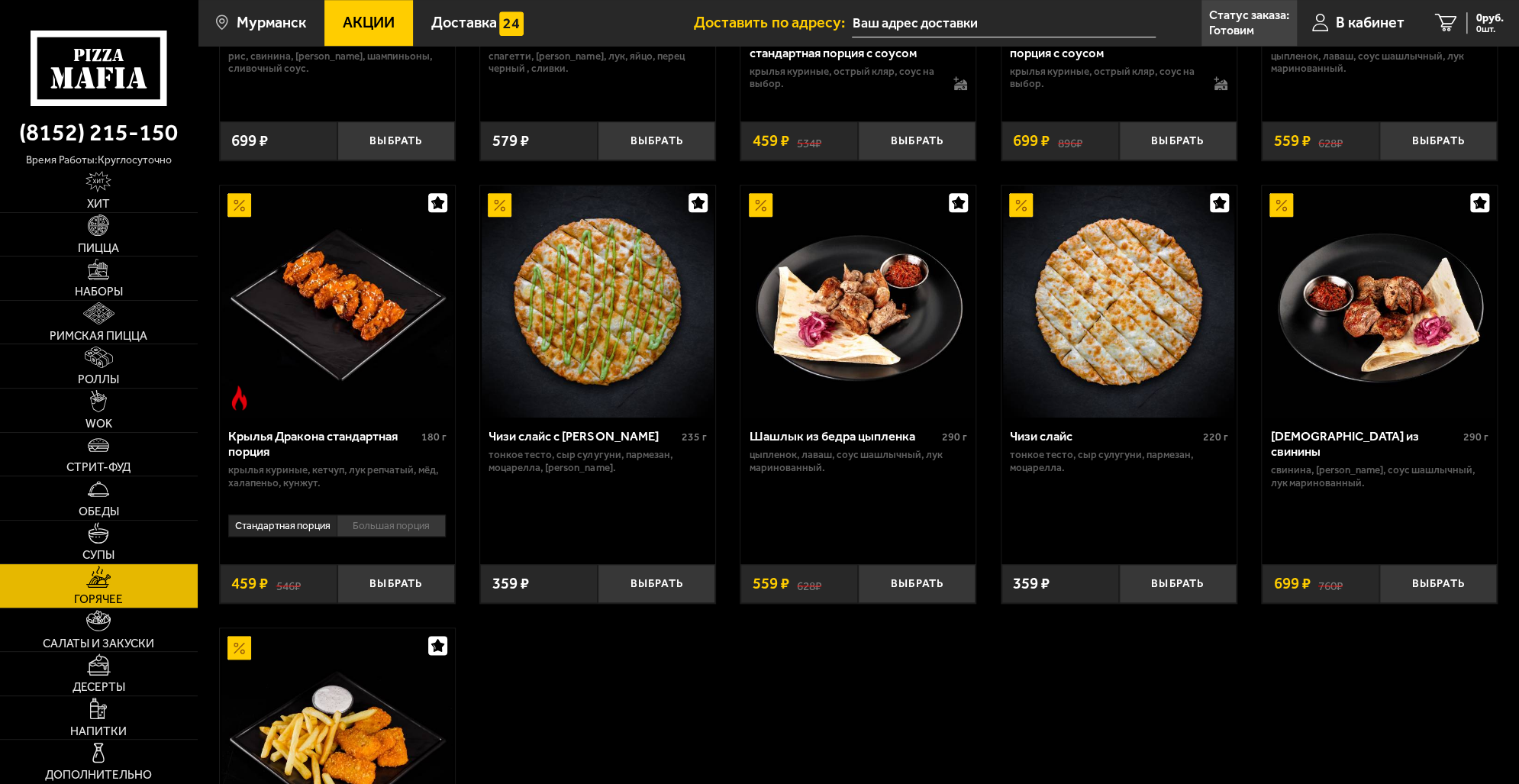
scroll to position [839, 0]
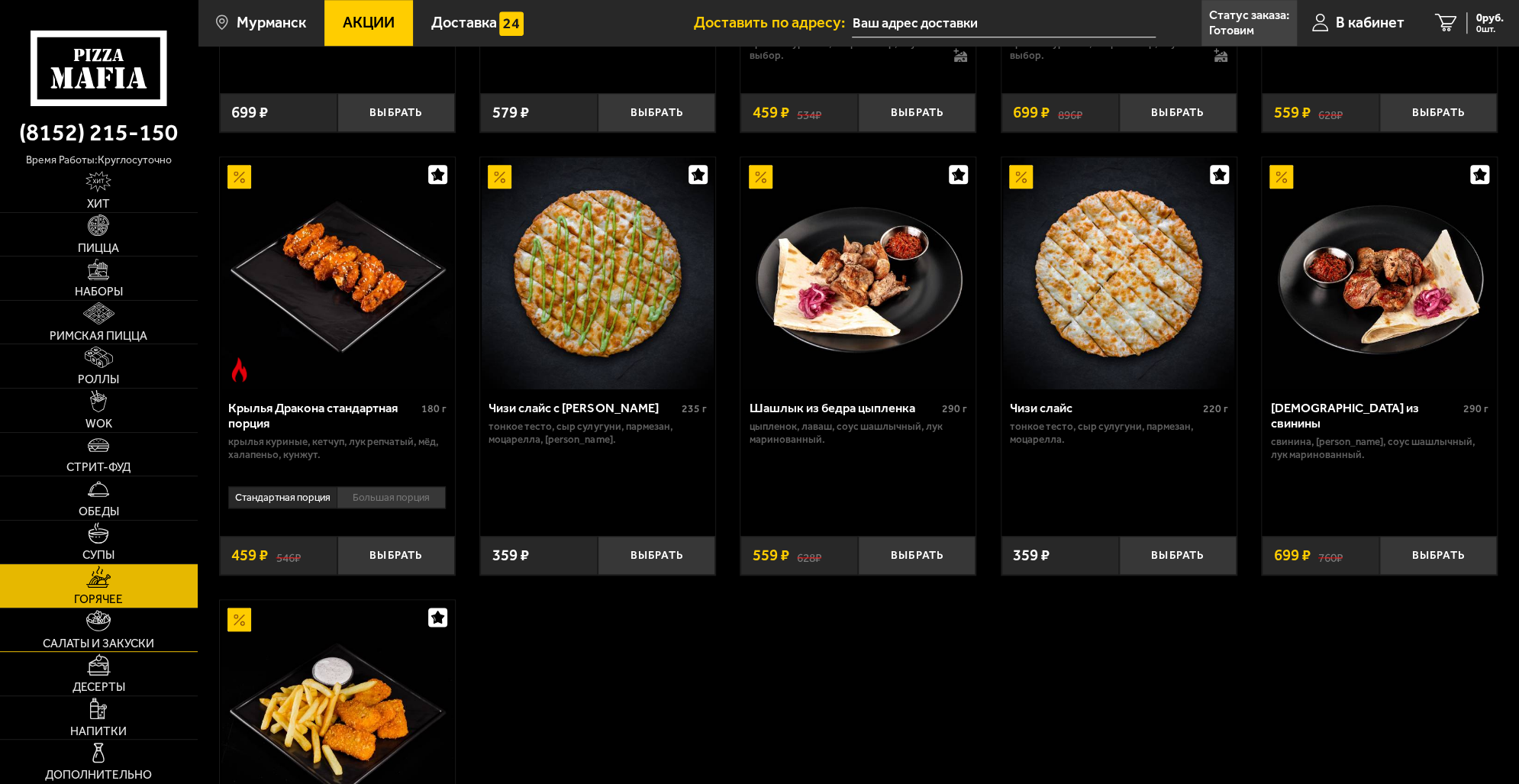
click at [120, 624] on link "Салаты и закуски" at bounding box center [99, 630] width 198 height 44
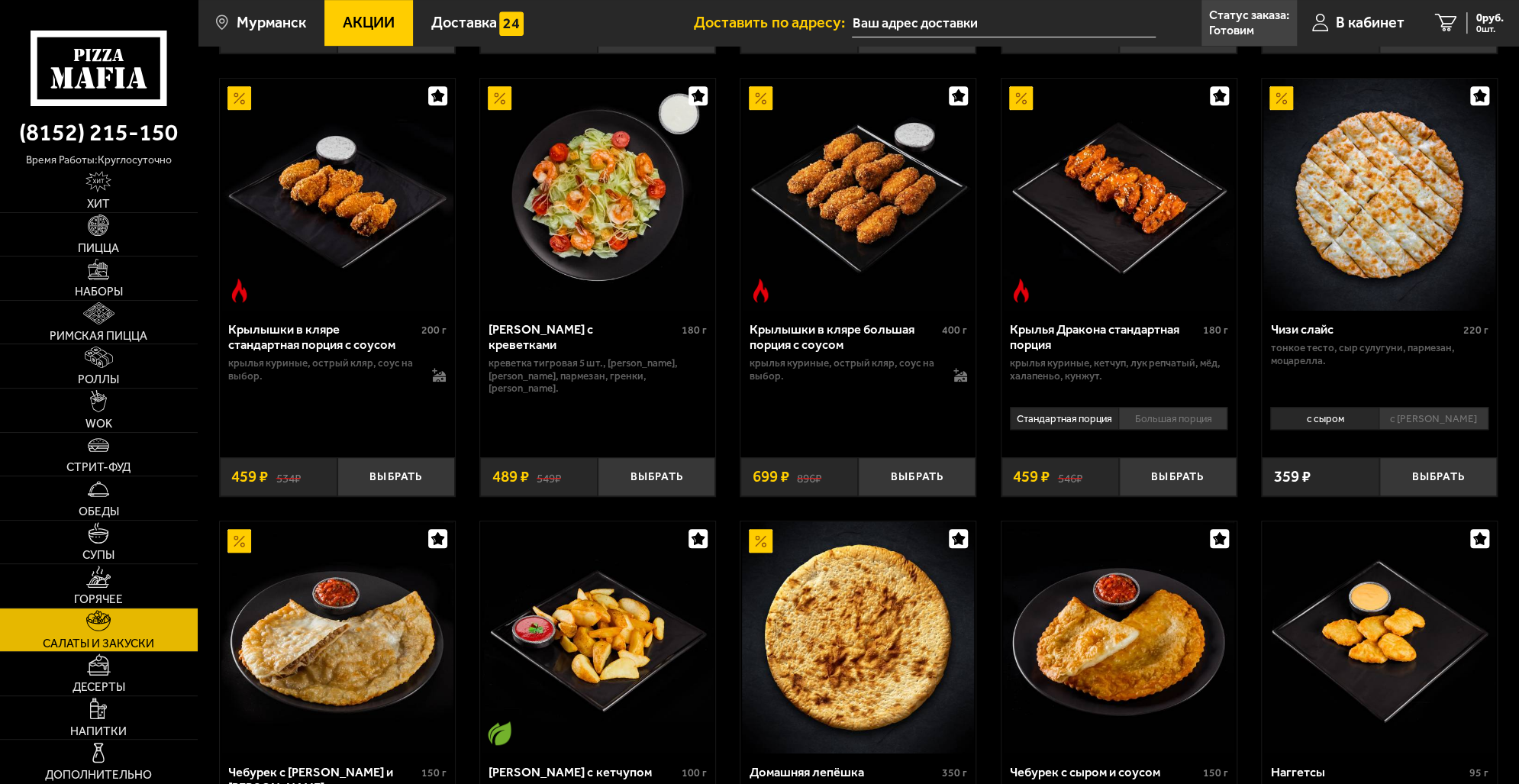
scroll to position [763, 0]
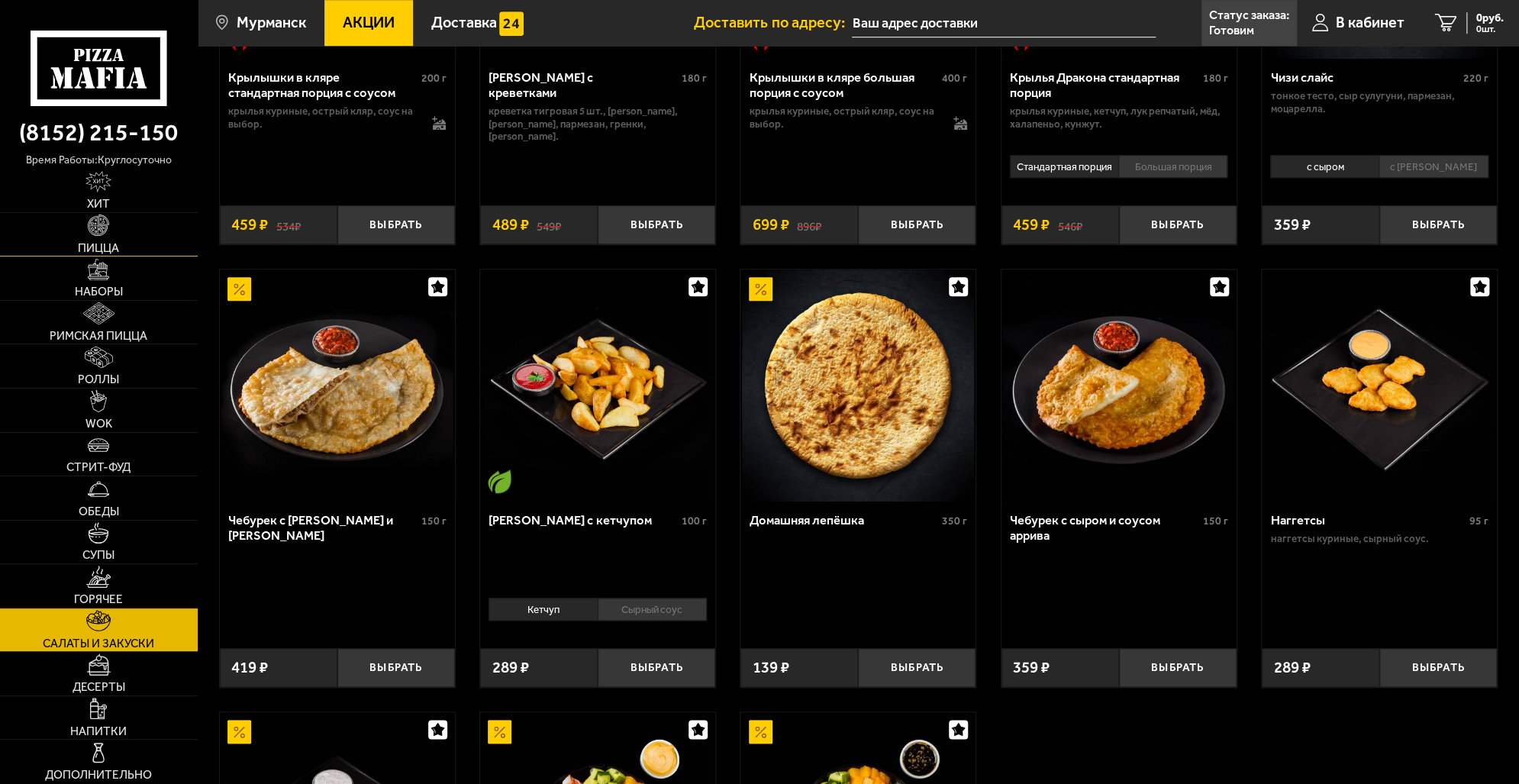
click at [128, 241] on link "Пицца" at bounding box center [99, 235] width 198 height 44
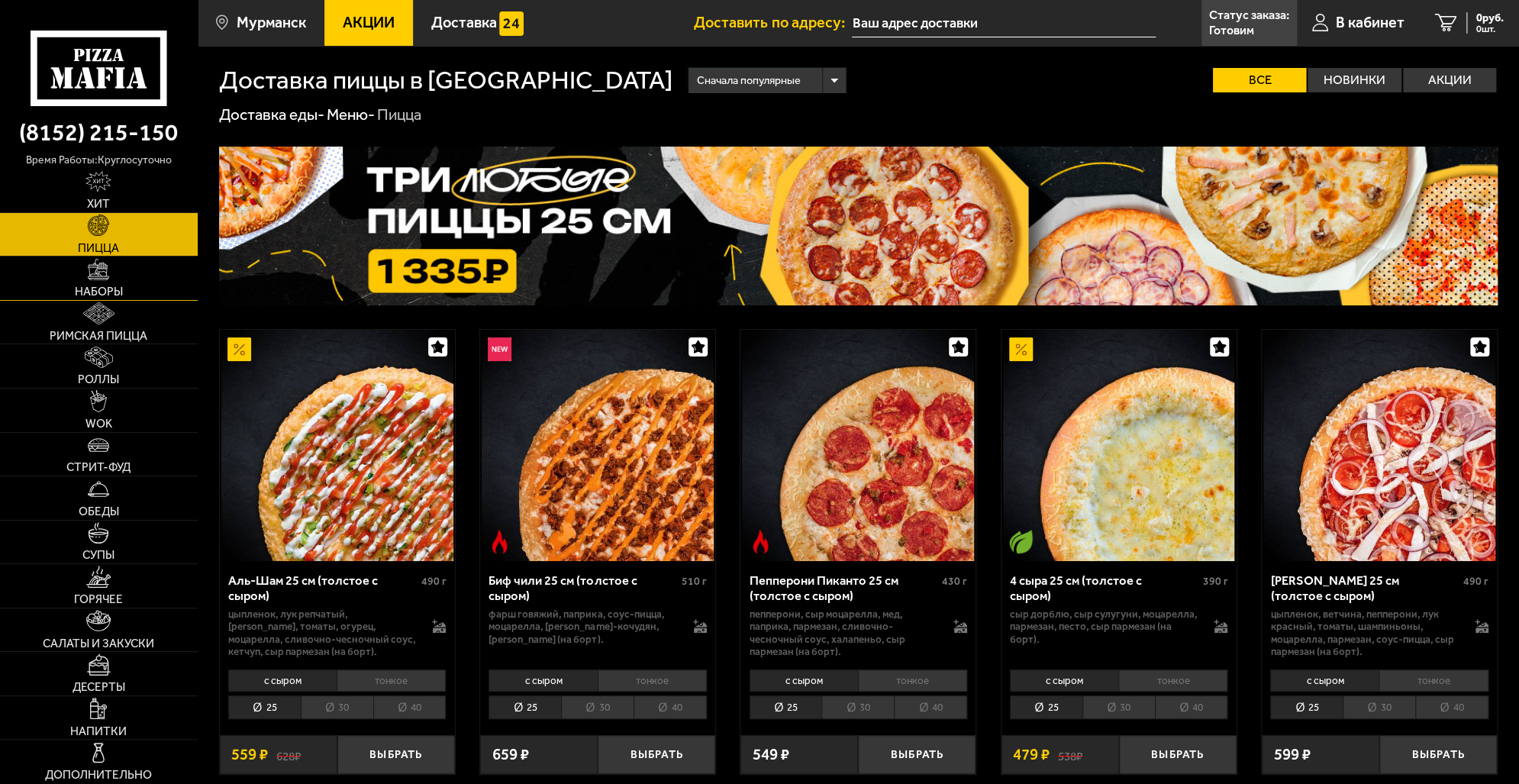
click at [116, 294] on span "Наборы" at bounding box center [99, 292] width 48 height 12
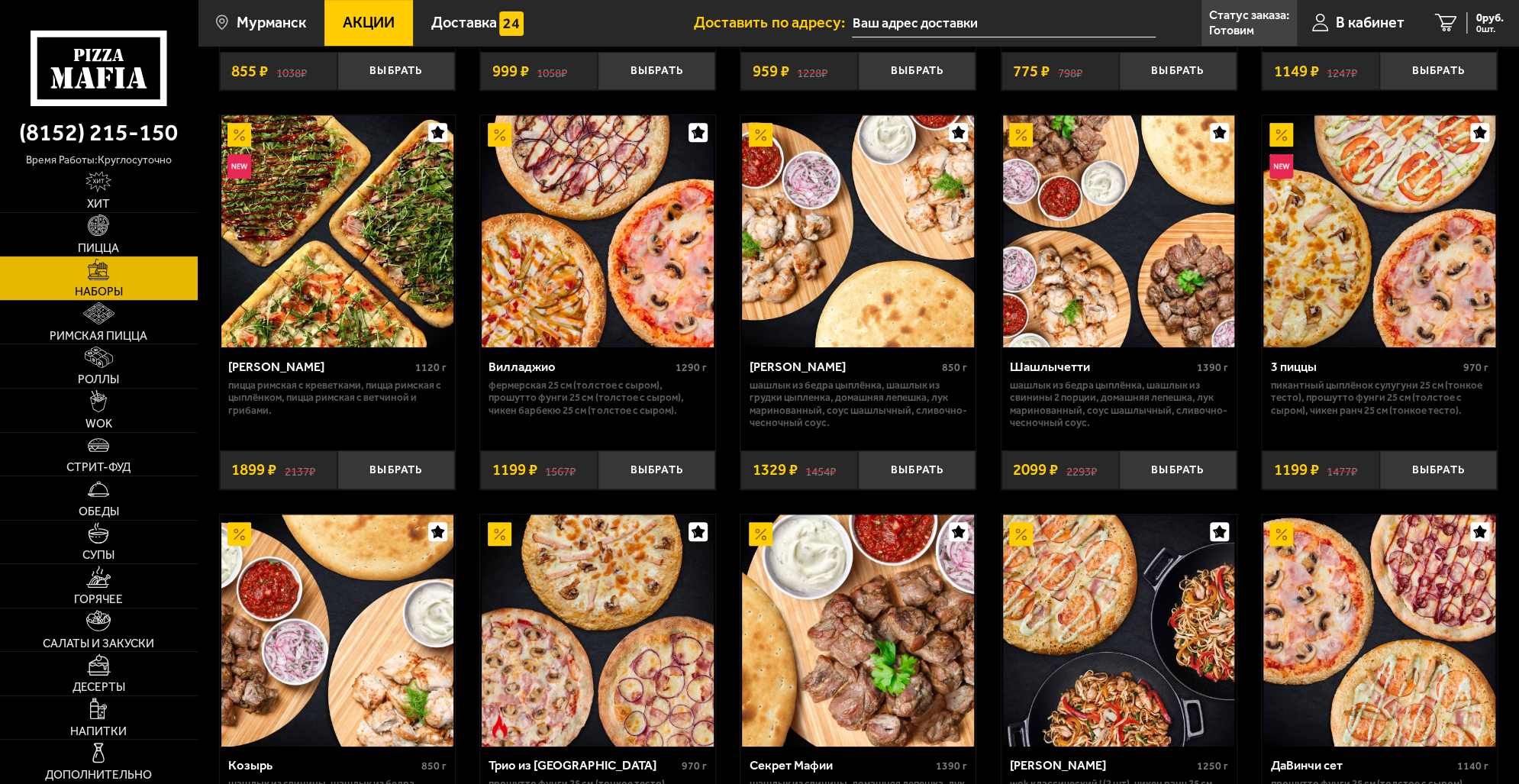
scroll to position [382, 0]
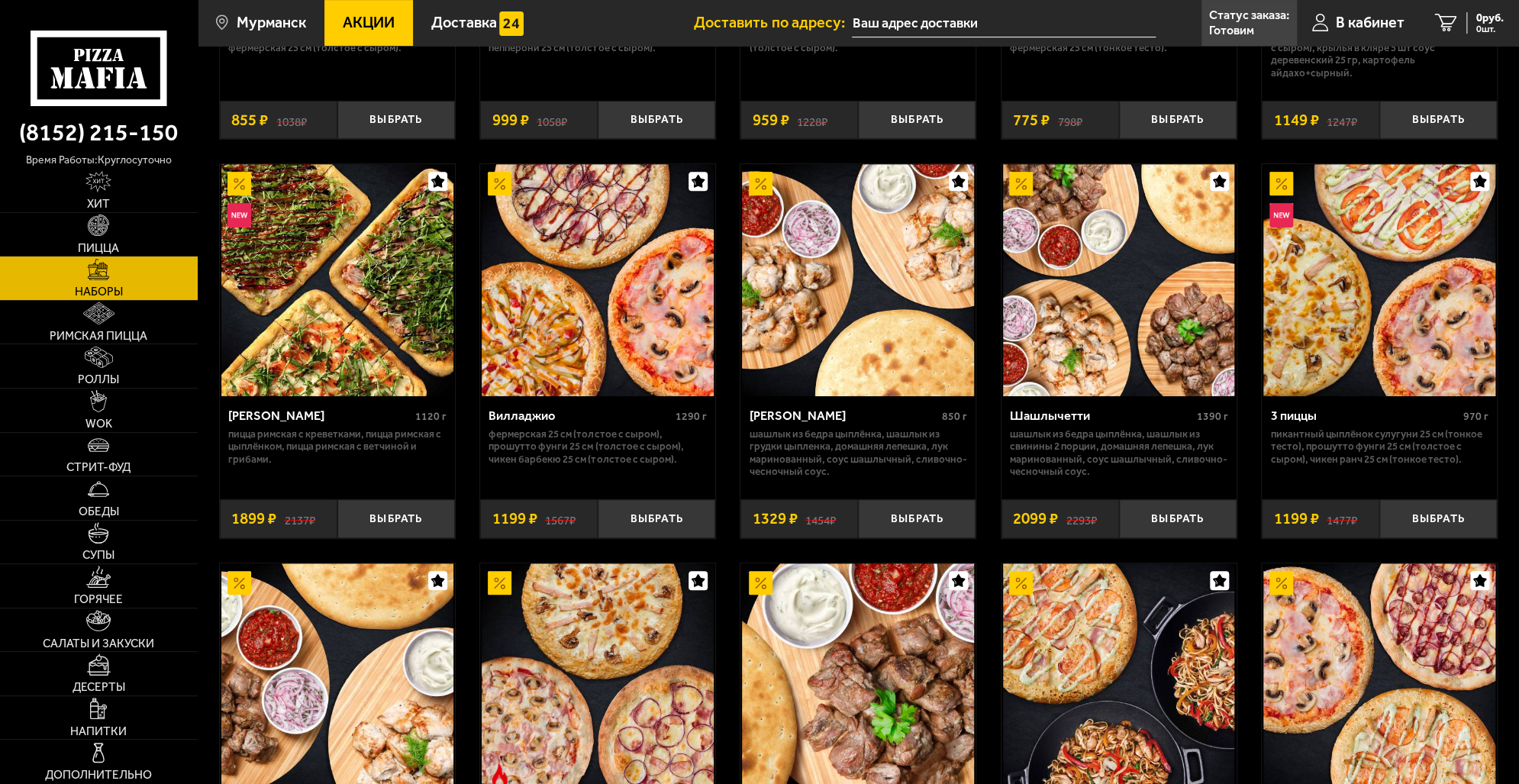
click at [1110, 350] on img at bounding box center [1119, 280] width 232 height 232
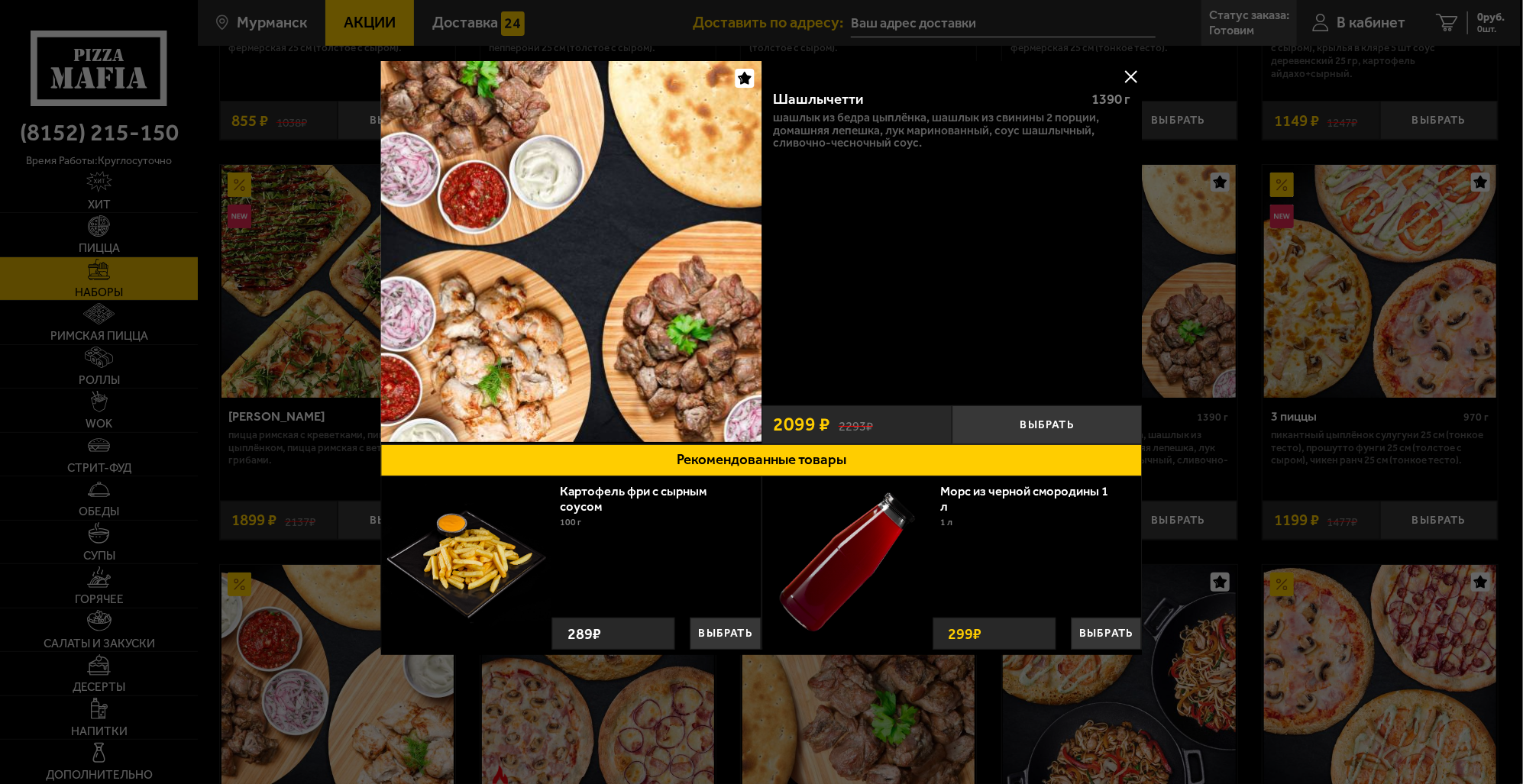
click at [1126, 82] on button at bounding box center [1131, 77] width 23 height 23
